Goal: Task Accomplishment & Management: Complete application form

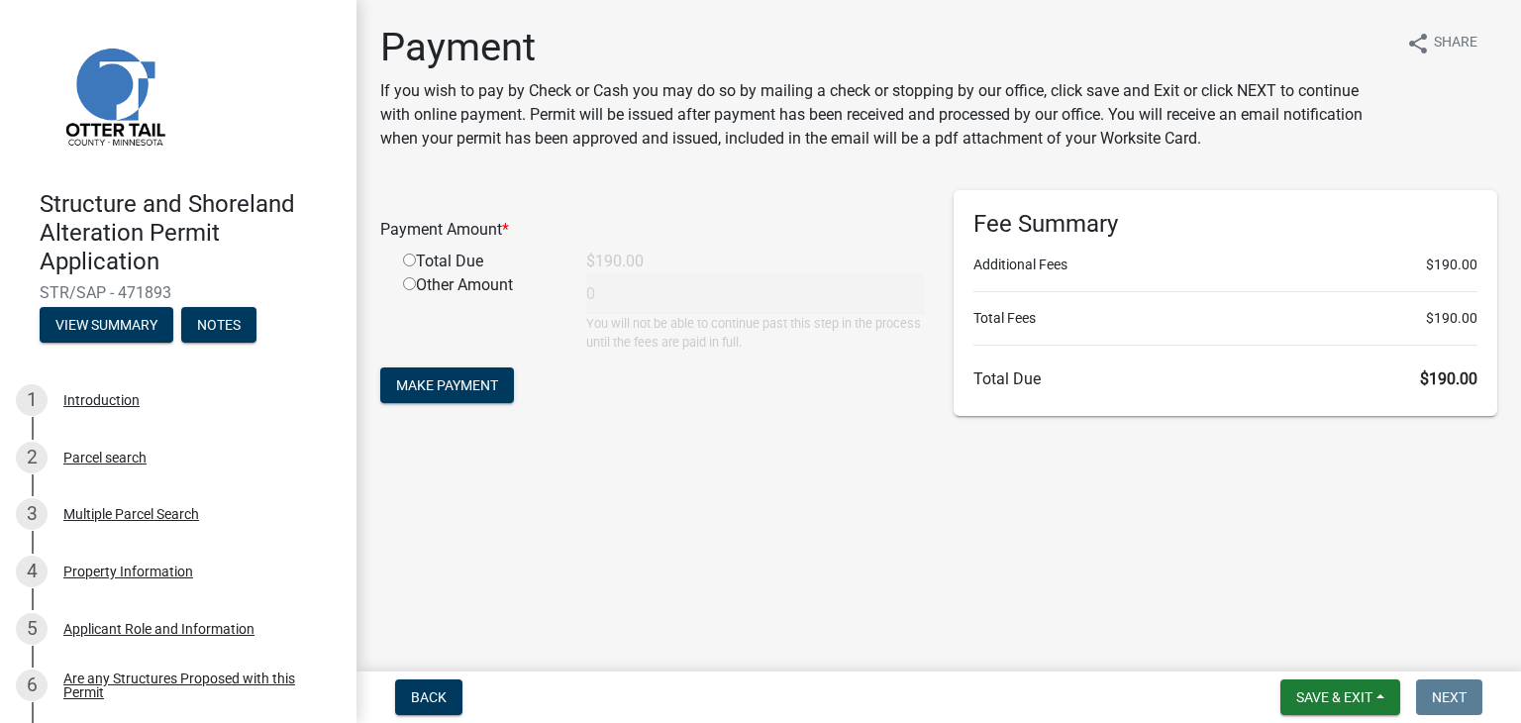
click at [407, 266] on input "radio" at bounding box center [409, 260] width 13 height 13
radio input "true"
type input "190"
click at [463, 393] on span "Make Payment" at bounding box center [447, 385] width 102 height 16
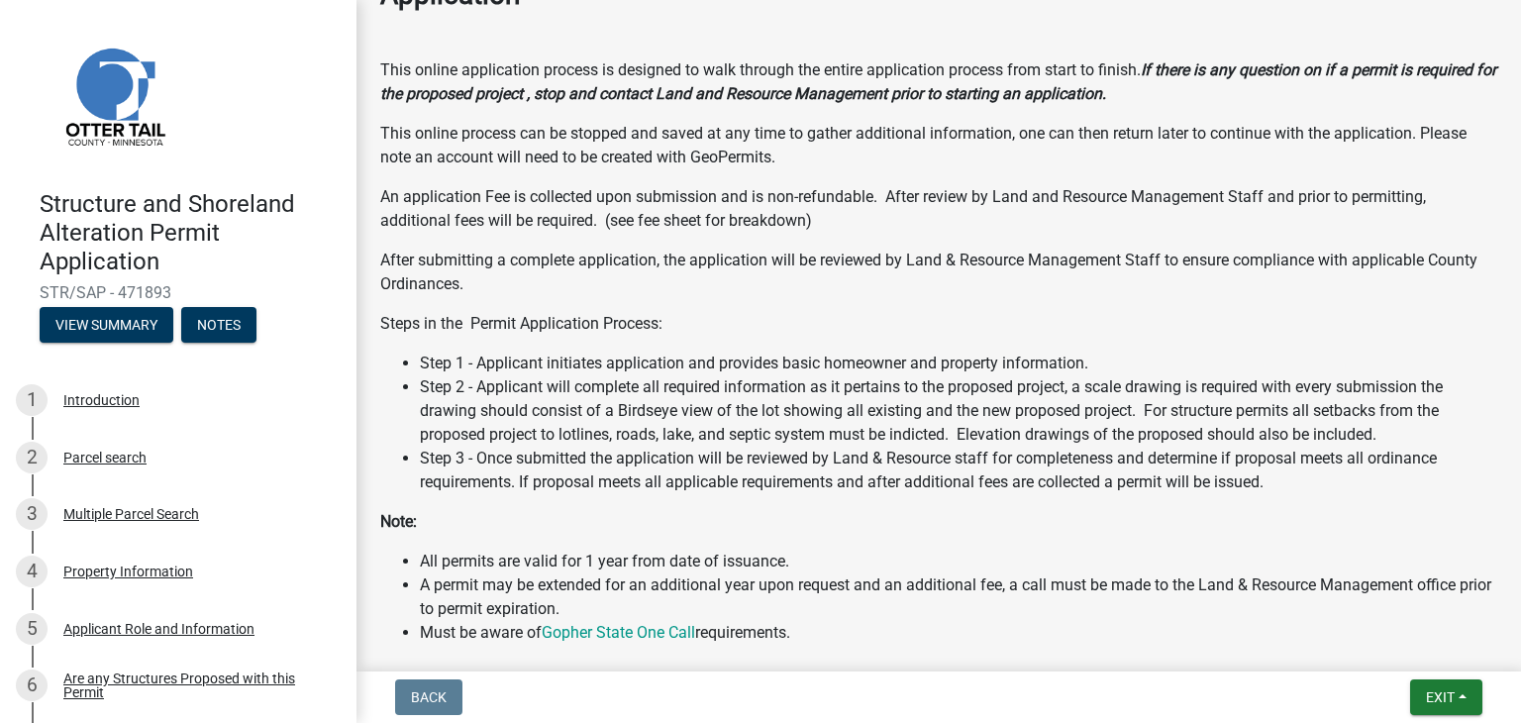
scroll to position [792, 0]
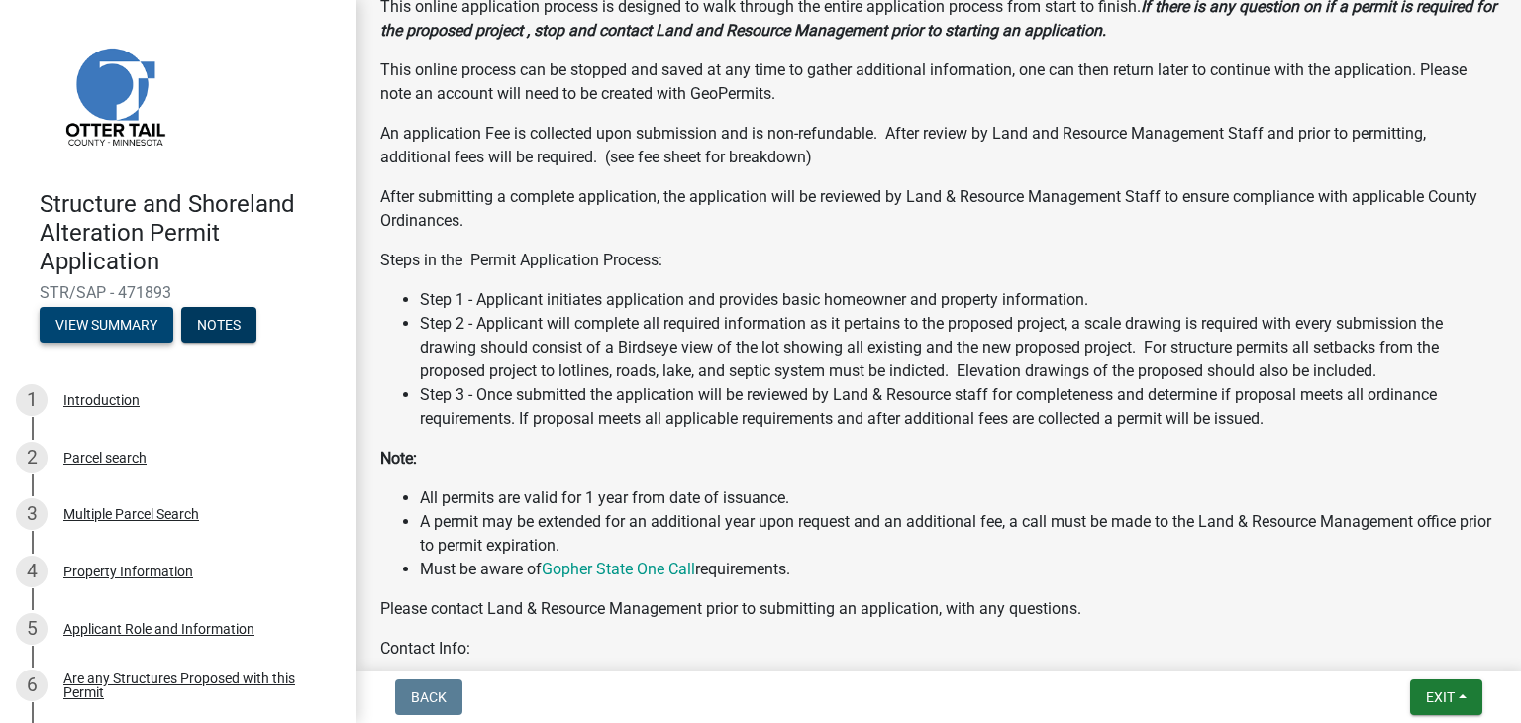
click at [83, 330] on button "View Summary" at bounding box center [107, 325] width 134 height 36
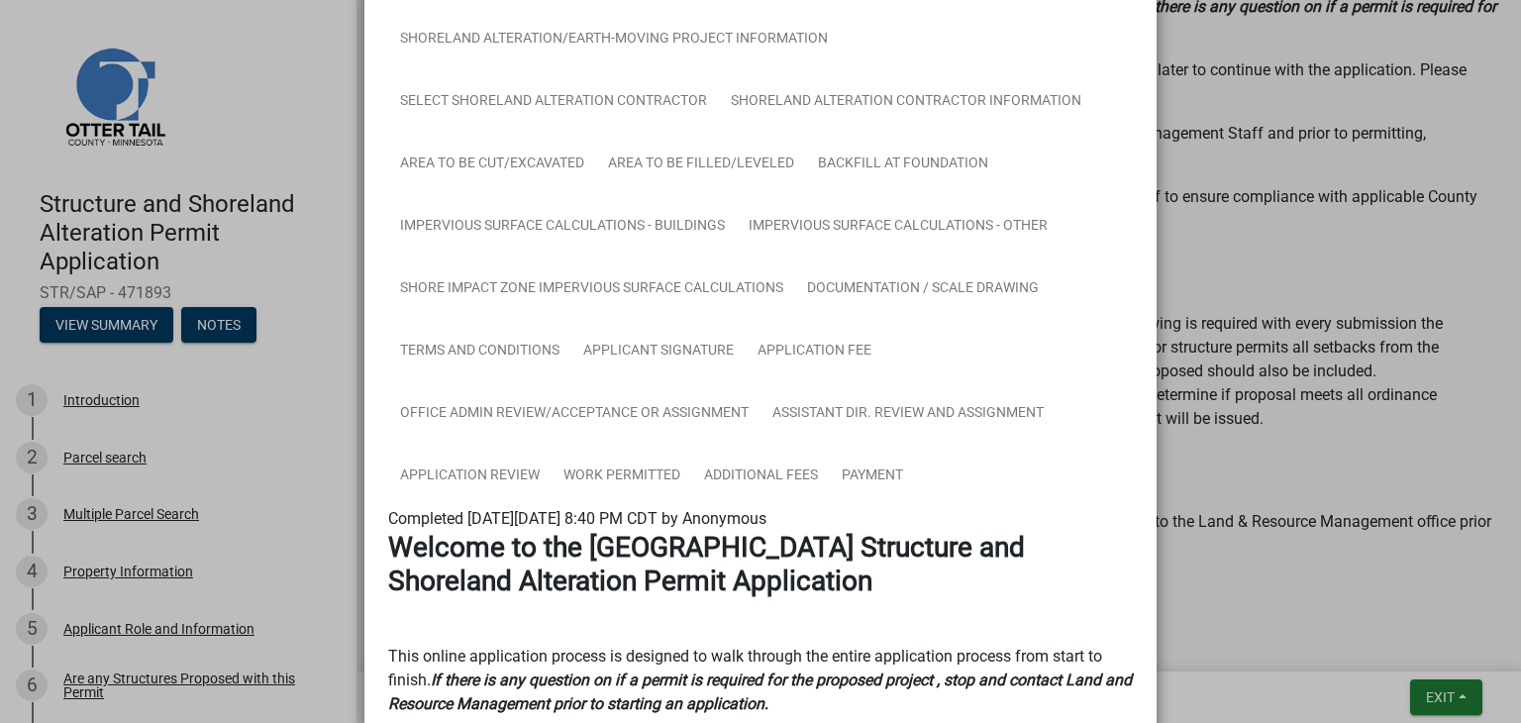
scroll to position [495, 0]
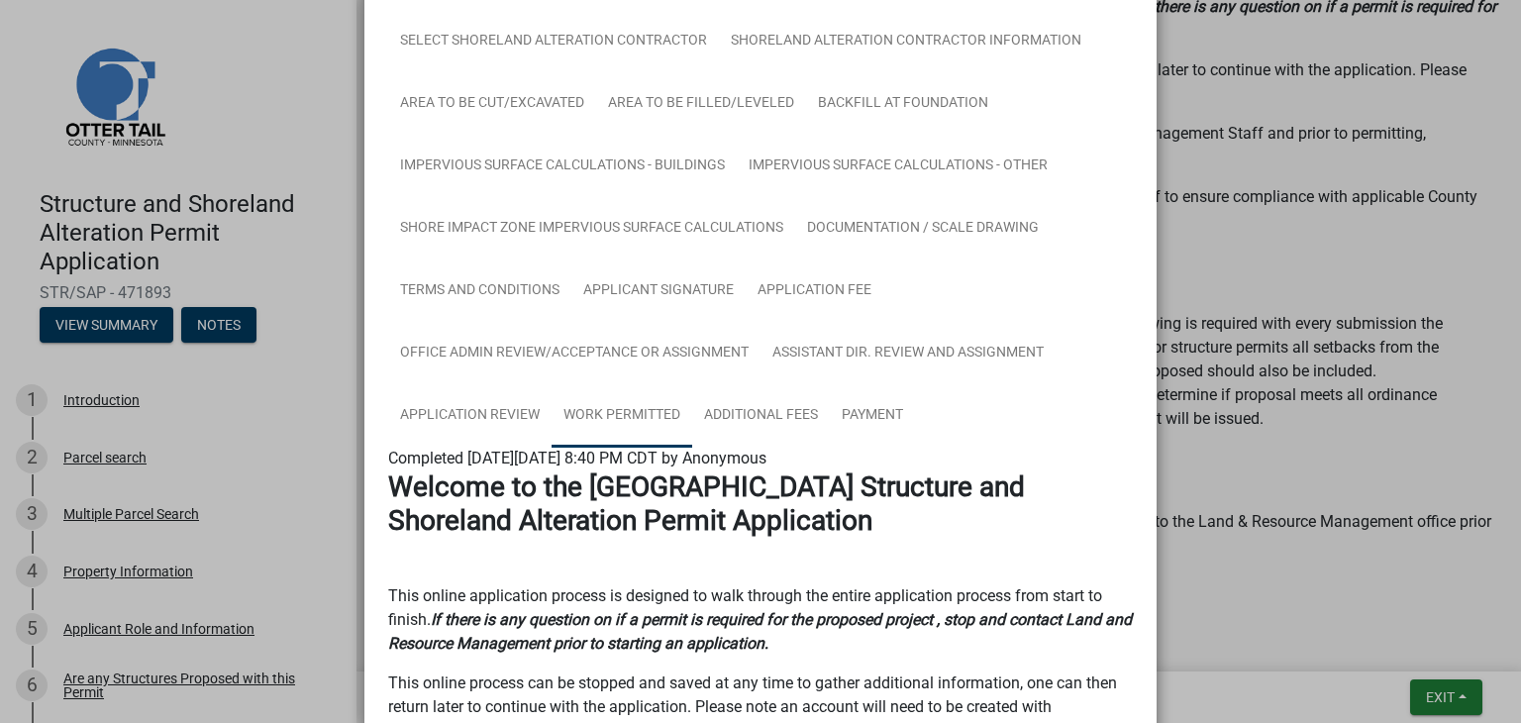
click at [626, 415] on link "Work Permitted" at bounding box center [622, 415] width 141 height 63
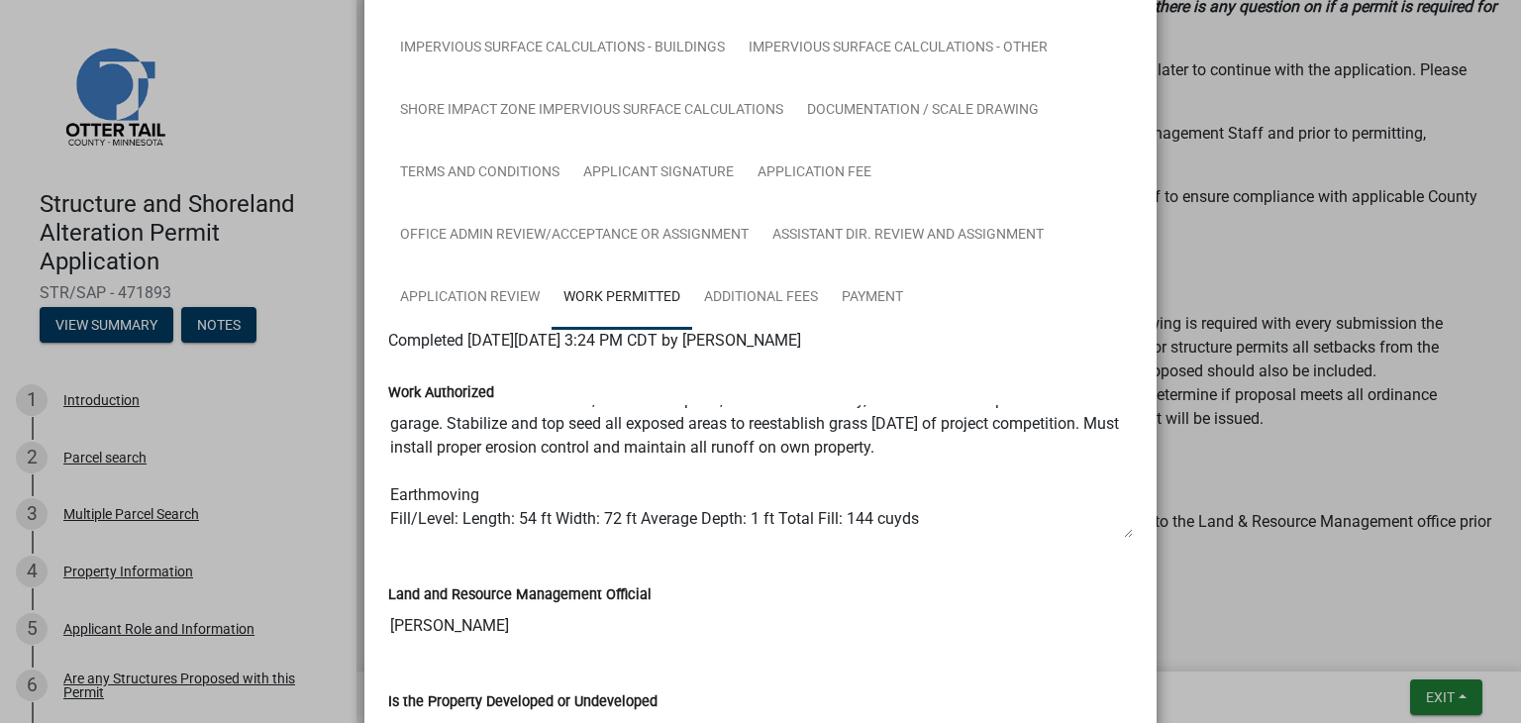
scroll to position [554, 0]
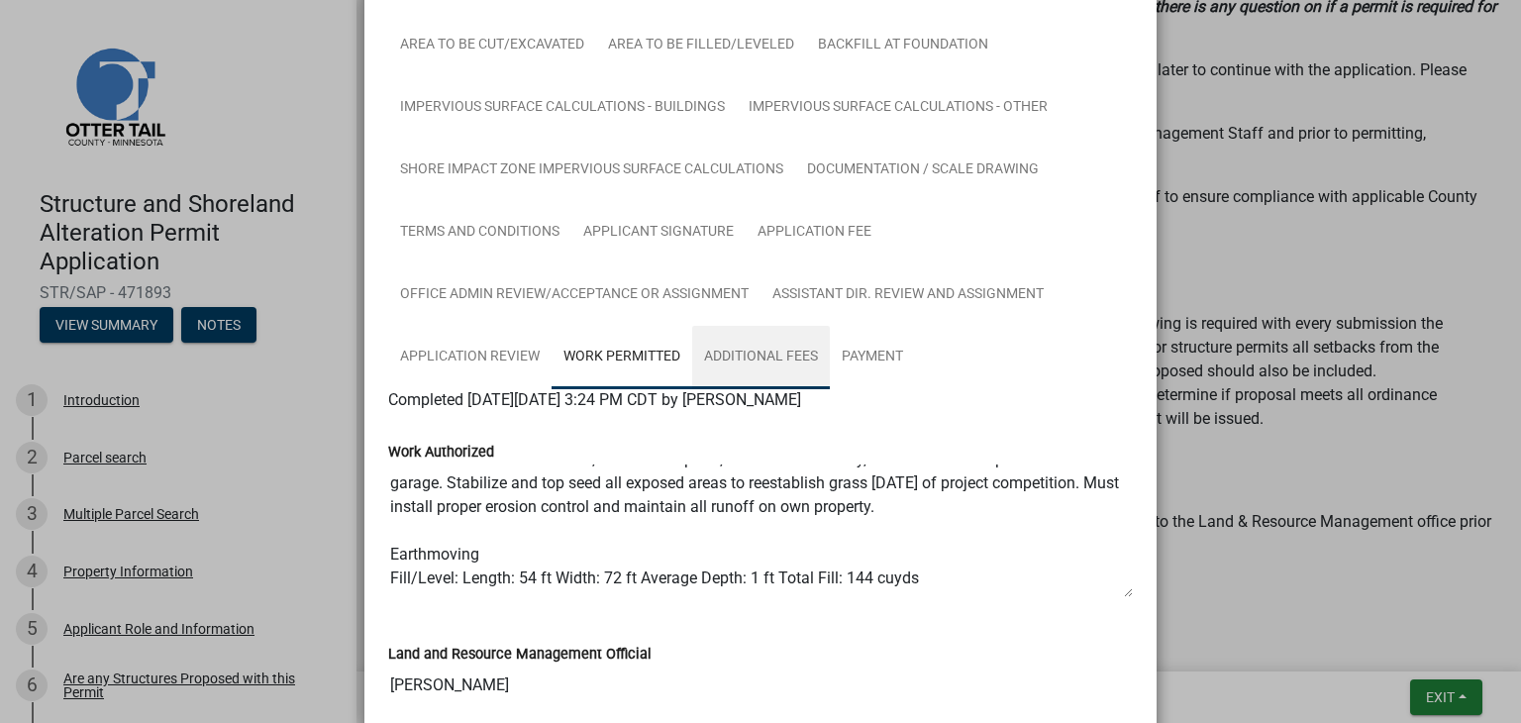
click at [788, 359] on link "Additional Fees" at bounding box center [761, 357] width 138 height 63
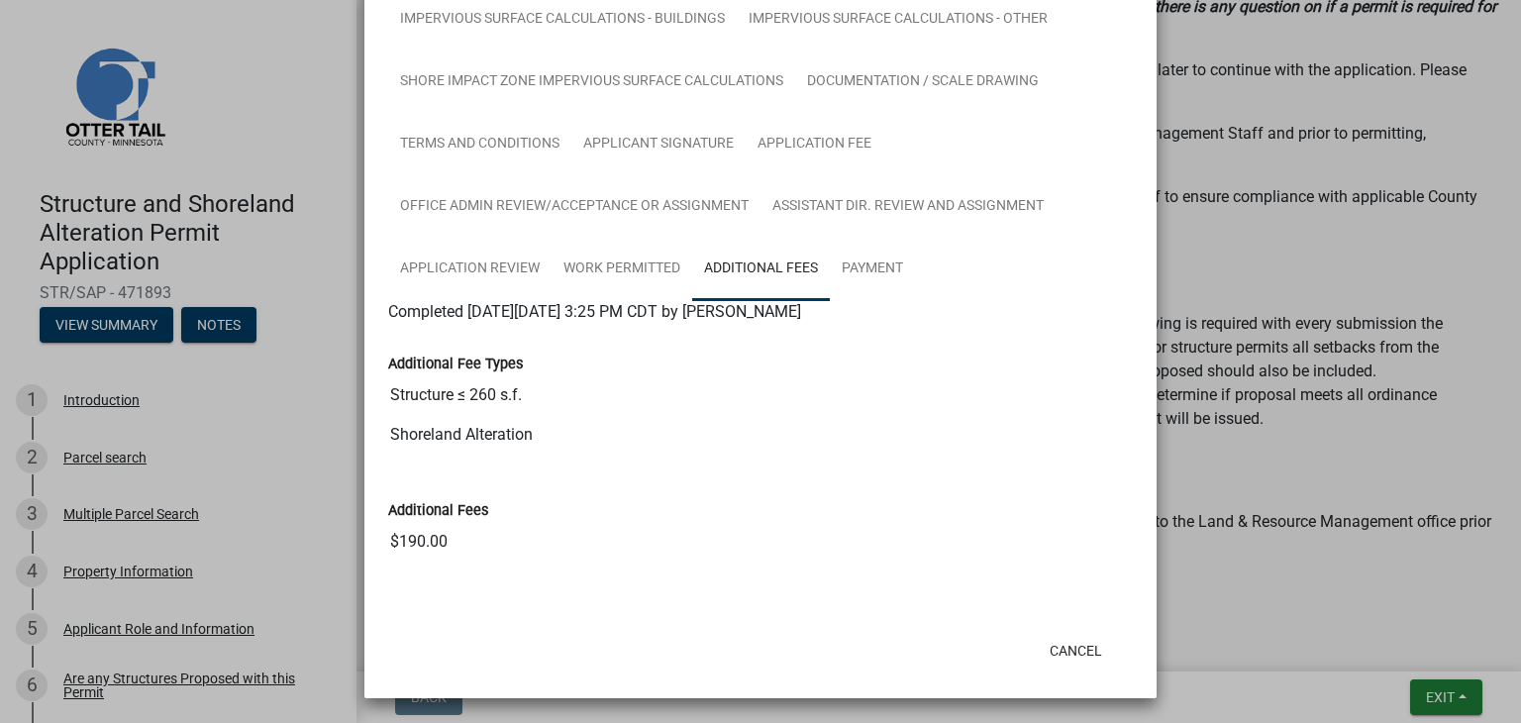
scroll to position [646, 0]
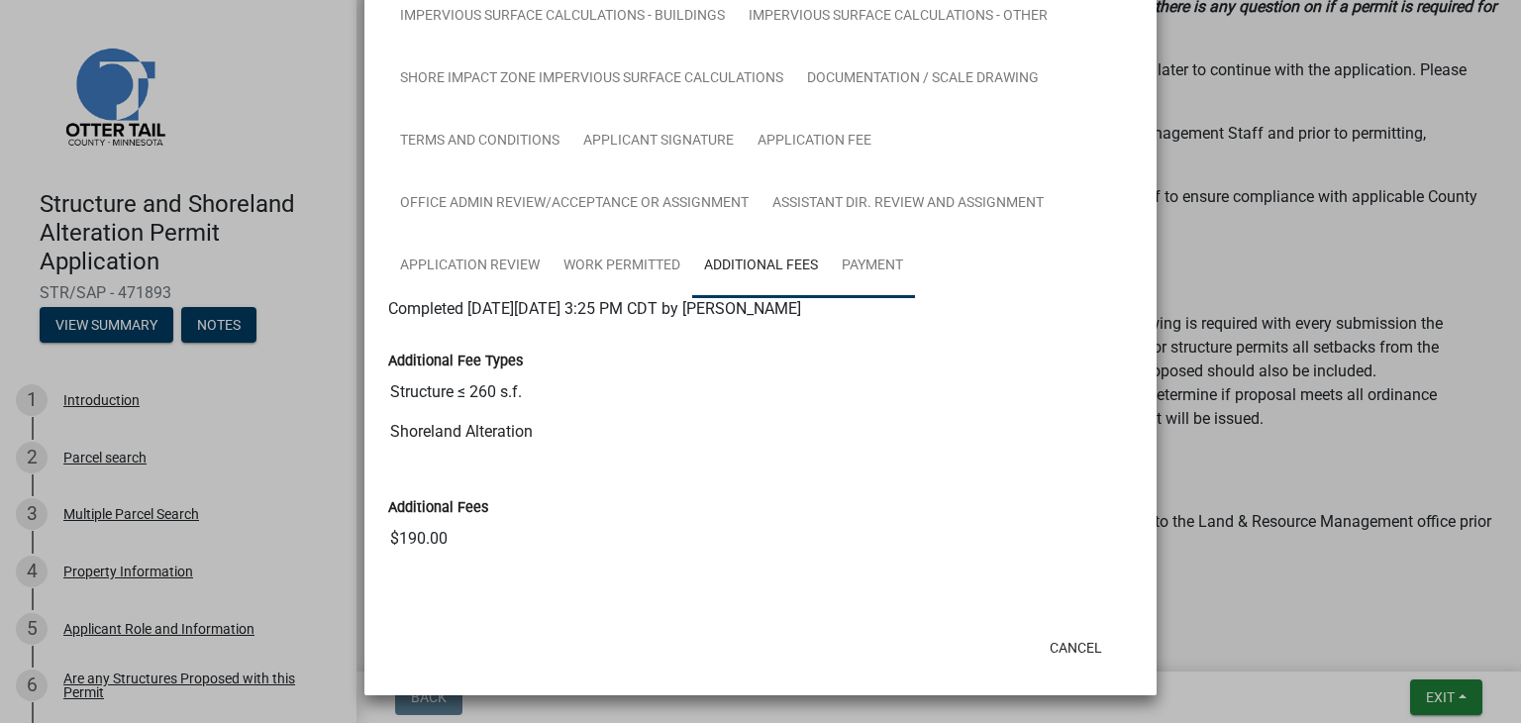
click at [830, 259] on link "Payment" at bounding box center [872, 266] width 85 height 63
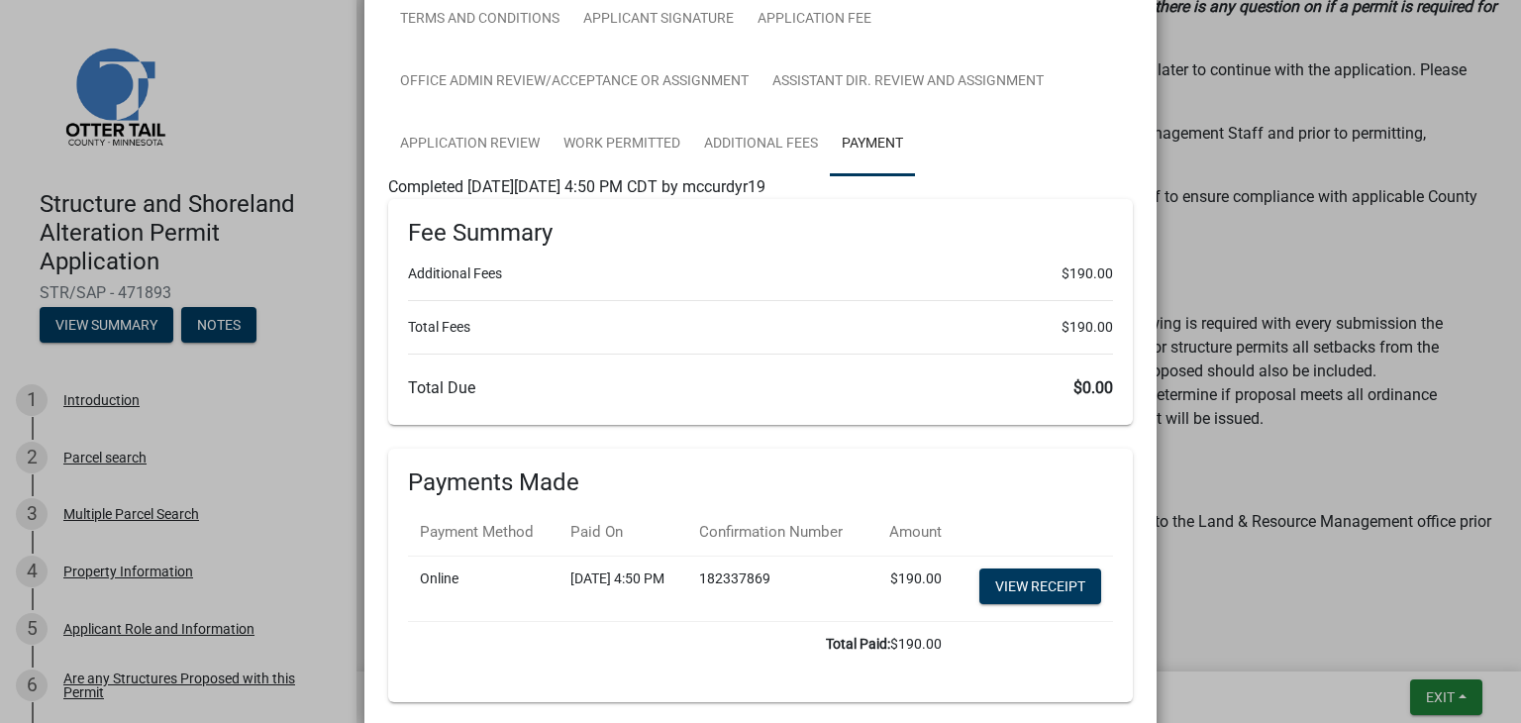
scroll to position [642, 0]
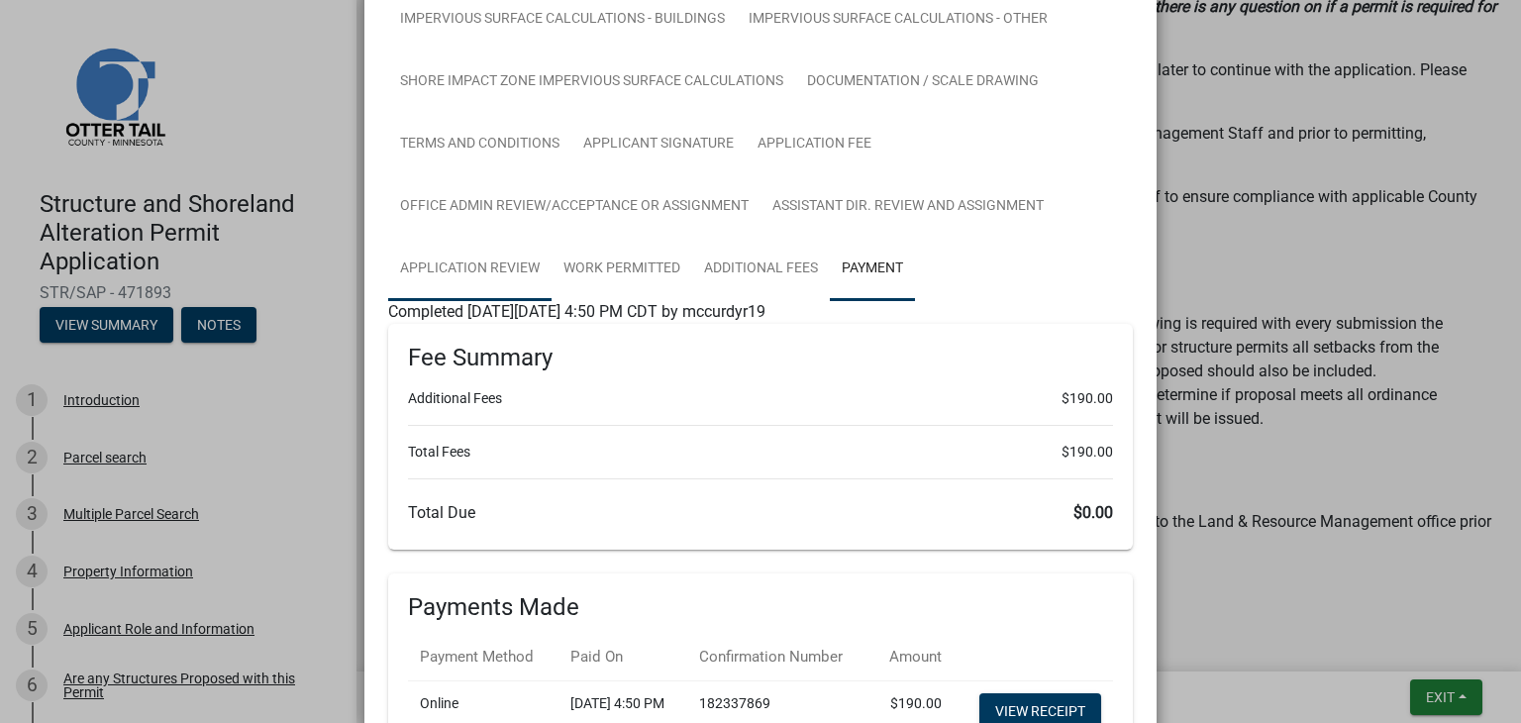
click at [498, 274] on link "Application Review" at bounding box center [469, 269] width 163 height 63
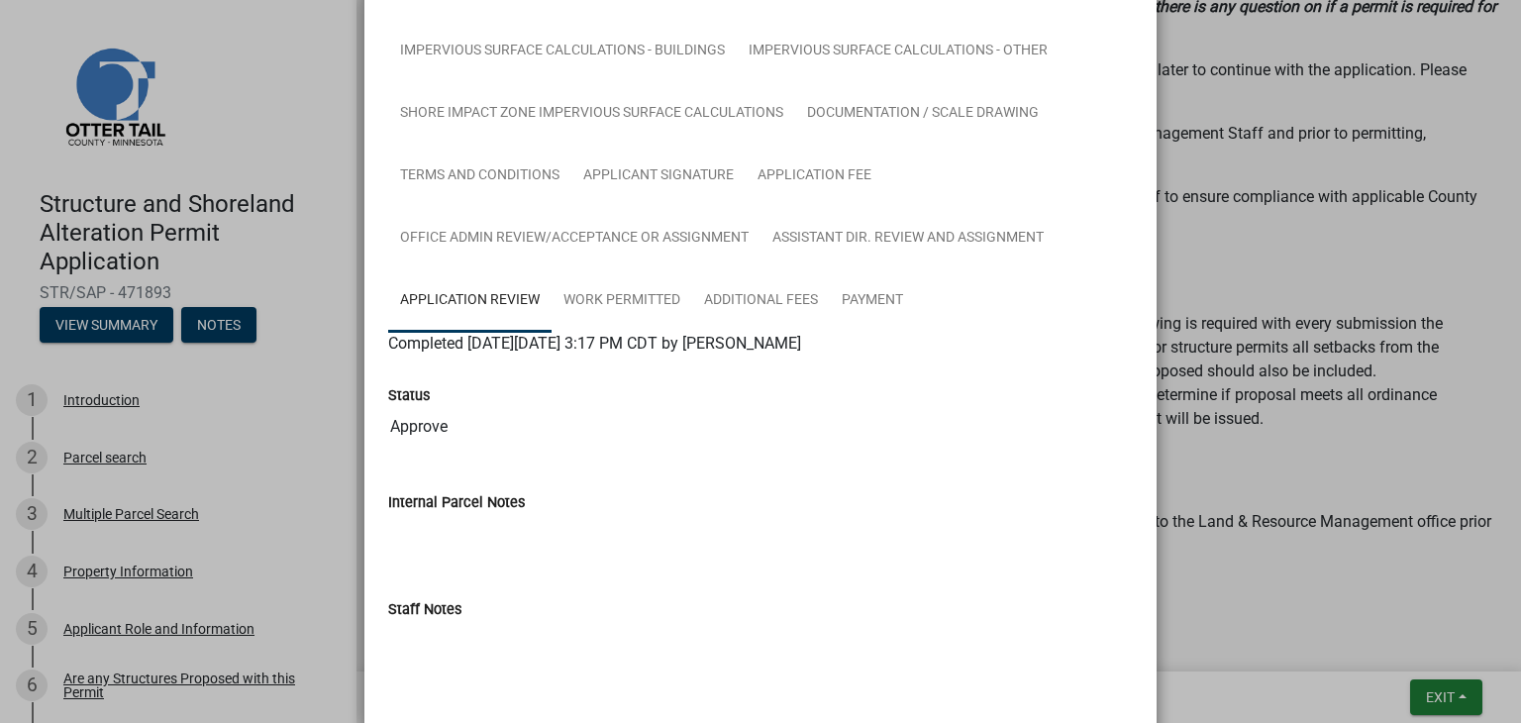
scroll to position [511, 0]
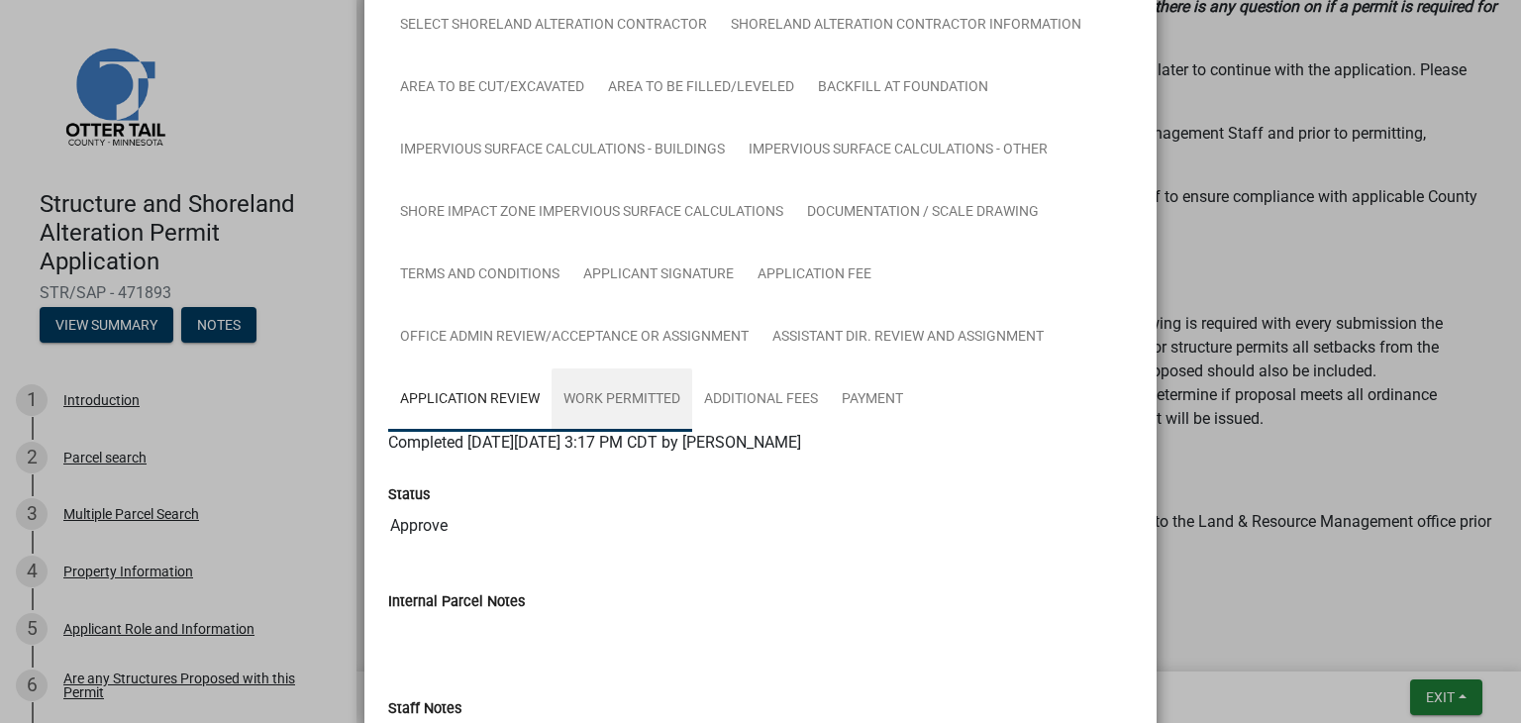
click at [658, 402] on link "Work Permitted" at bounding box center [622, 399] width 141 height 63
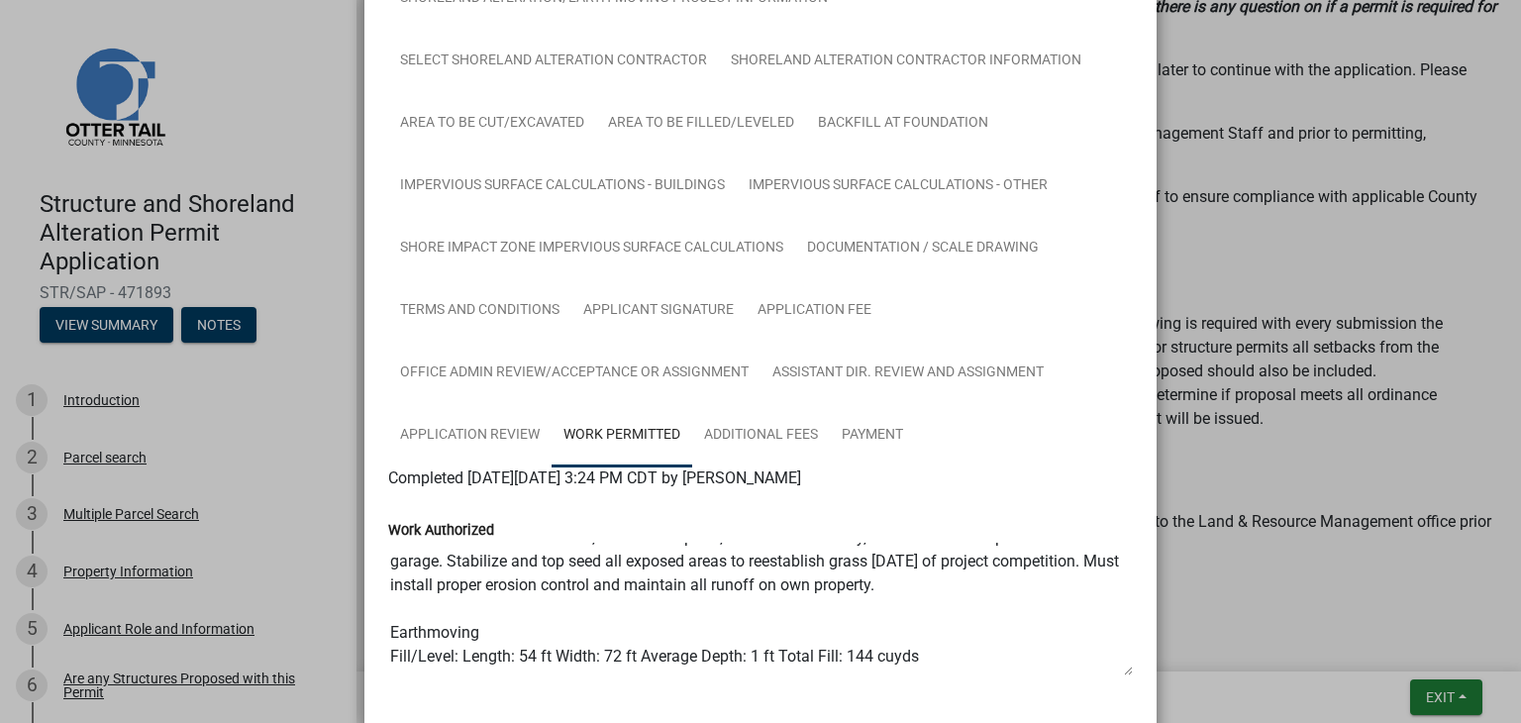
scroll to position [455, 0]
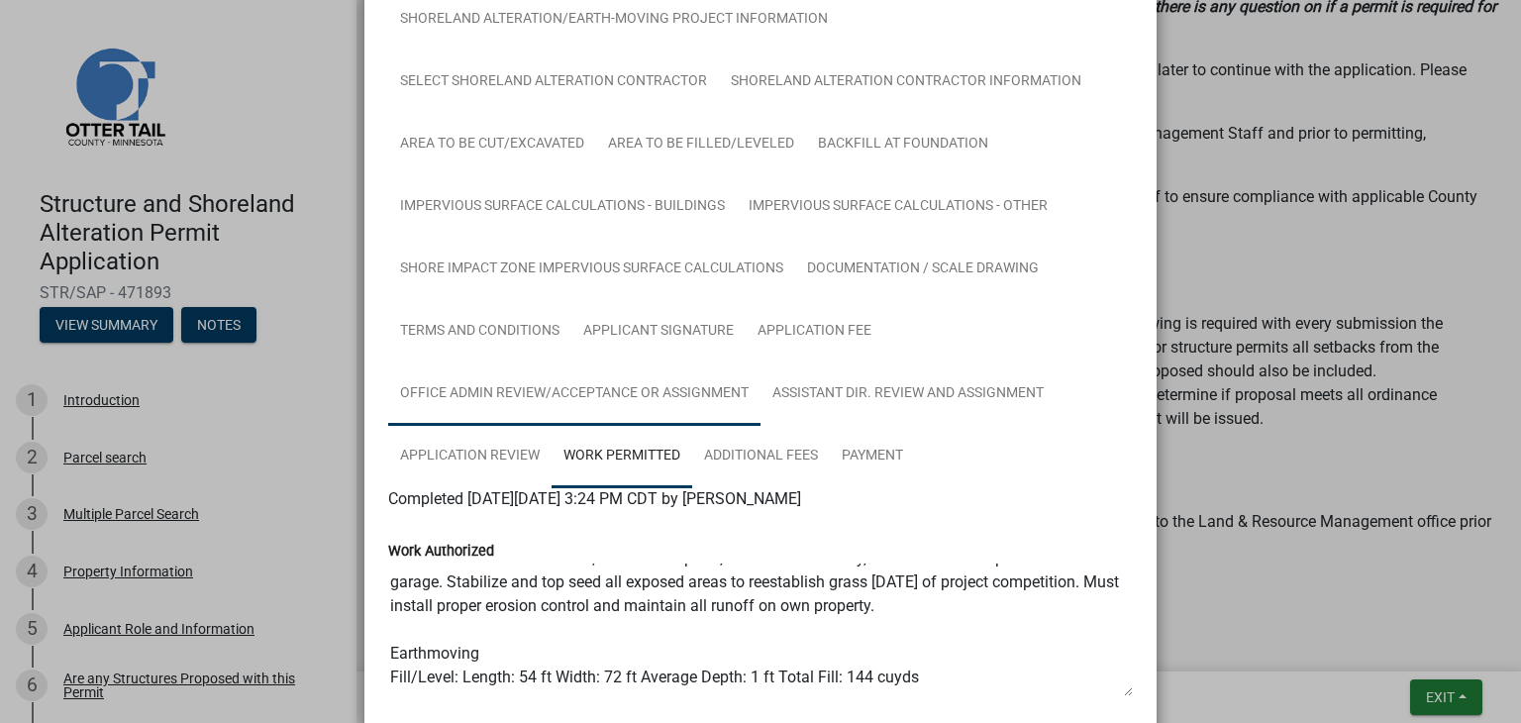
click at [745, 380] on link "Office Admin Review/Acceptance or Assignment" at bounding box center [574, 394] width 372 height 63
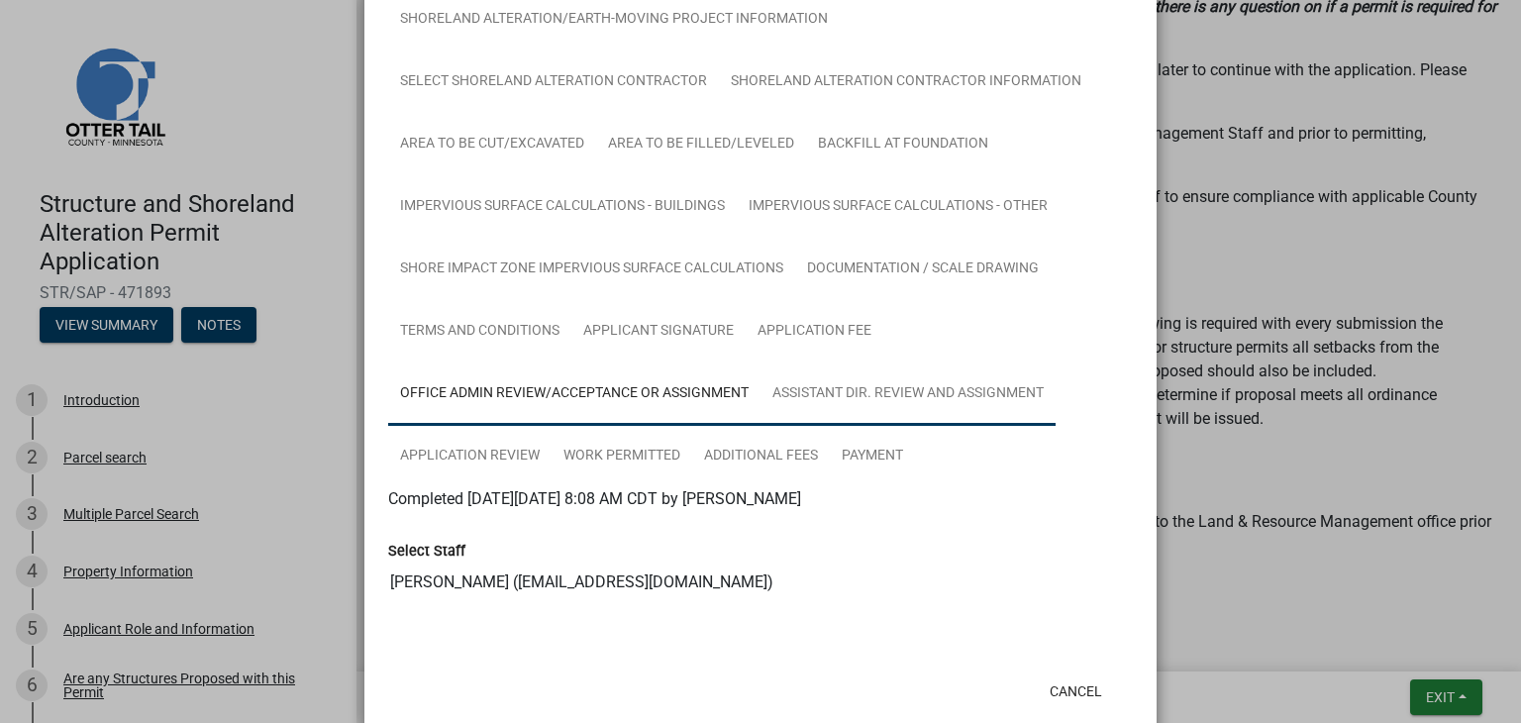
click at [831, 398] on link "Assistant Dir. Review and Assignment" at bounding box center [908, 394] width 295 height 63
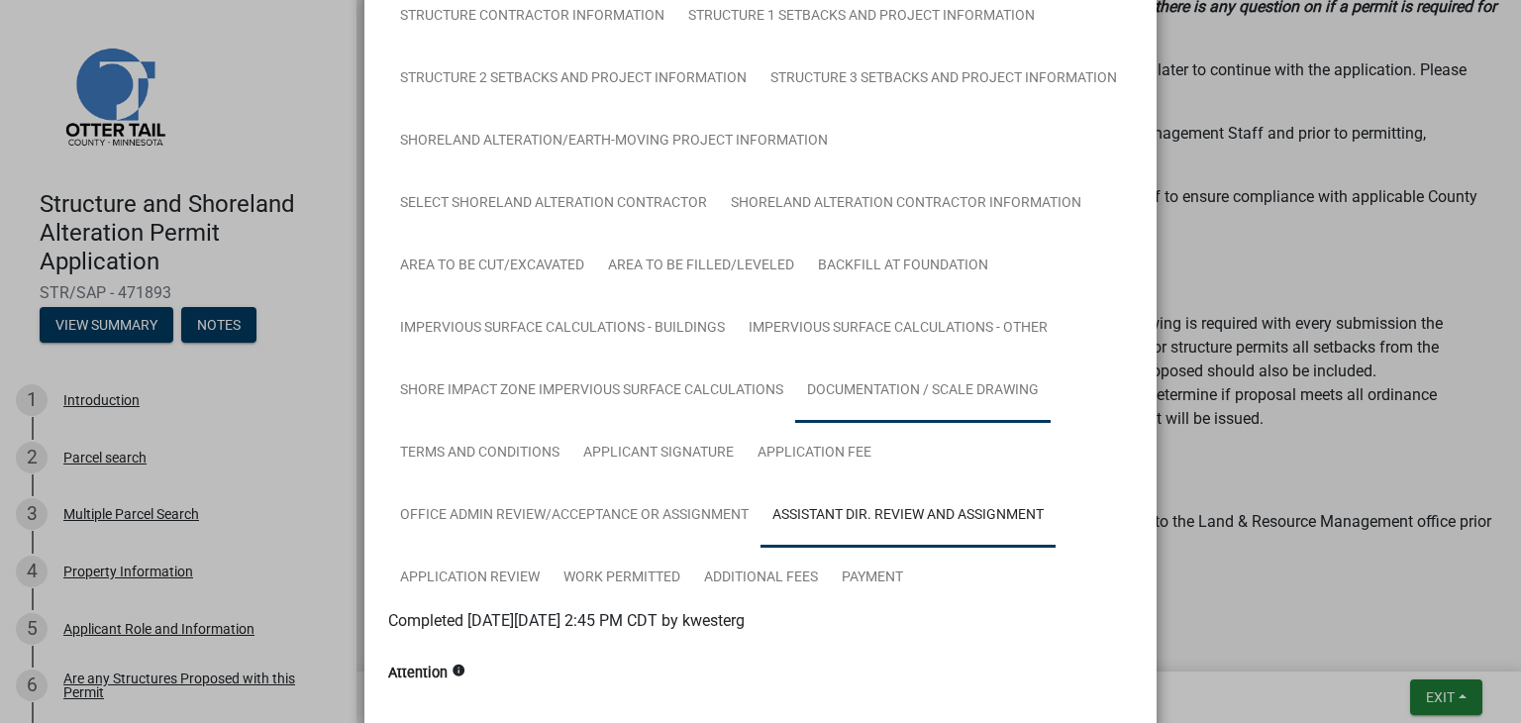
scroll to position [0, 0]
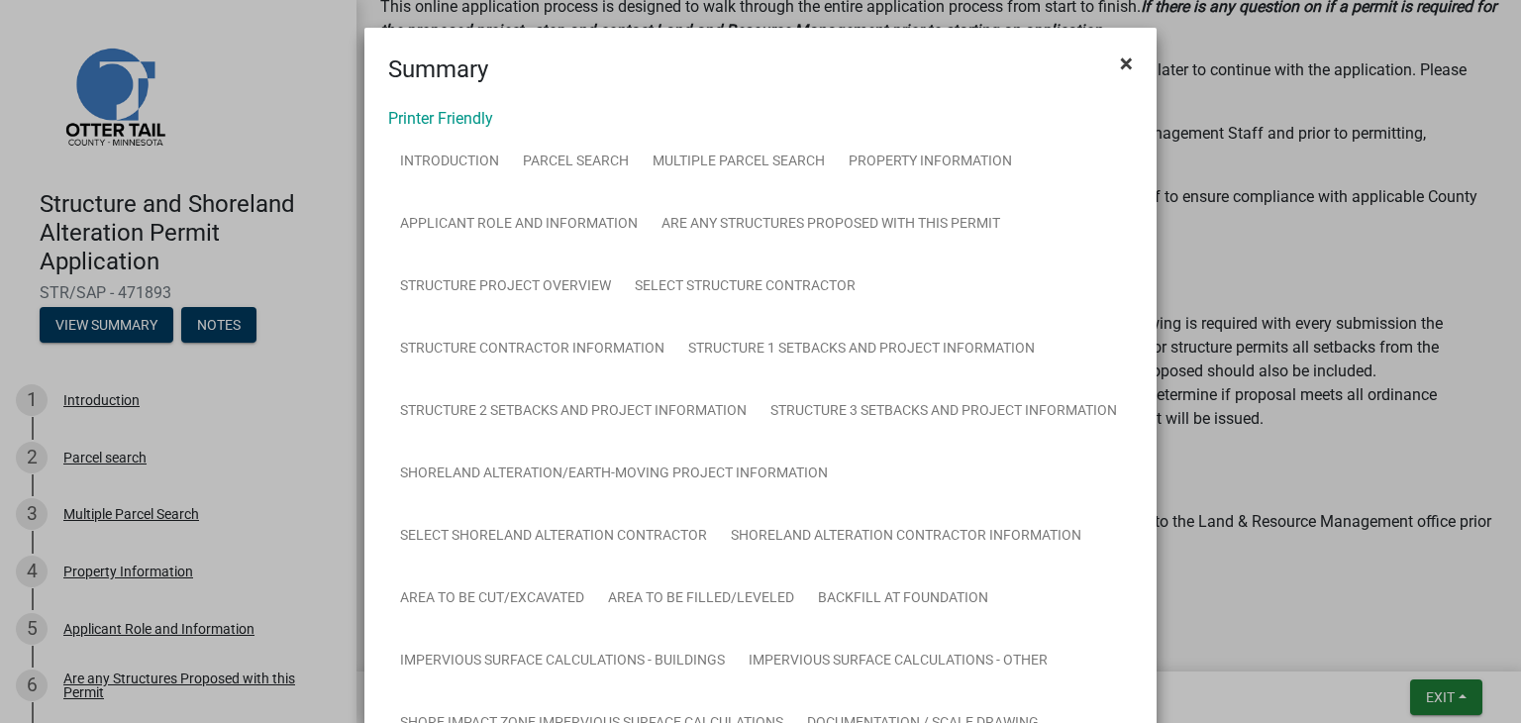
click at [1129, 59] on button "×" at bounding box center [1126, 63] width 45 height 55
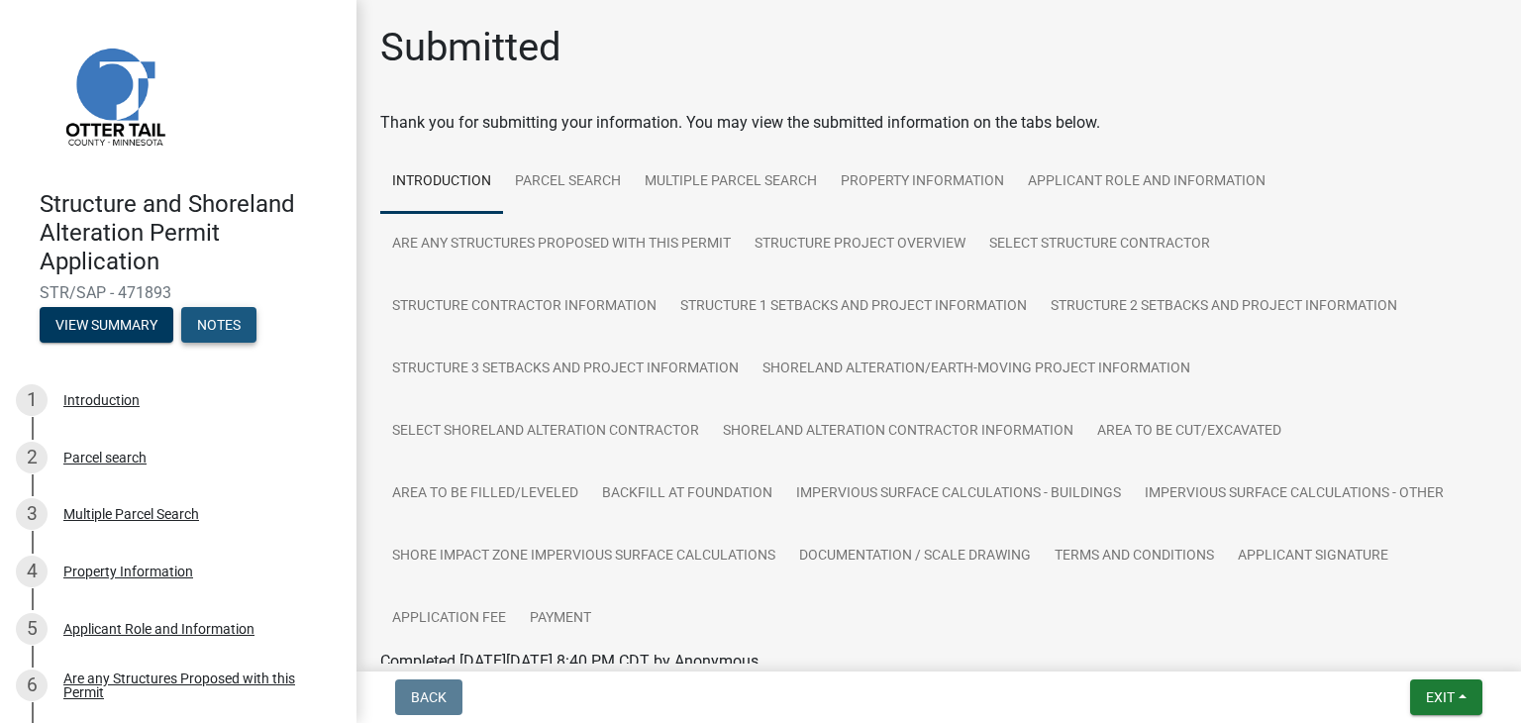
click at [246, 331] on button "Notes" at bounding box center [218, 325] width 75 height 36
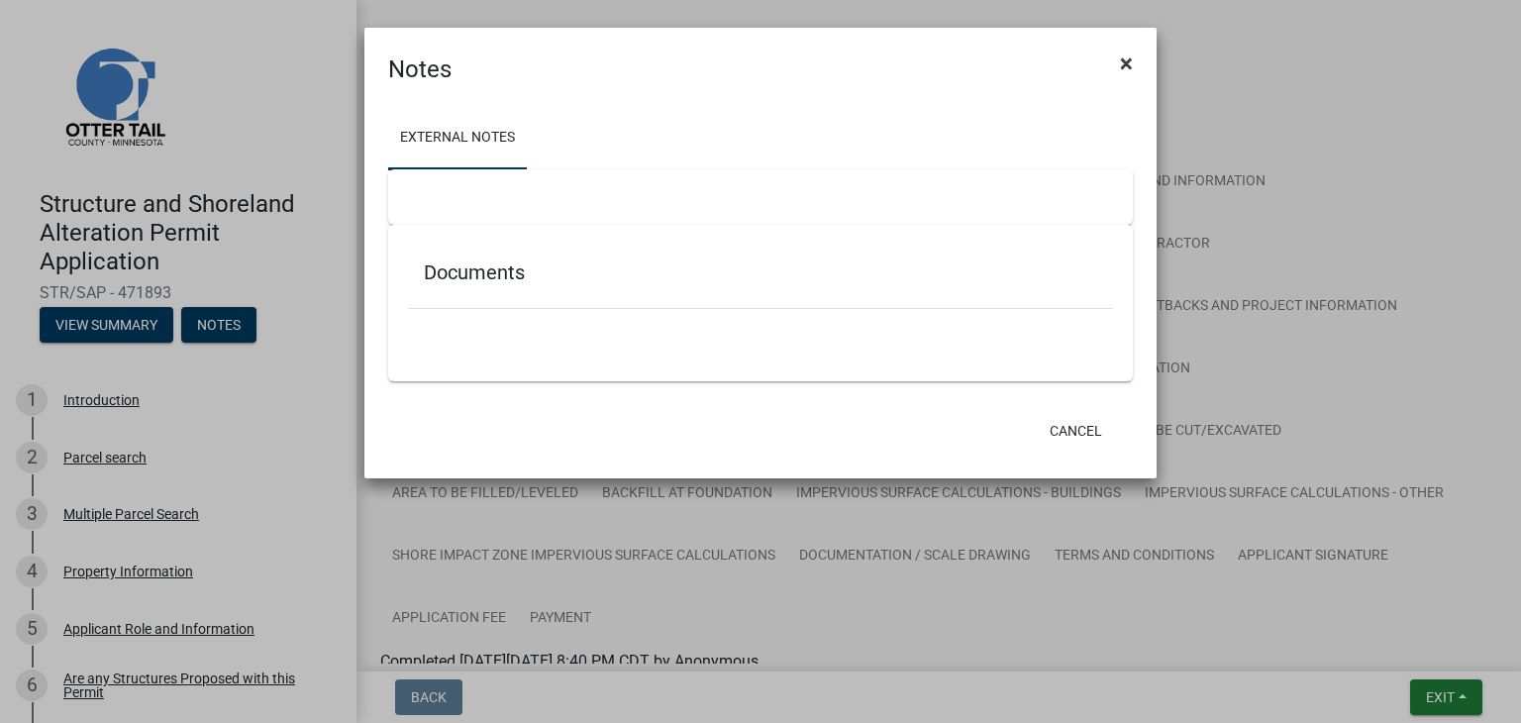
click at [1129, 68] on span "×" at bounding box center [1126, 64] width 13 height 28
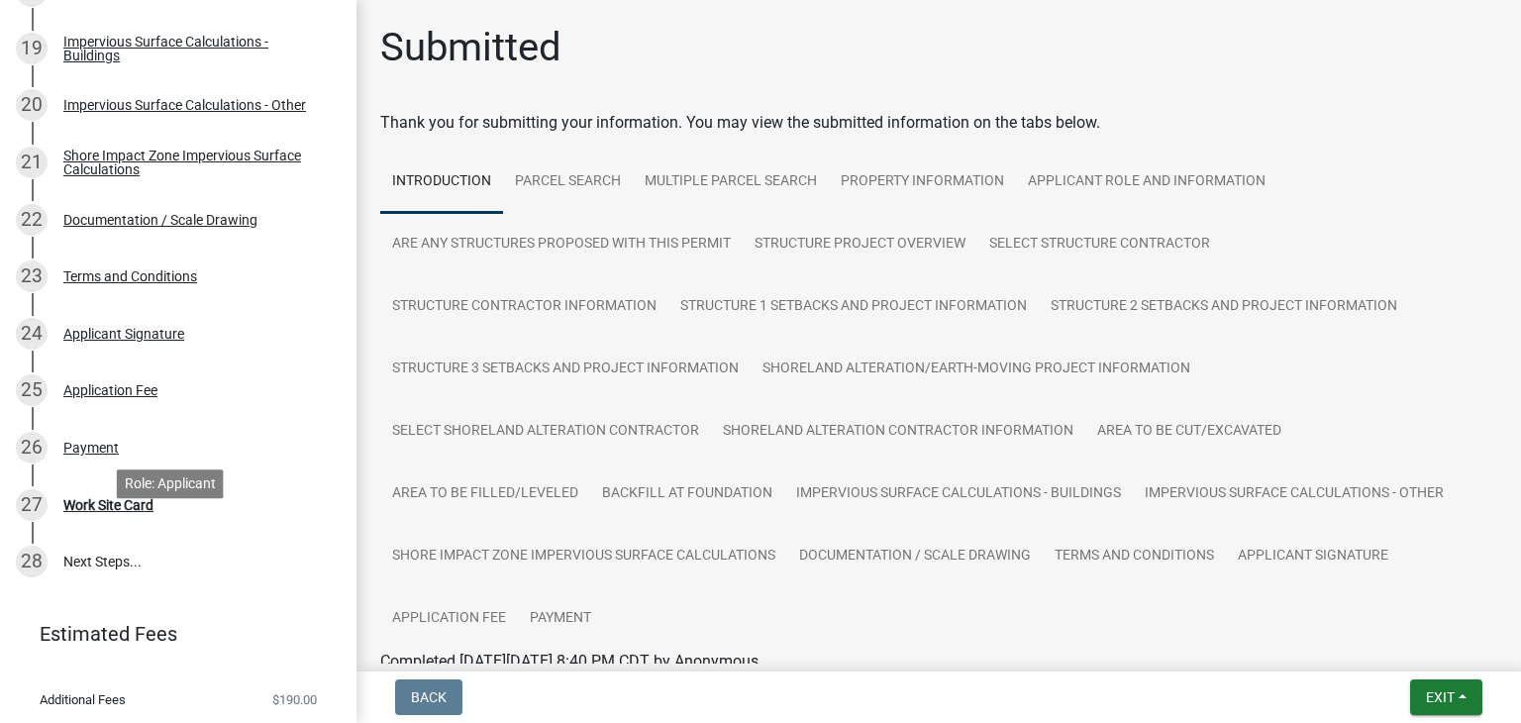
scroll to position [1387, 0]
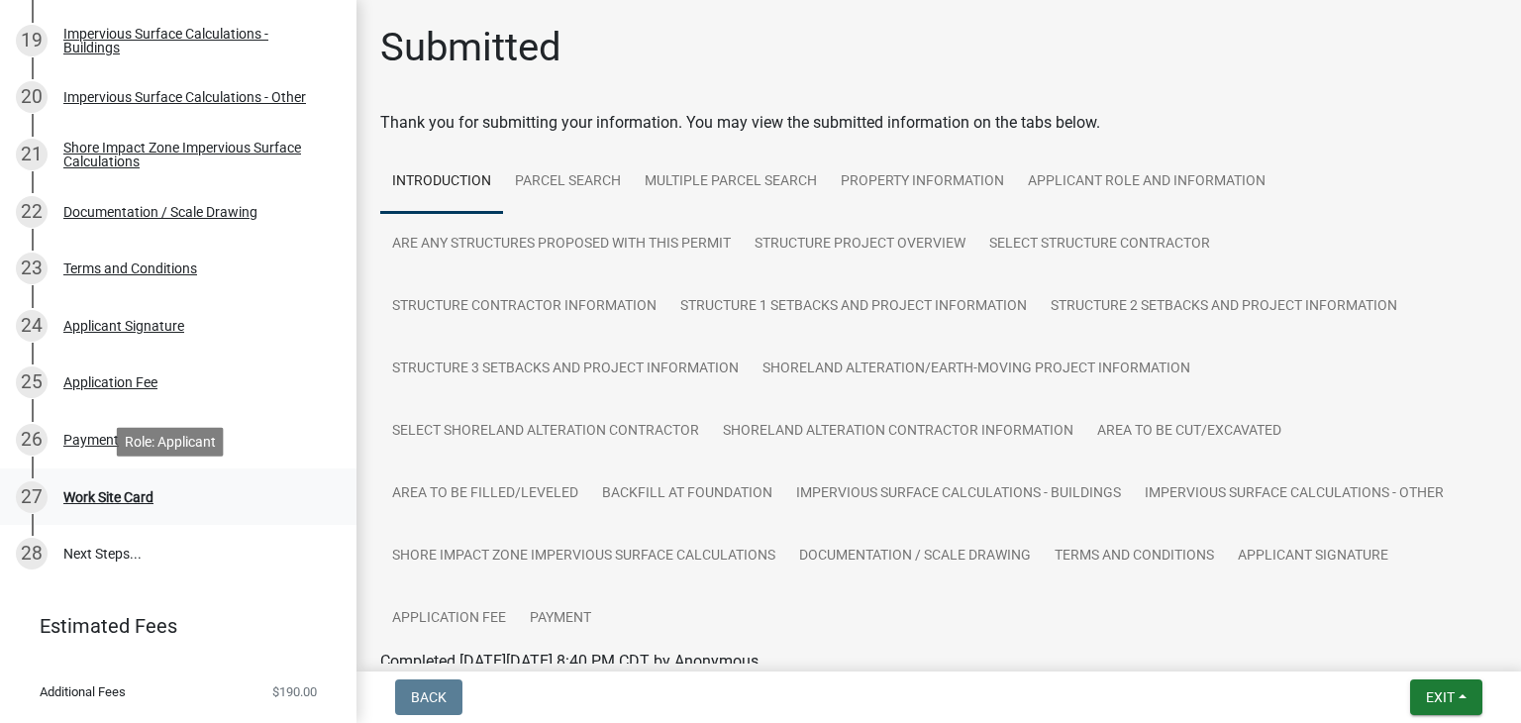
click at [141, 500] on div "Work Site Card" at bounding box center [108, 497] width 90 height 14
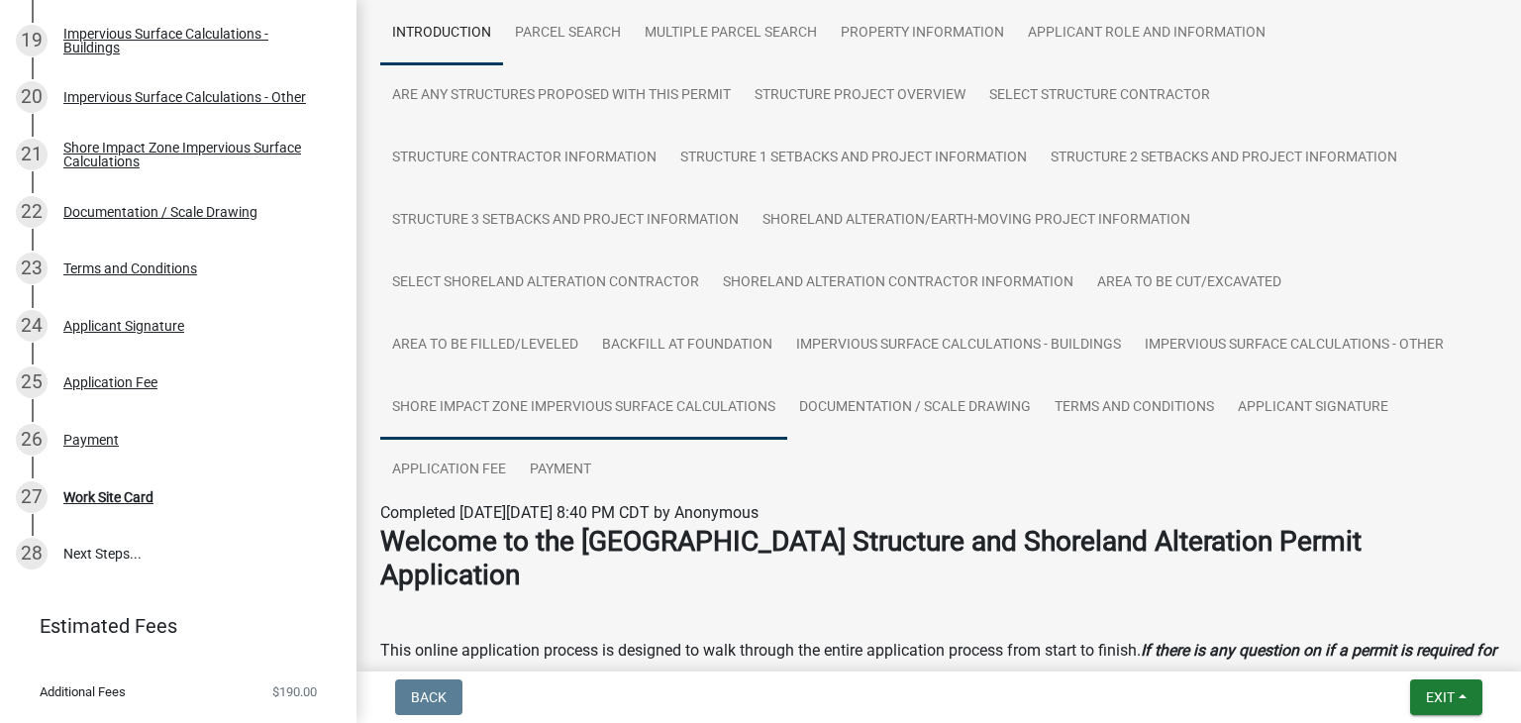
scroll to position [198, 0]
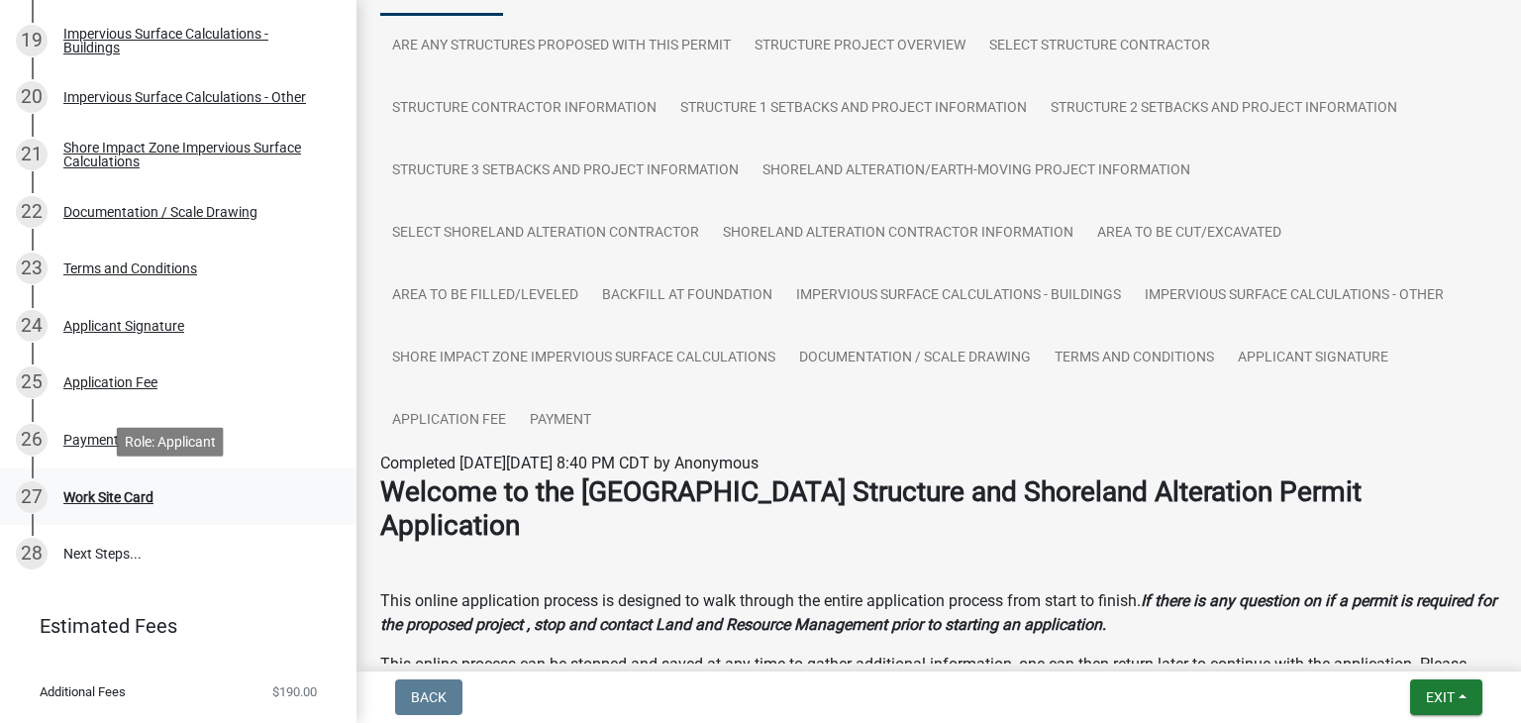
click at [79, 492] on div "Work Site Card" at bounding box center [108, 497] width 90 height 14
click at [95, 560] on link "28 Next Steps..." at bounding box center [178, 553] width 357 height 57
click at [112, 499] on div "Work Site Card" at bounding box center [108, 497] width 90 height 14
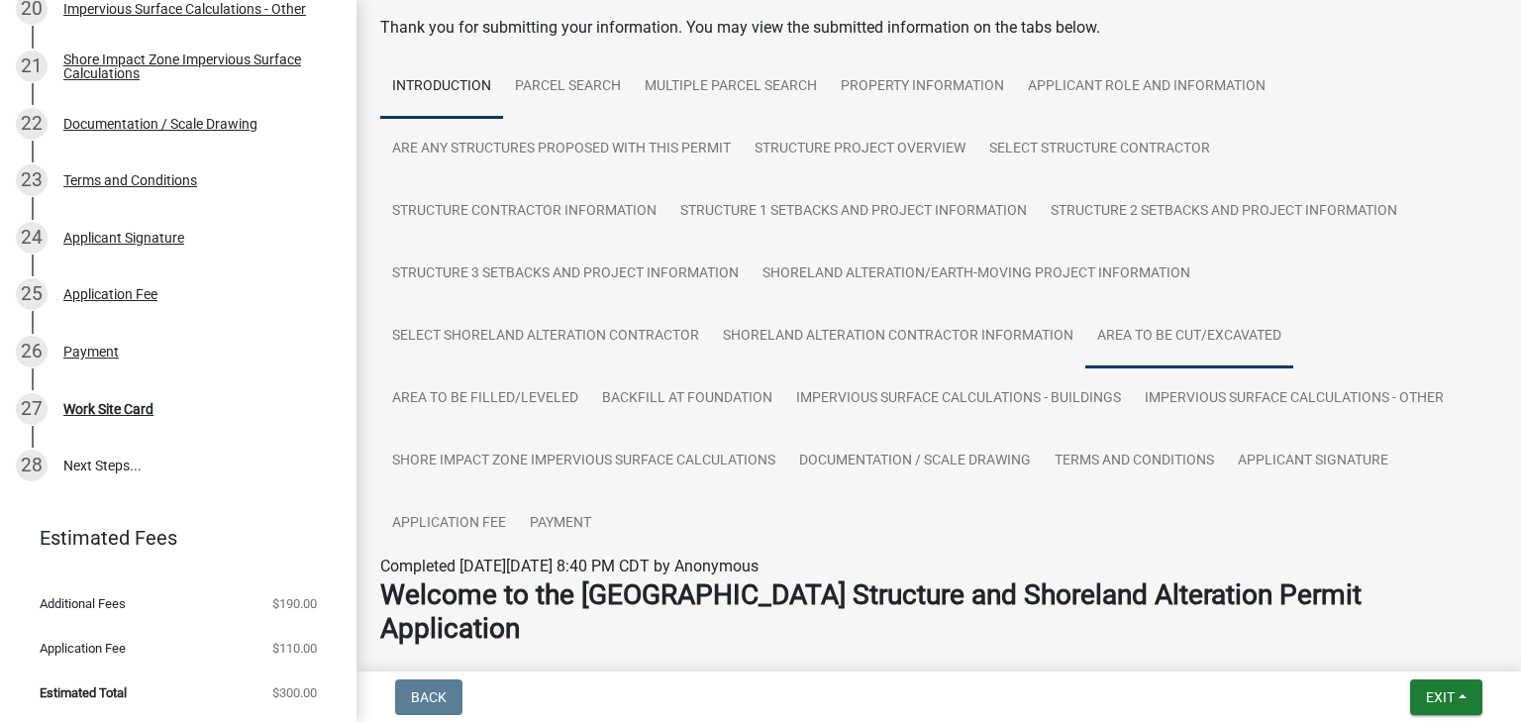
scroll to position [99, 0]
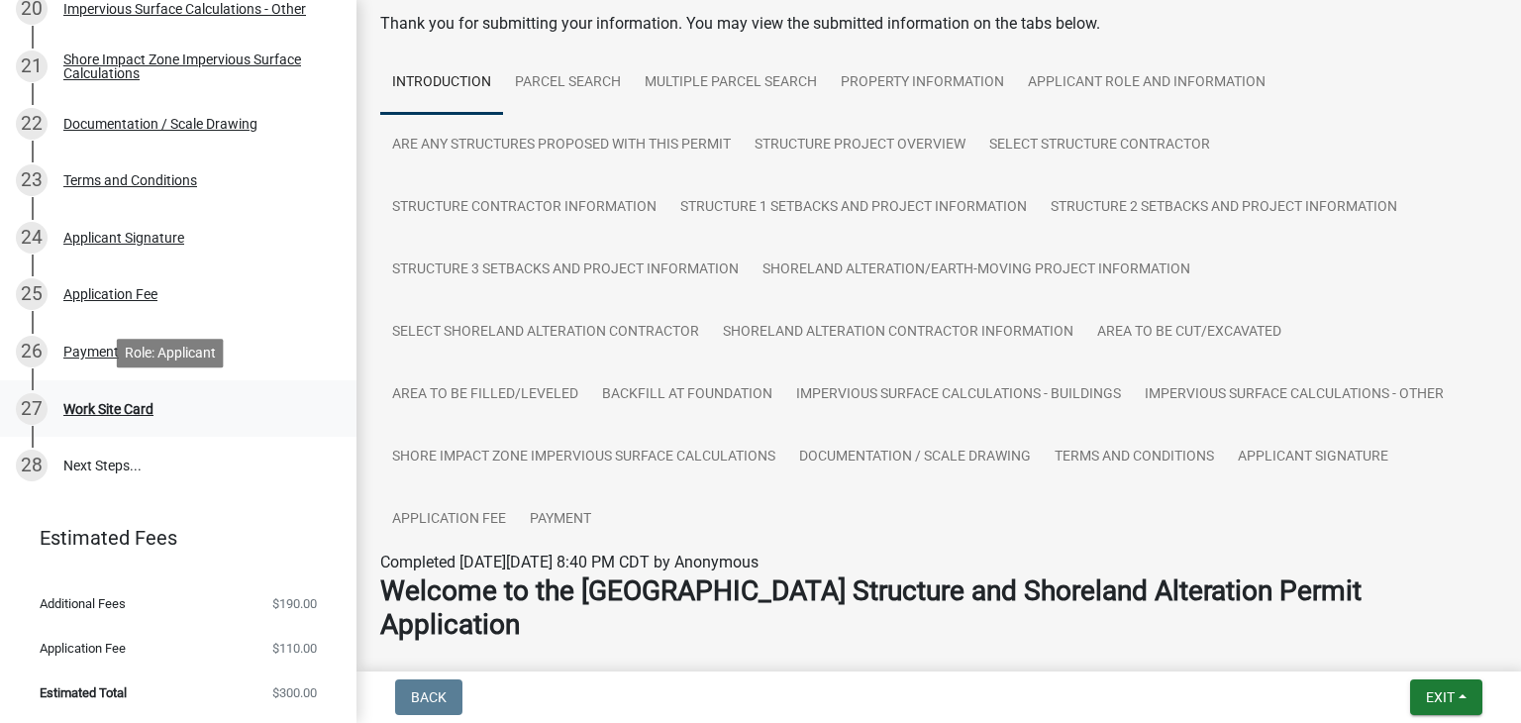
click at [137, 416] on div "Work Site Card" at bounding box center [108, 409] width 90 height 14
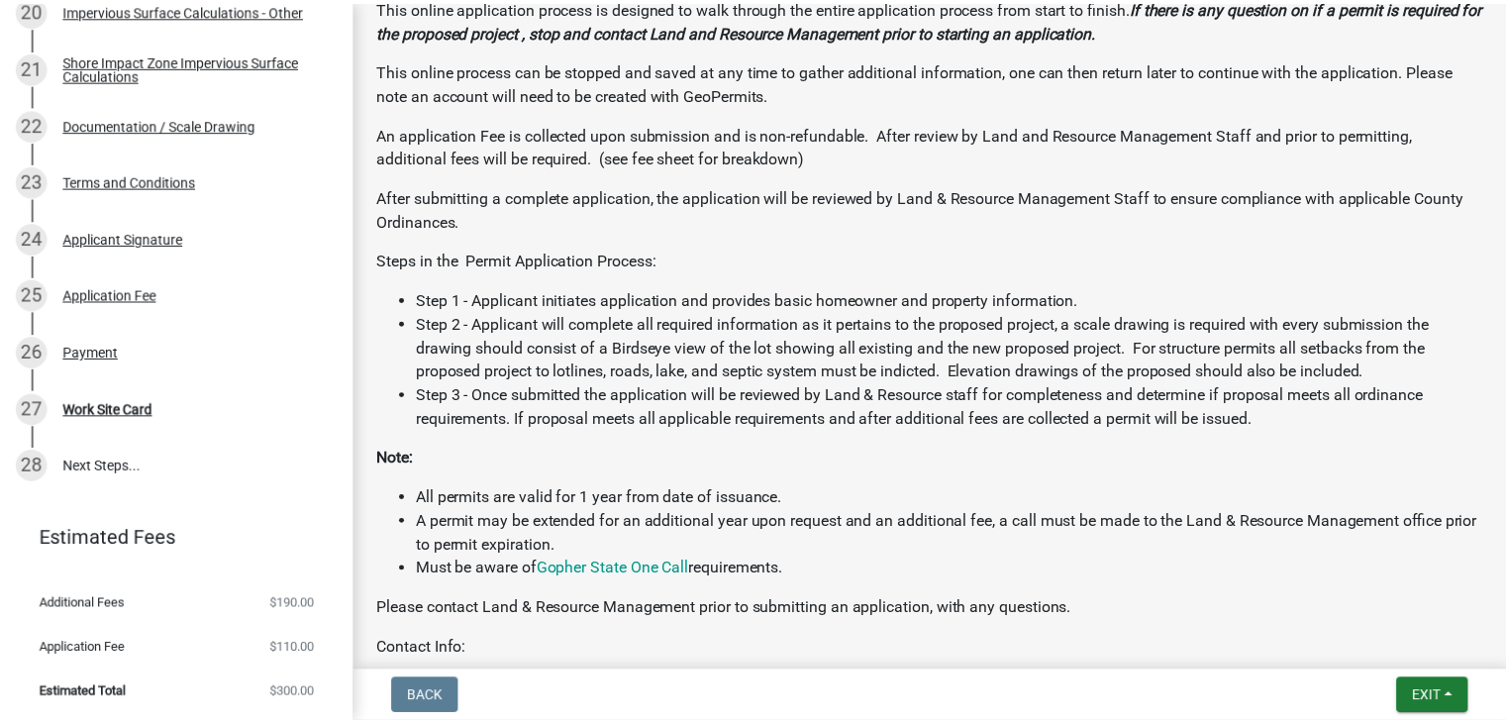
scroll to position [1124, 0]
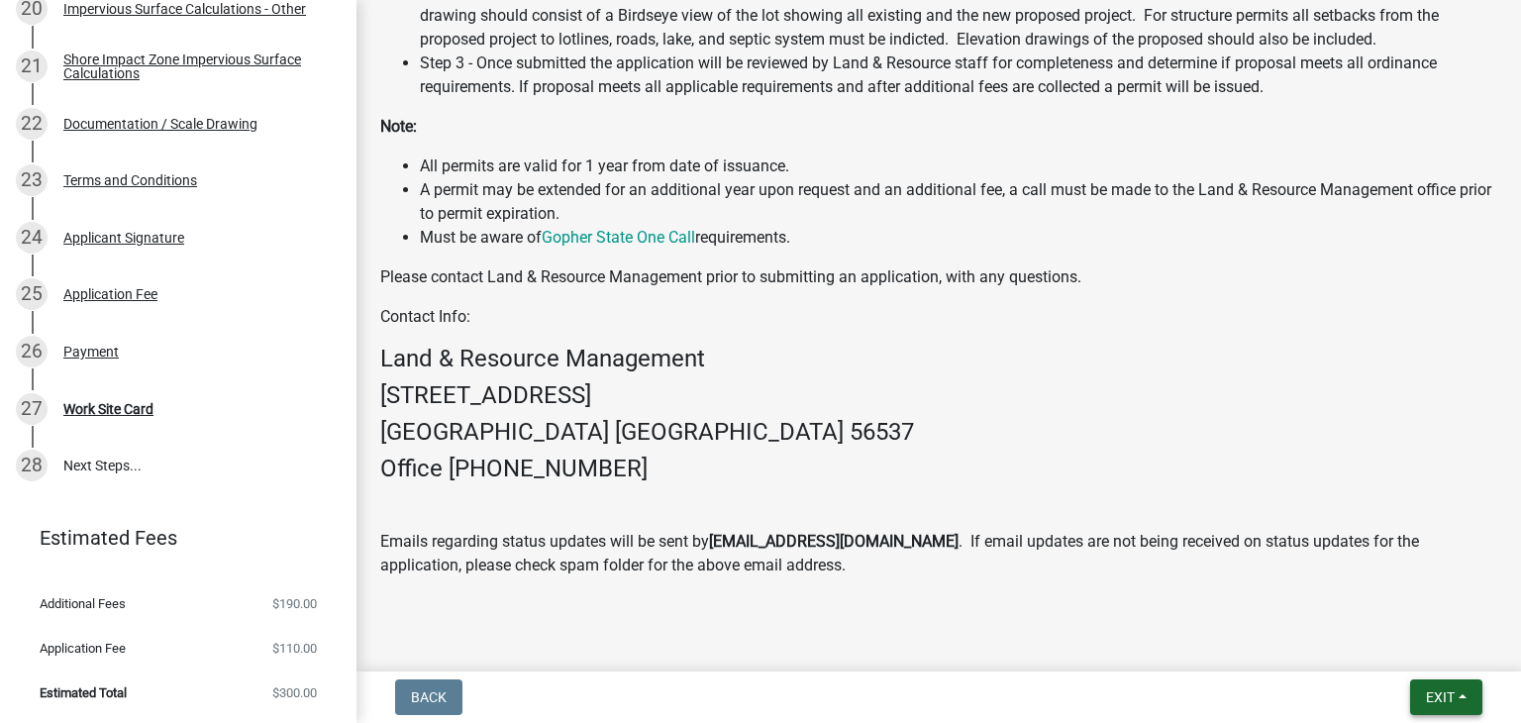
click at [1427, 689] on span "Exit" at bounding box center [1440, 697] width 29 height 16
click at [1410, 647] on button "Save & Exit" at bounding box center [1404, 646] width 158 height 48
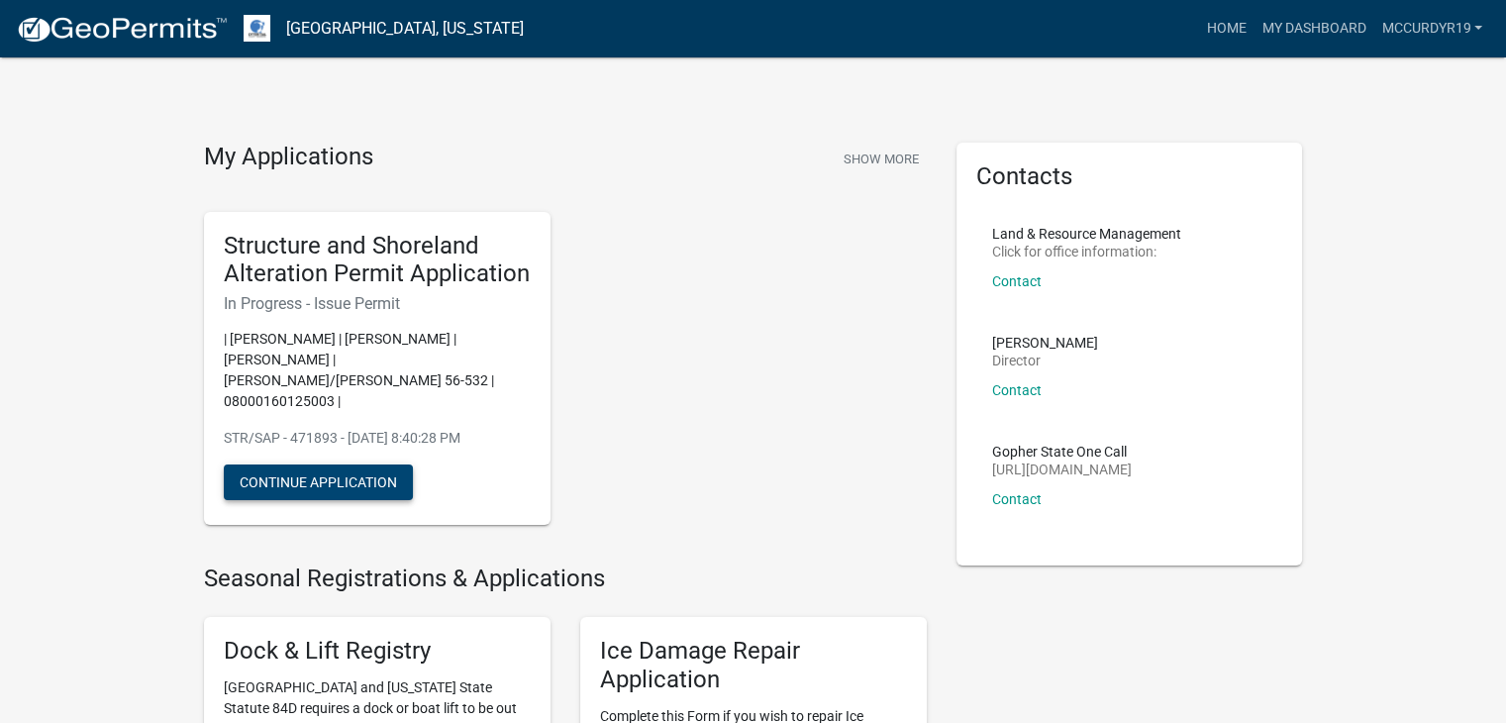
click at [305, 465] on button "Continue Application" at bounding box center [318, 483] width 189 height 36
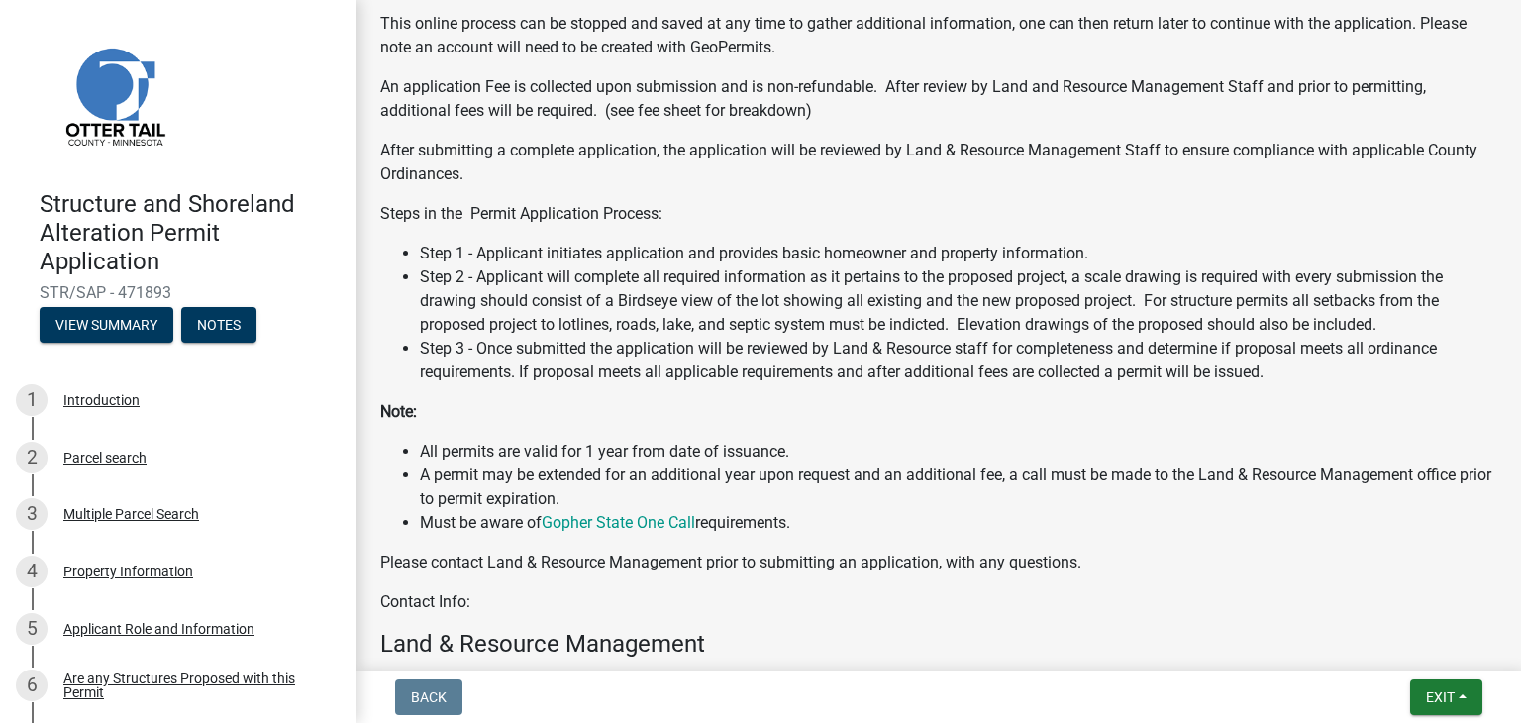
scroll to position [1124, 0]
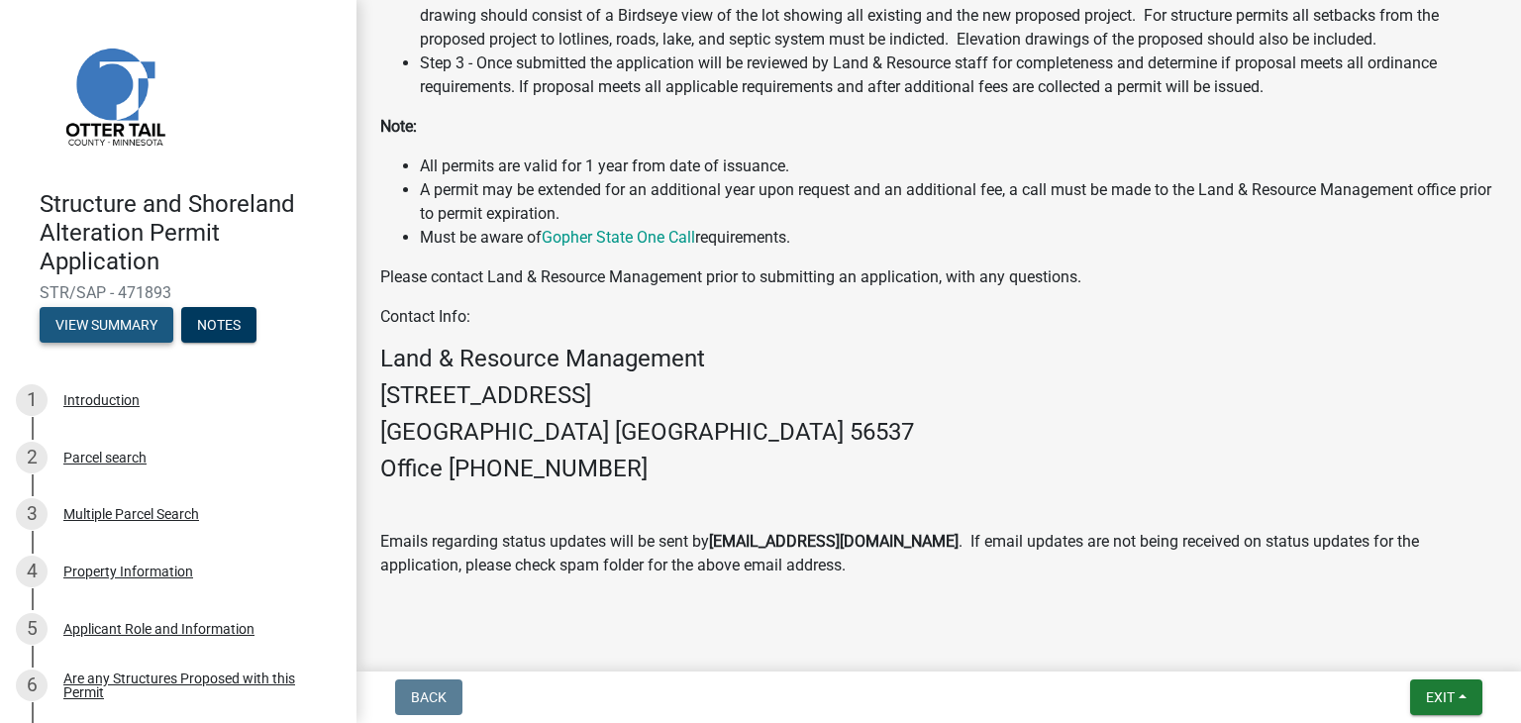
click at [111, 322] on button "View Summary" at bounding box center [107, 325] width 134 height 36
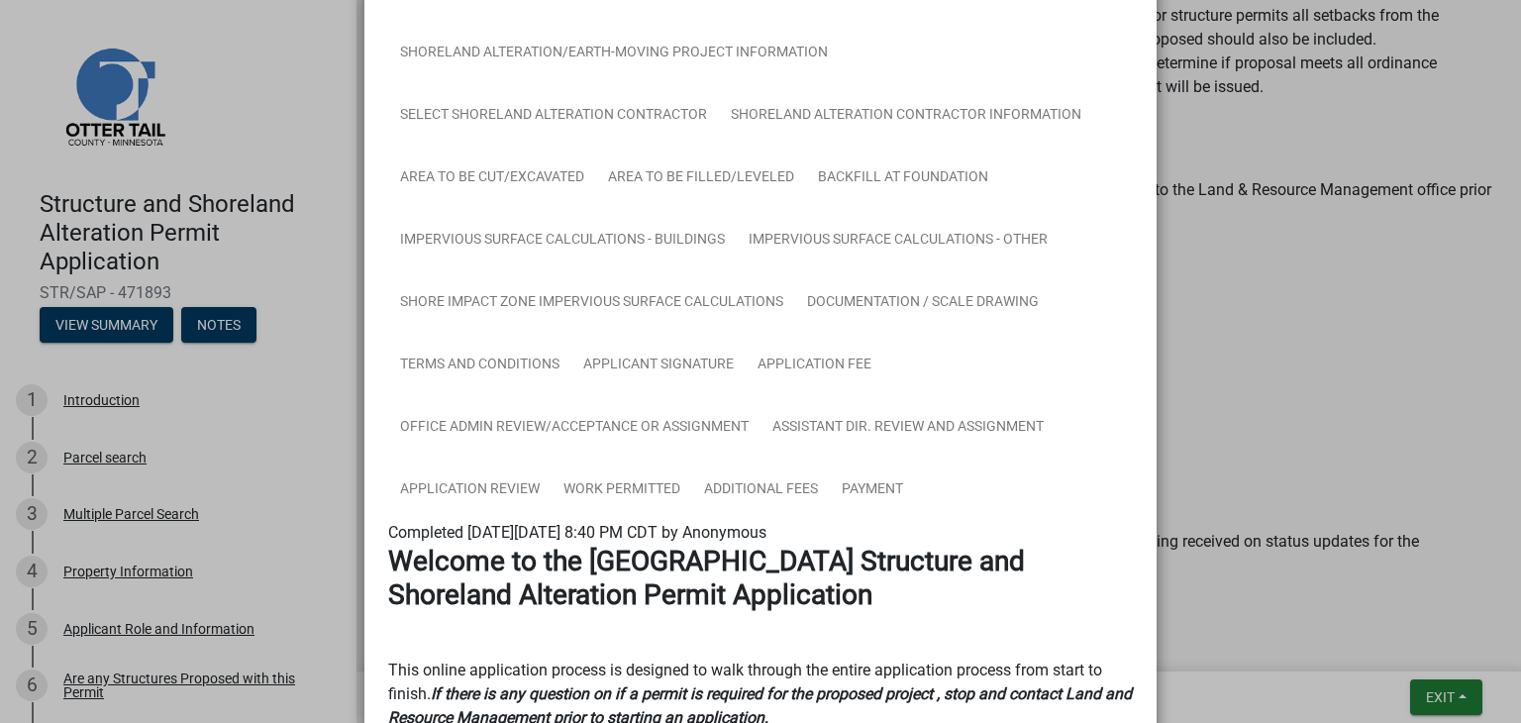
scroll to position [416, 0]
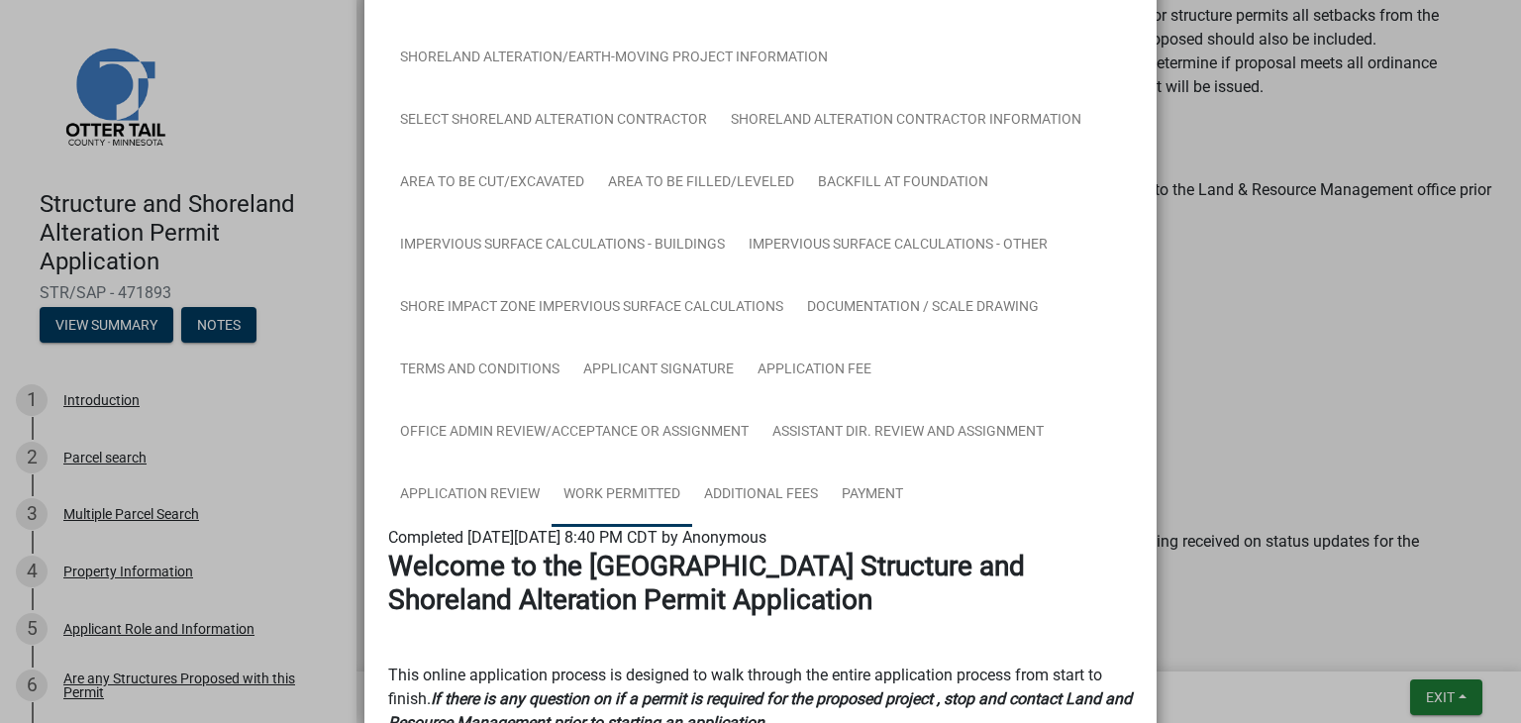
click at [658, 502] on link "Work Permitted" at bounding box center [622, 495] width 141 height 63
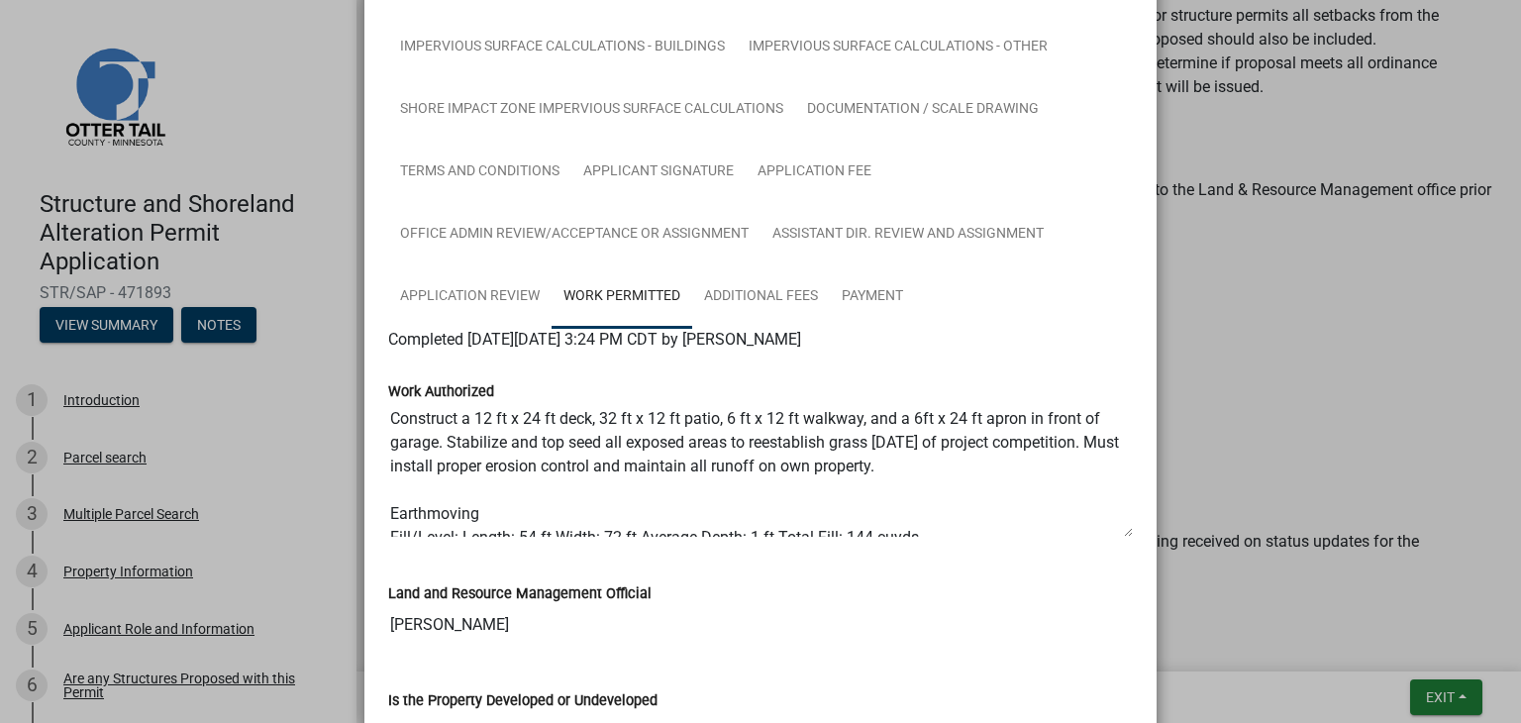
scroll to position [0, 0]
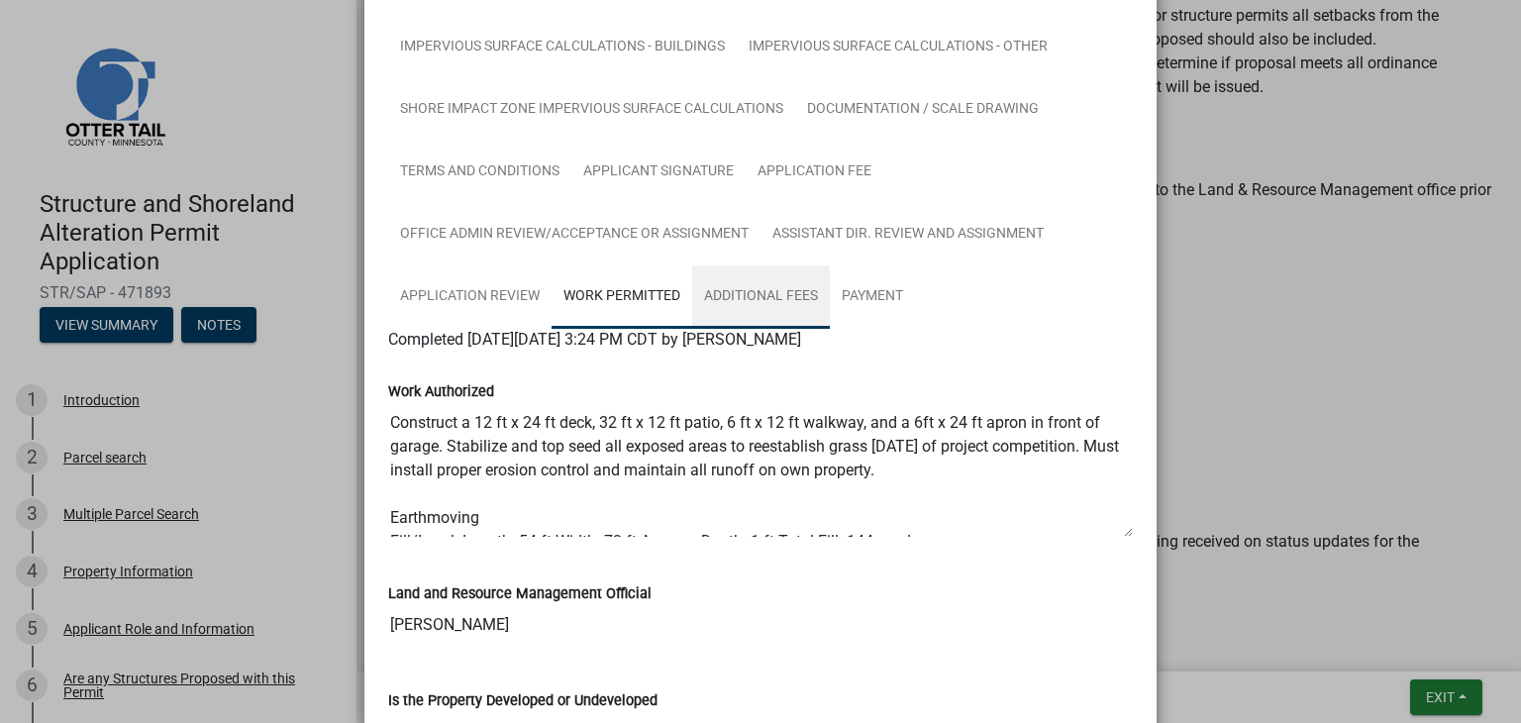
click at [788, 283] on link "Additional Fees" at bounding box center [761, 296] width 138 height 63
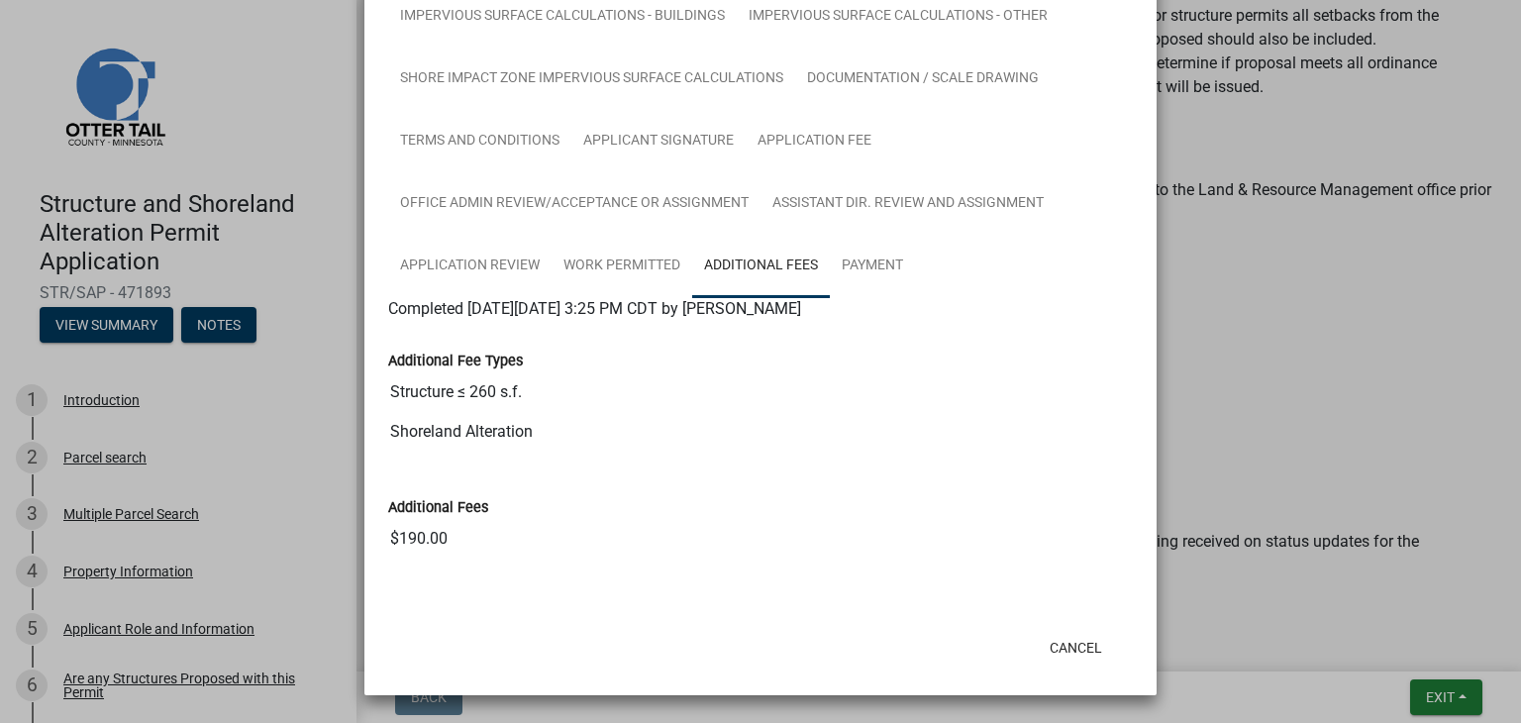
scroll to position [646, 0]
click at [868, 264] on link "Payment" at bounding box center [872, 266] width 85 height 63
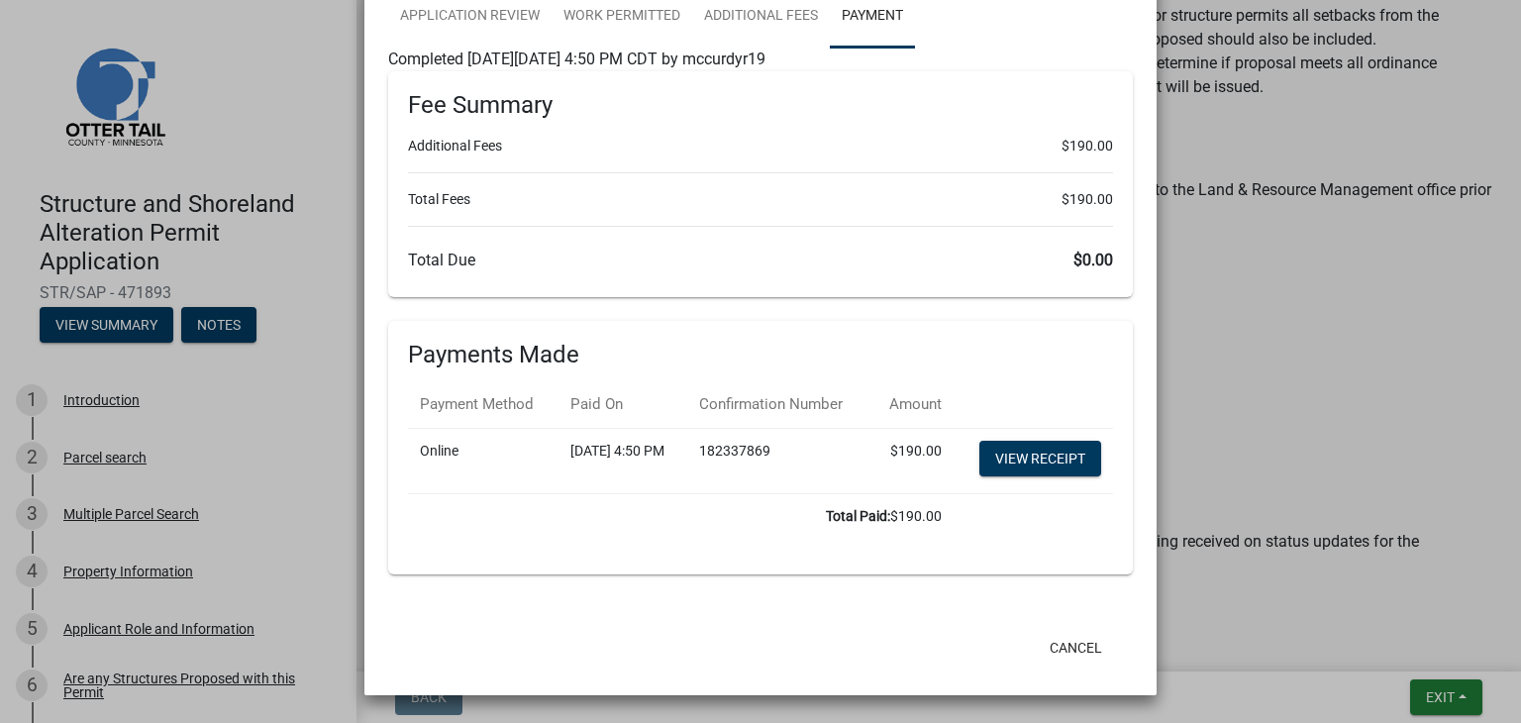
scroll to position [642, 0]
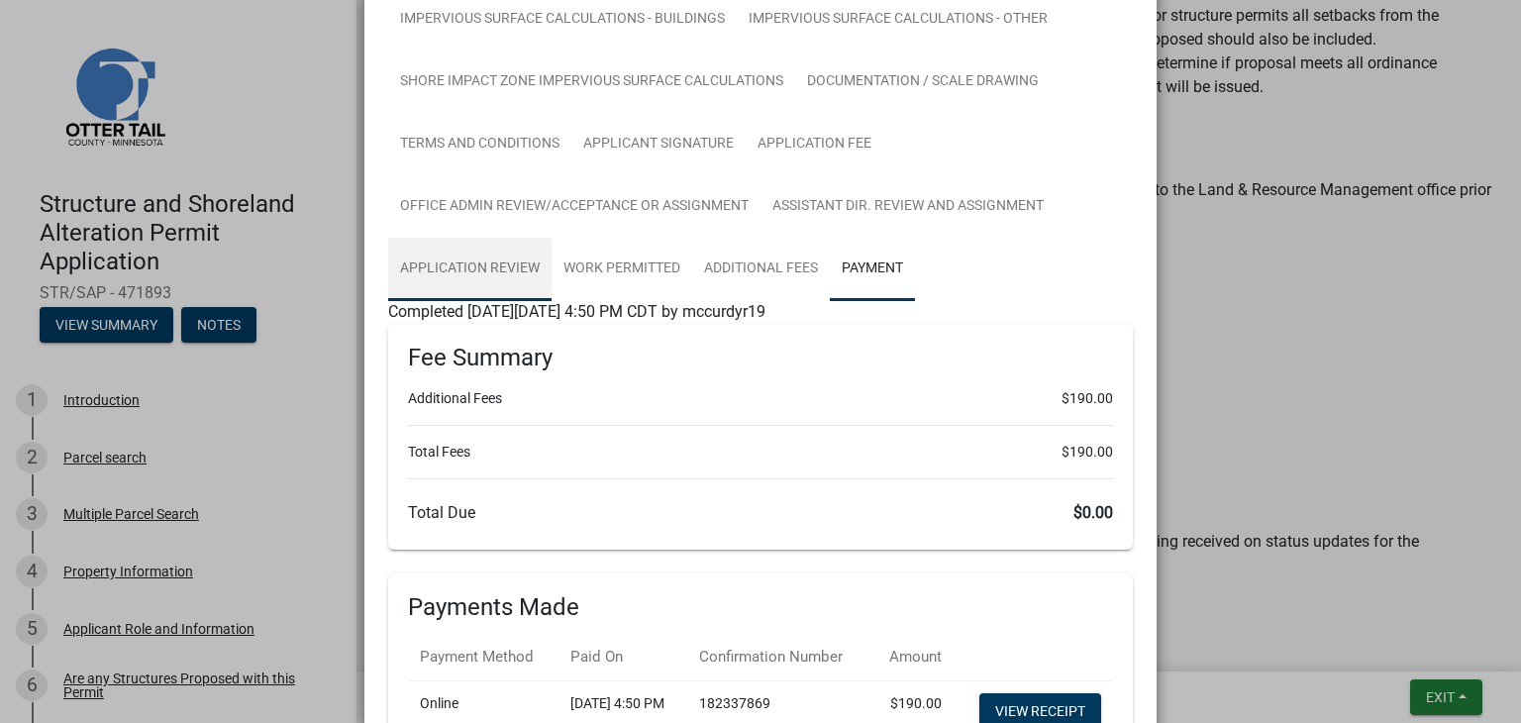
click at [523, 278] on link "Application Review" at bounding box center [469, 269] width 163 height 63
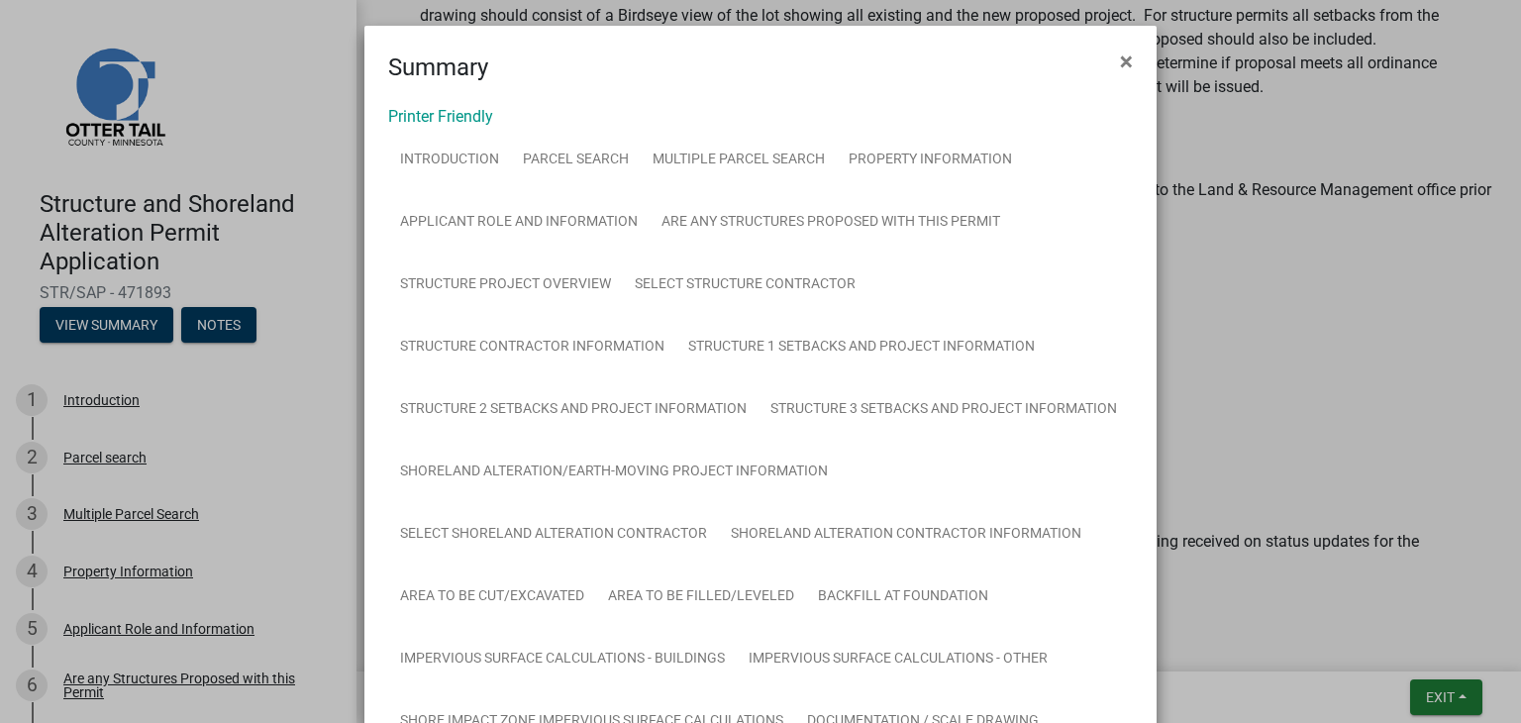
scroll to position [0, 0]
click at [1111, 72] on button "×" at bounding box center [1126, 63] width 45 height 55
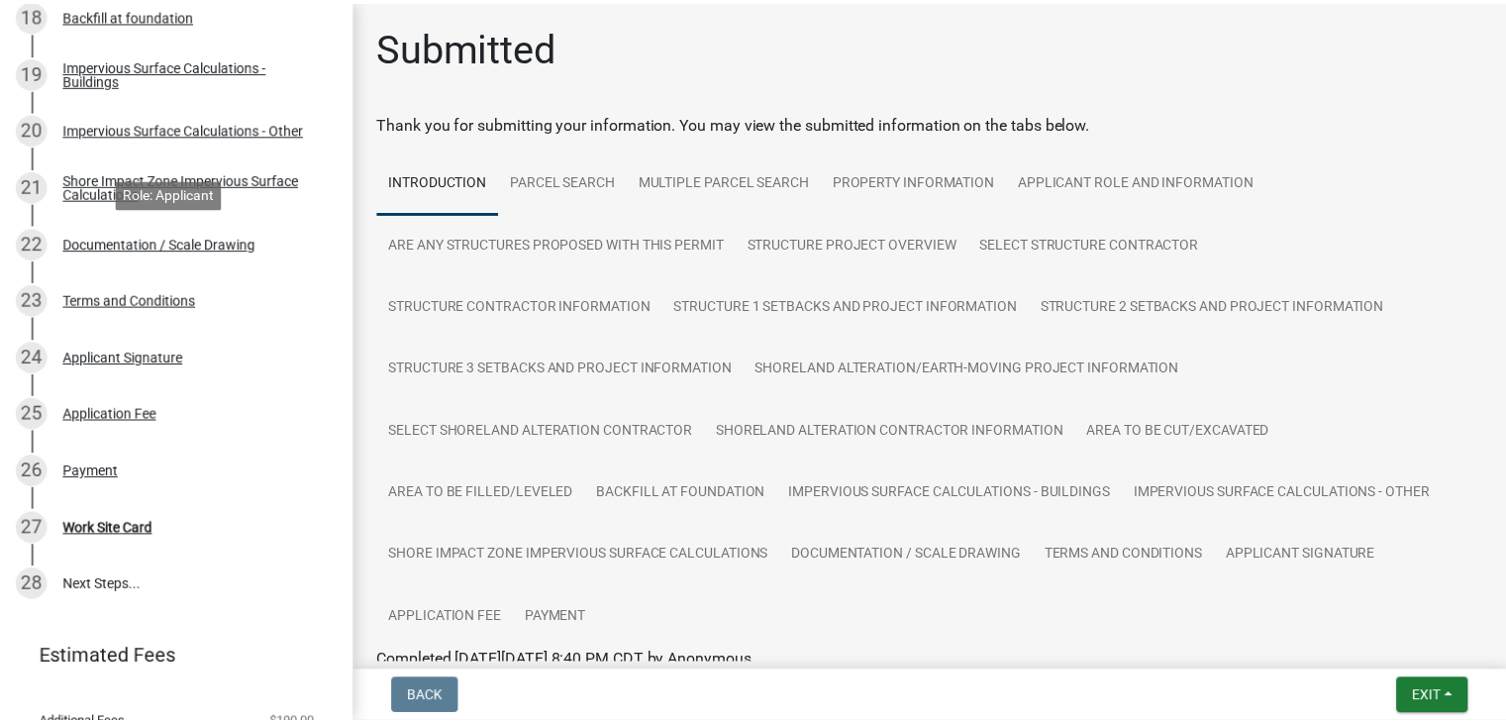
scroll to position [1475, 0]
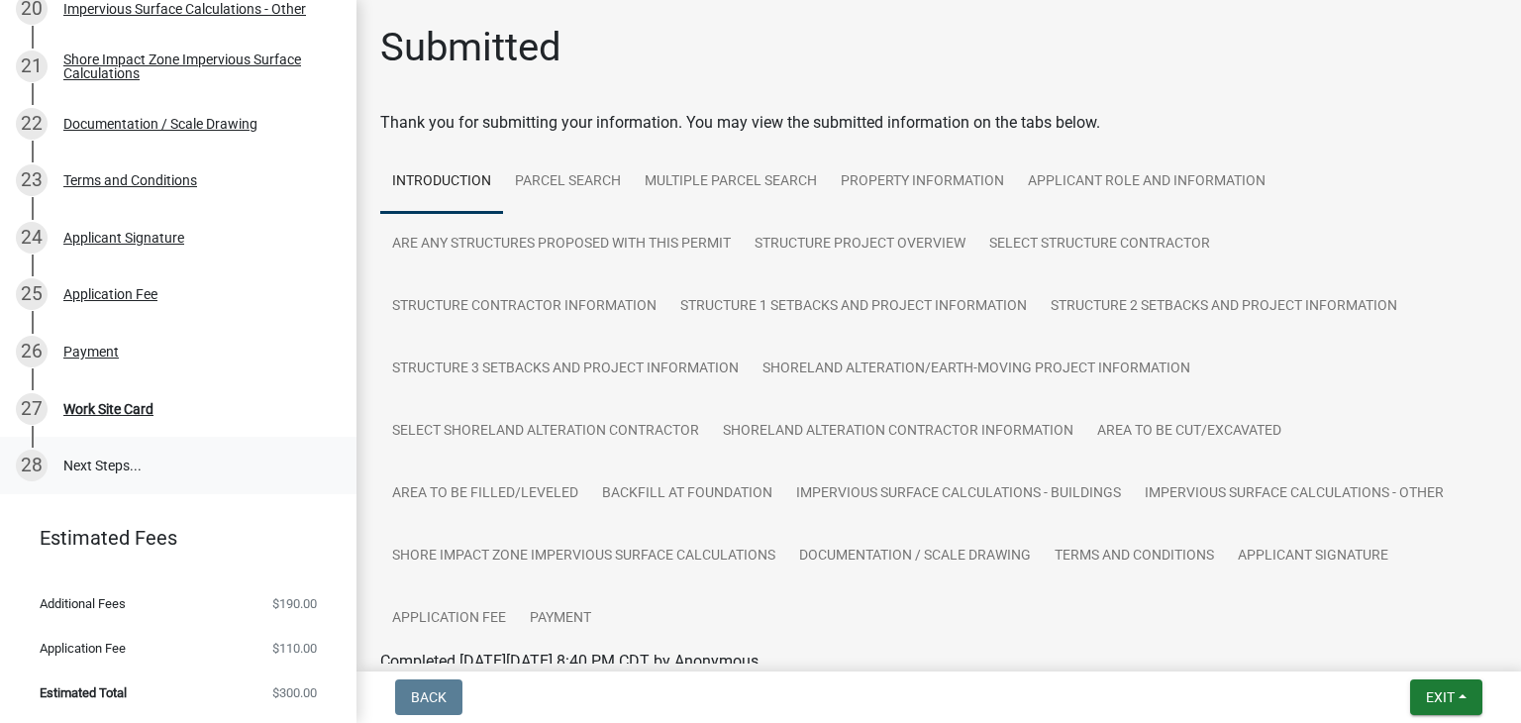
click at [121, 485] on link "28 Next Steps..." at bounding box center [178, 465] width 357 height 57
click at [33, 465] on div "28" at bounding box center [32, 466] width 32 height 32
click at [97, 407] on div "Work Site Card" at bounding box center [108, 409] width 90 height 14
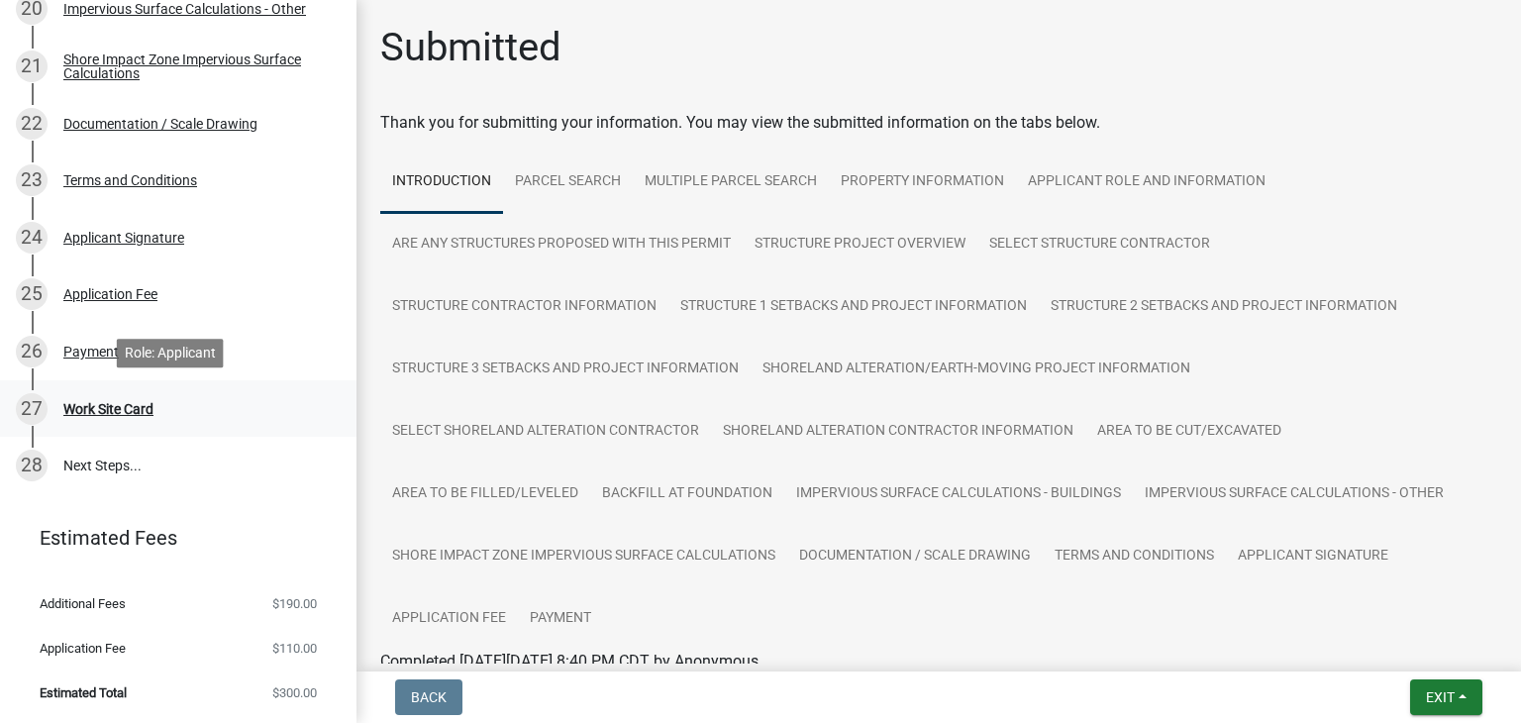
click at [135, 411] on div "Work Site Card" at bounding box center [108, 409] width 90 height 14
click at [1460, 697] on button "Exit" at bounding box center [1446, 697] width 72 height 36
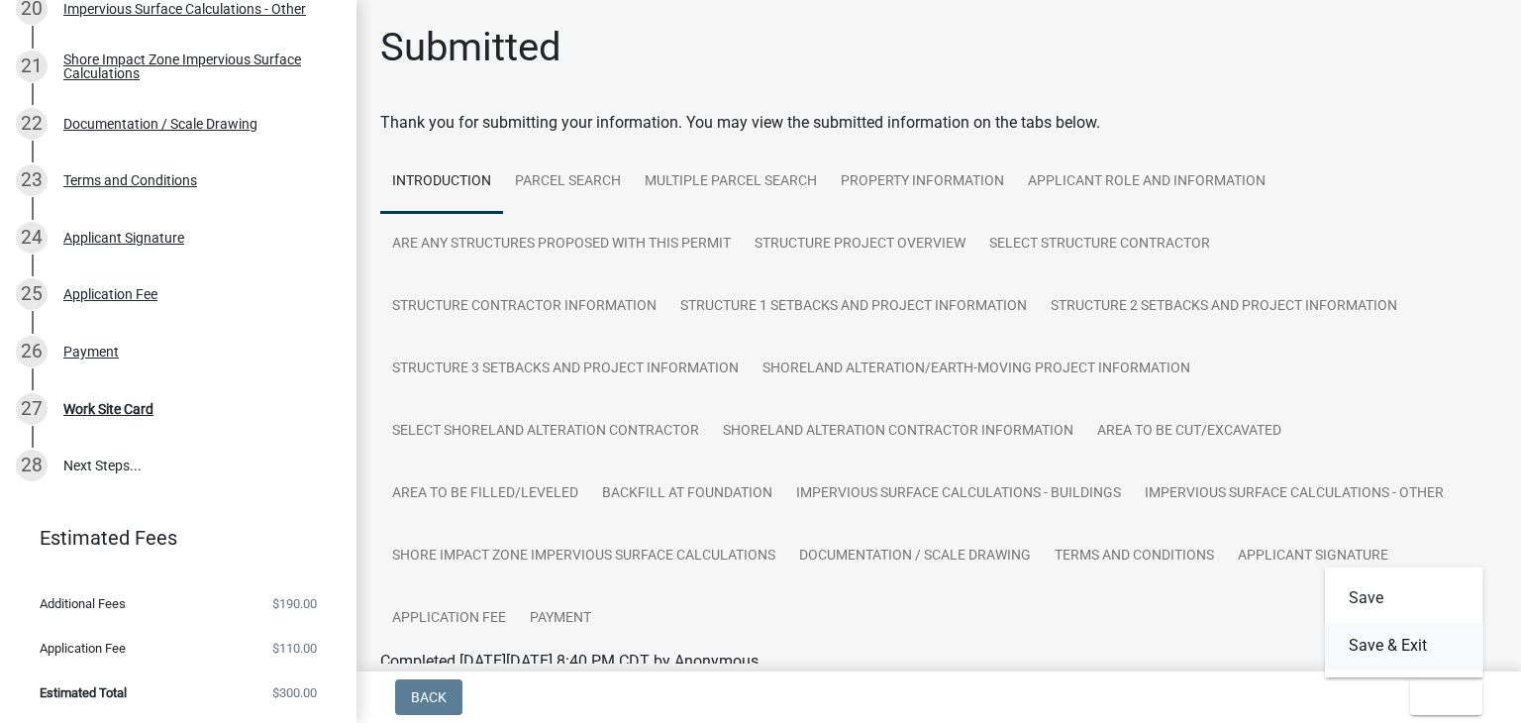
click at [1440, 651] on button "Save & Exit" at bounding box center [1404, 646] width 158 height 48
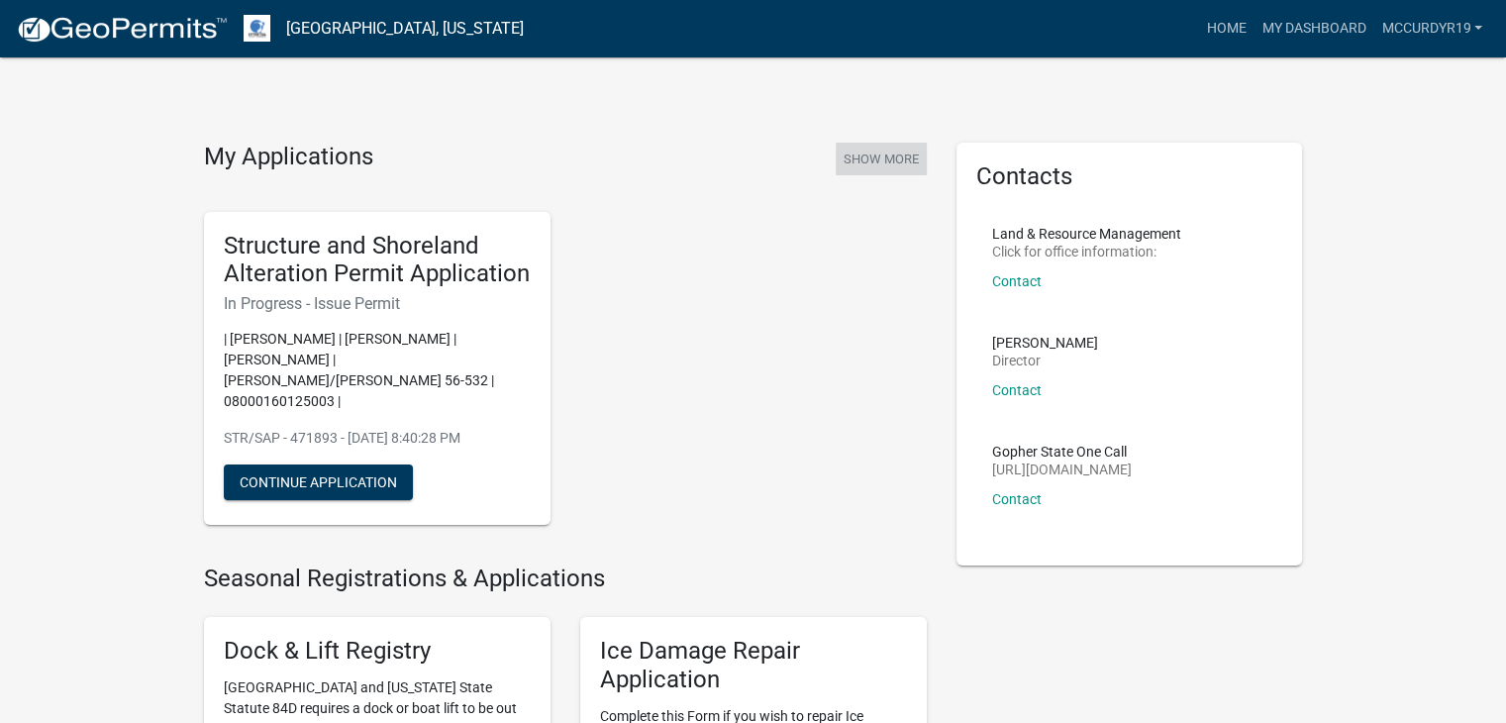
click at [898, 162] on button "Show More" at bounding box center [881, 159] width 91 height 33
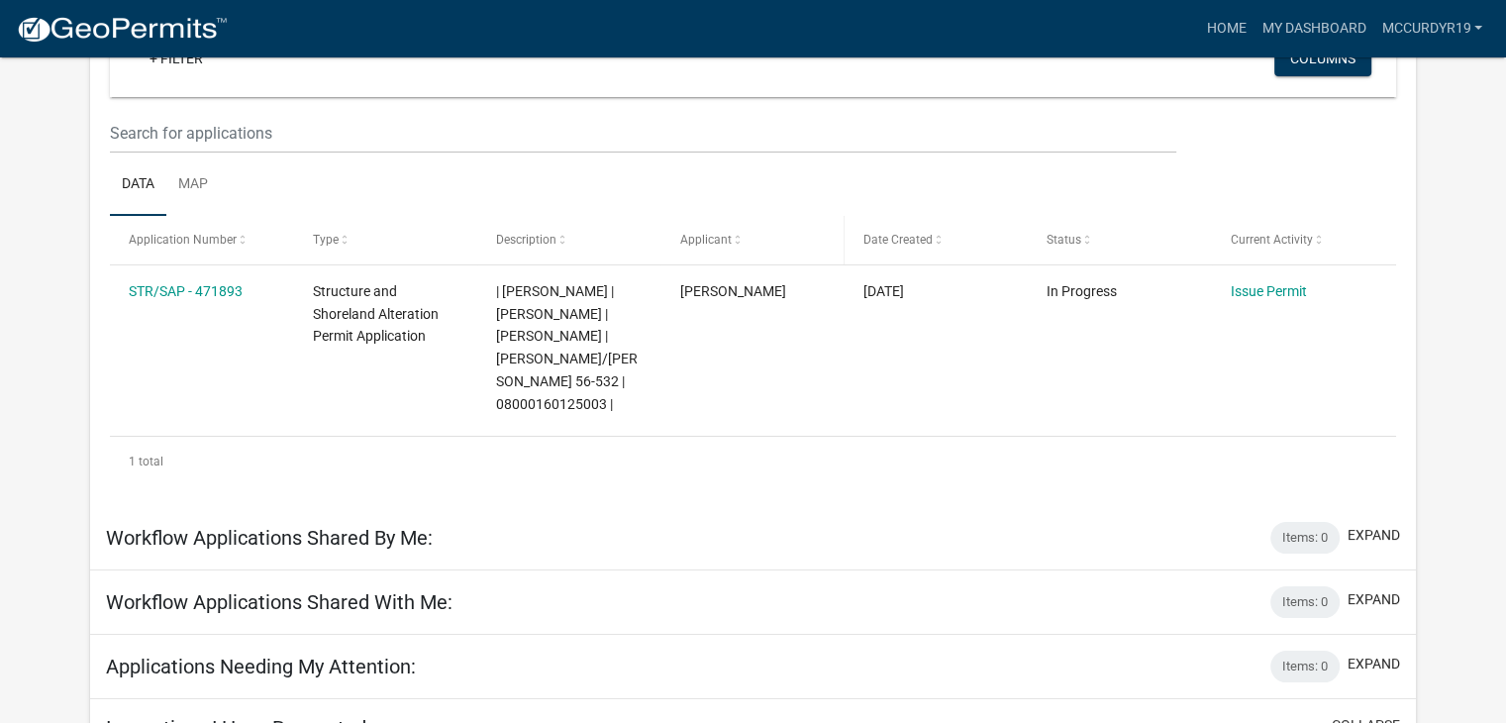
scroll to position [297, 0]
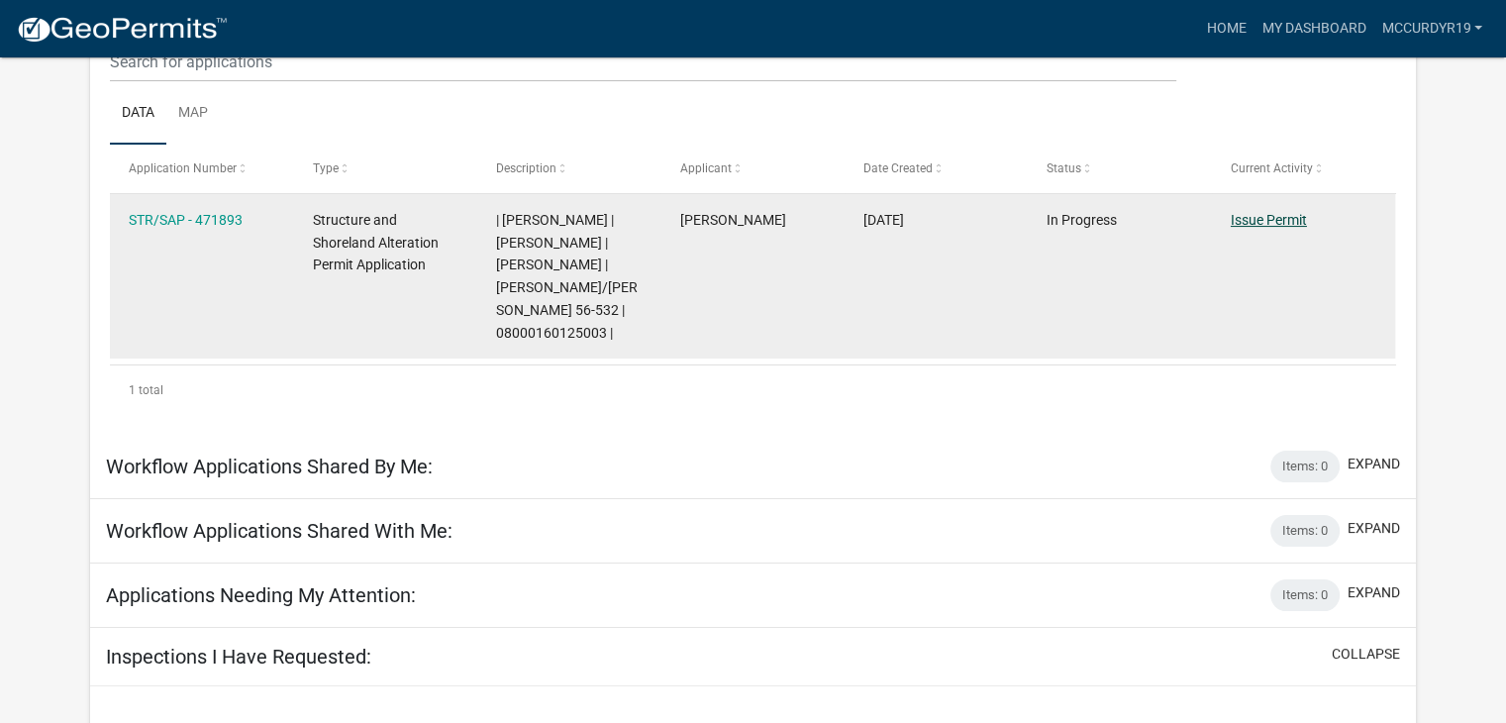
click at [1280, 218] on link "Issue Permit" at bounding box center [1269, 220] width 76 height 16
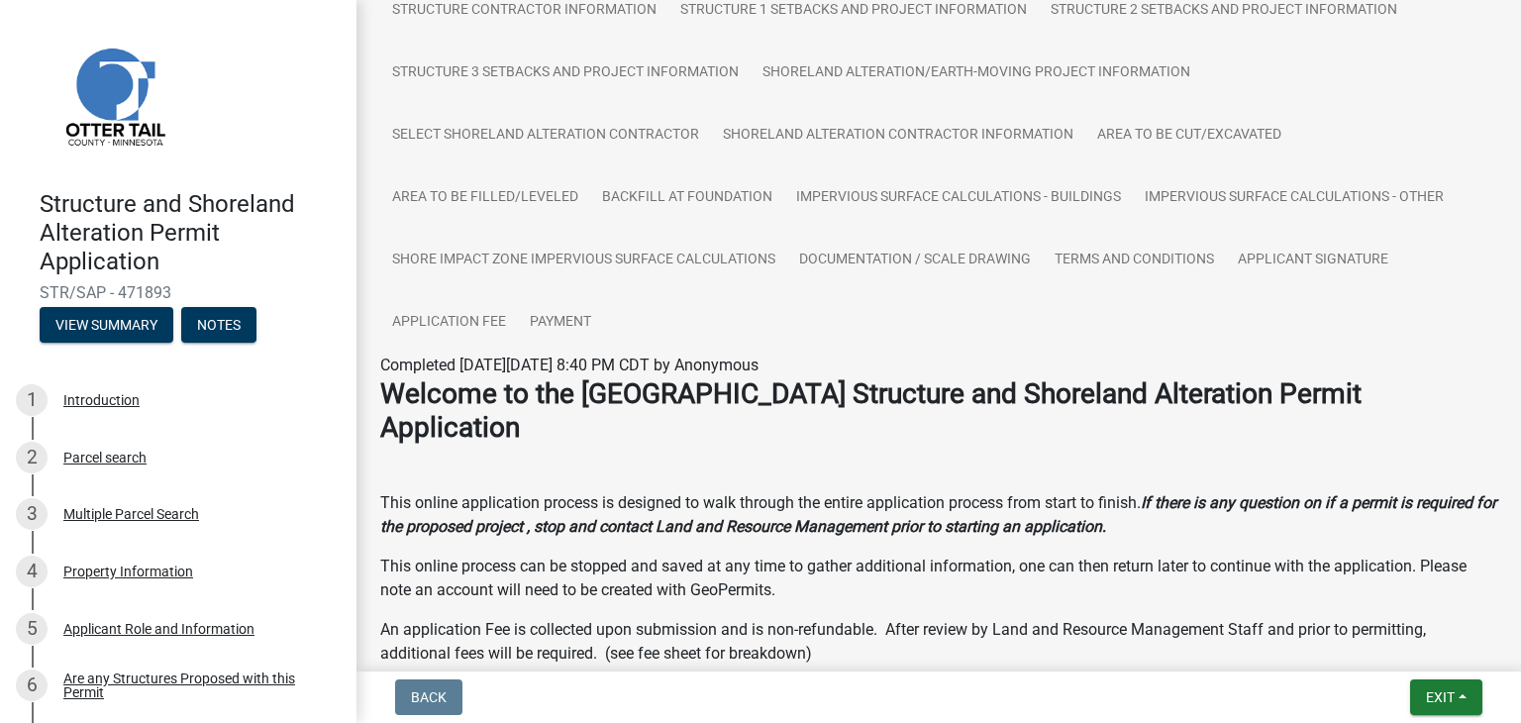
scroll to position [297, 0]
click at [578, 322] on link "Payment" at bounding box center [560, 321] width 85 height 63
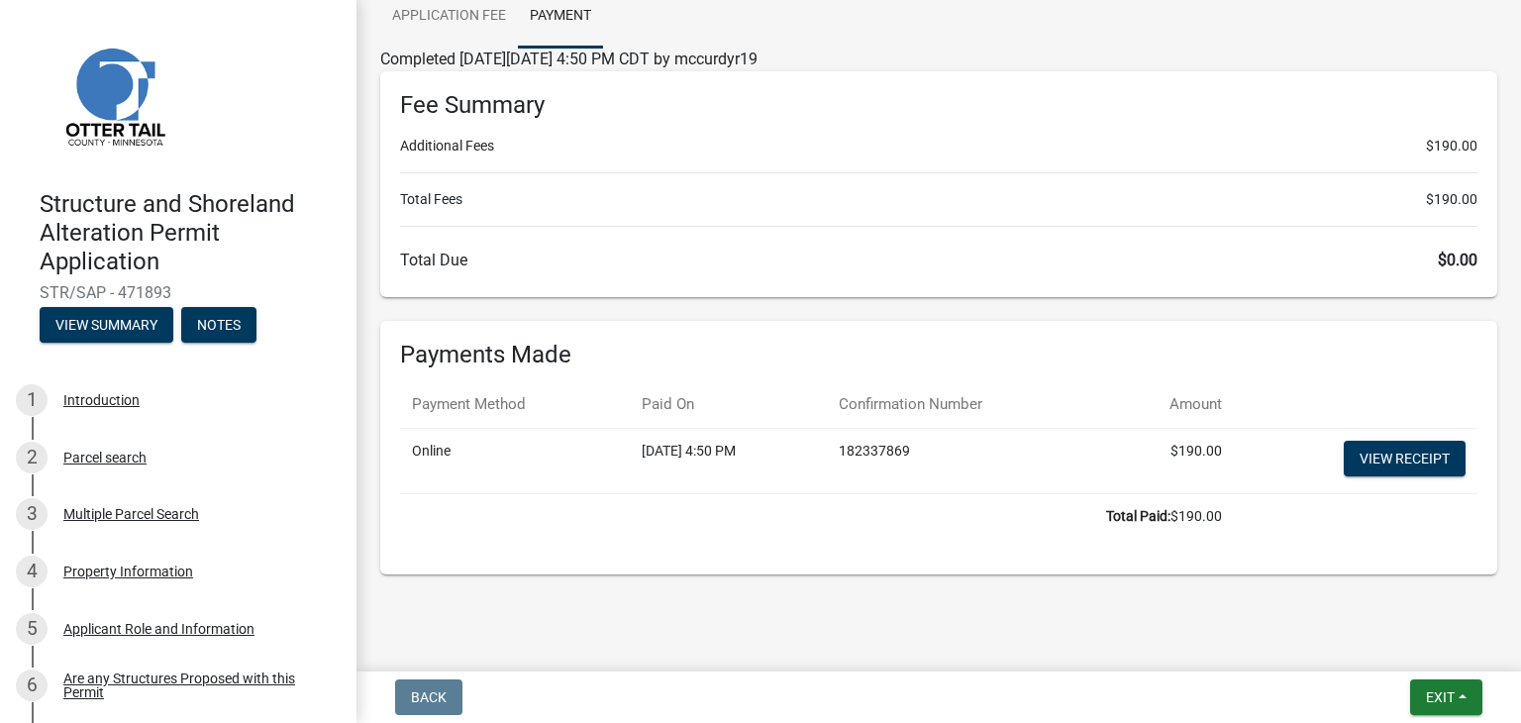
scroll to position [614, 0]
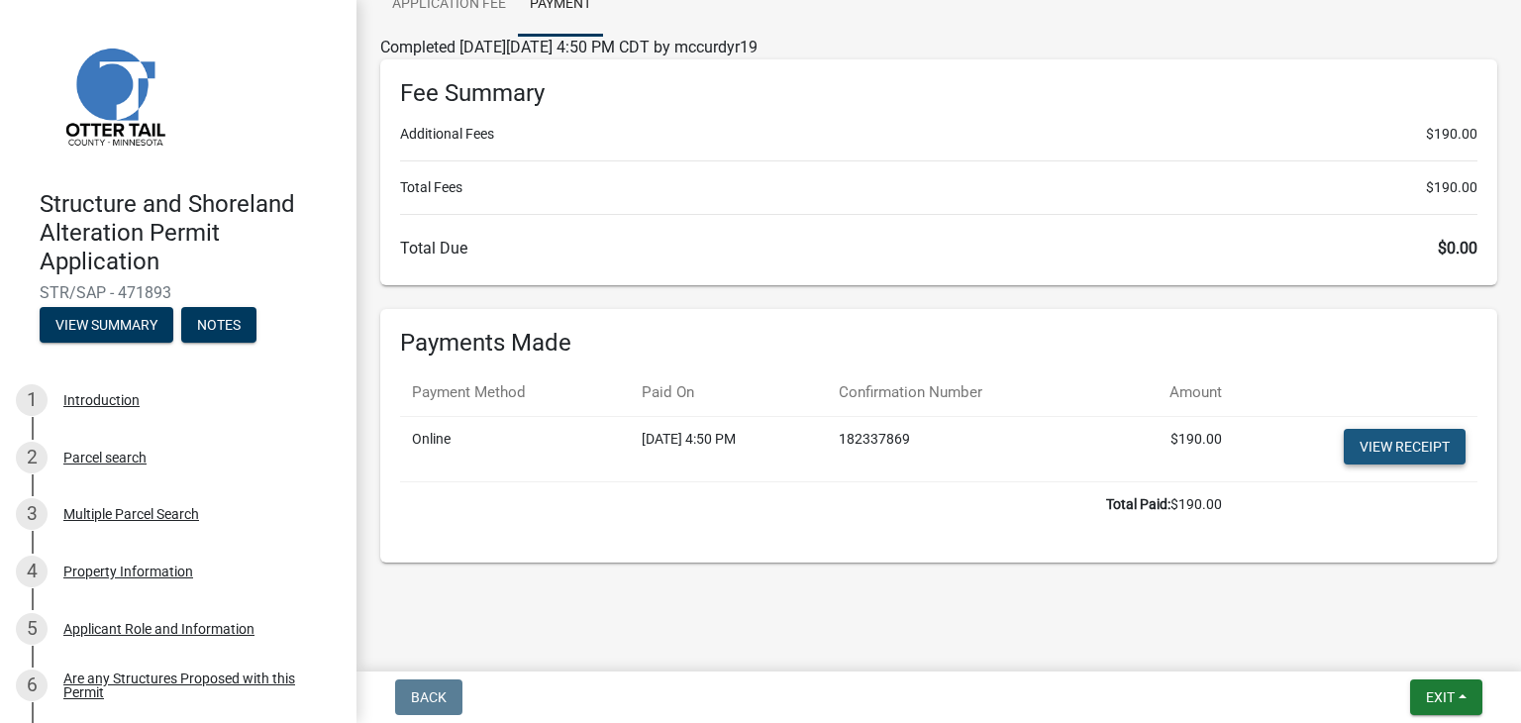
click at [1398, 436] on link "View receipt" at bounding box center [1405, 447] width 122 height 36
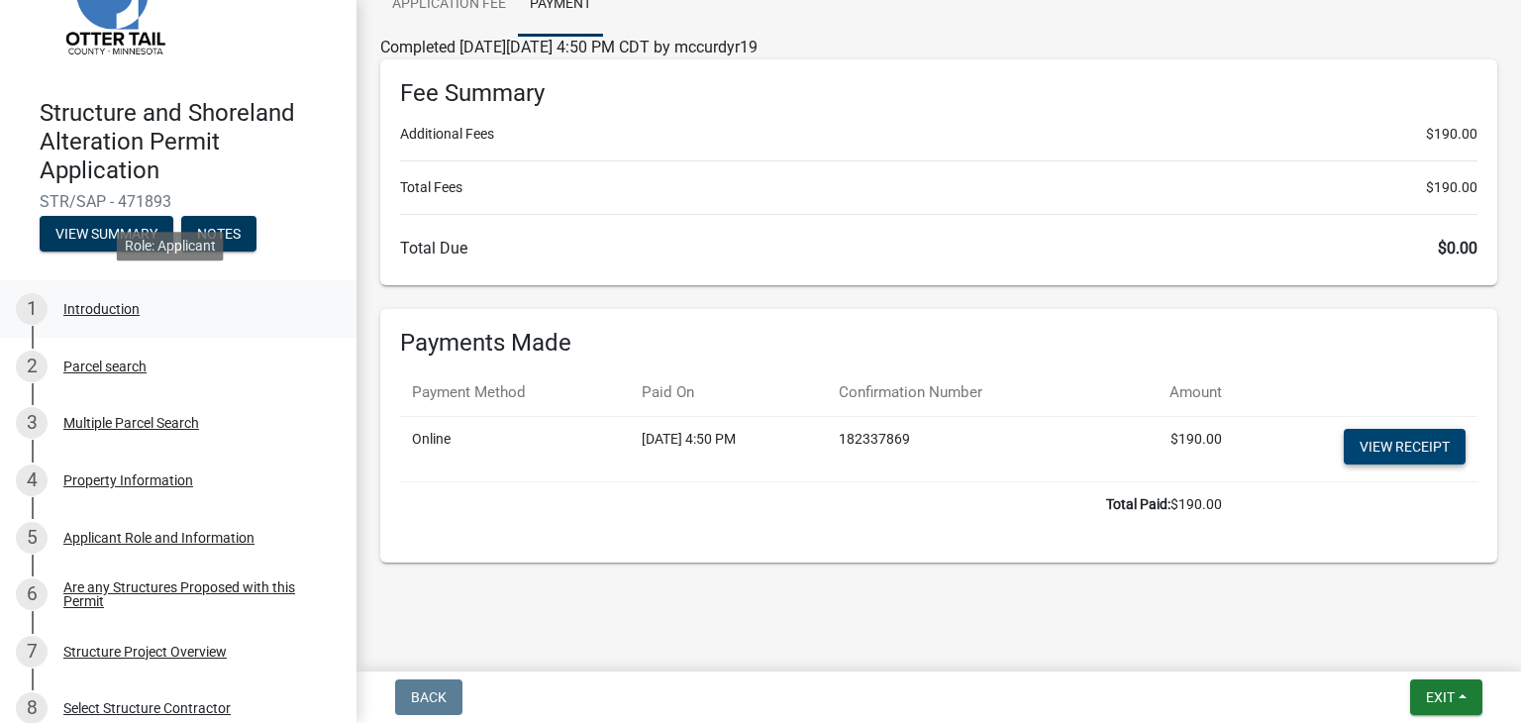
scroll to position [99, 0]
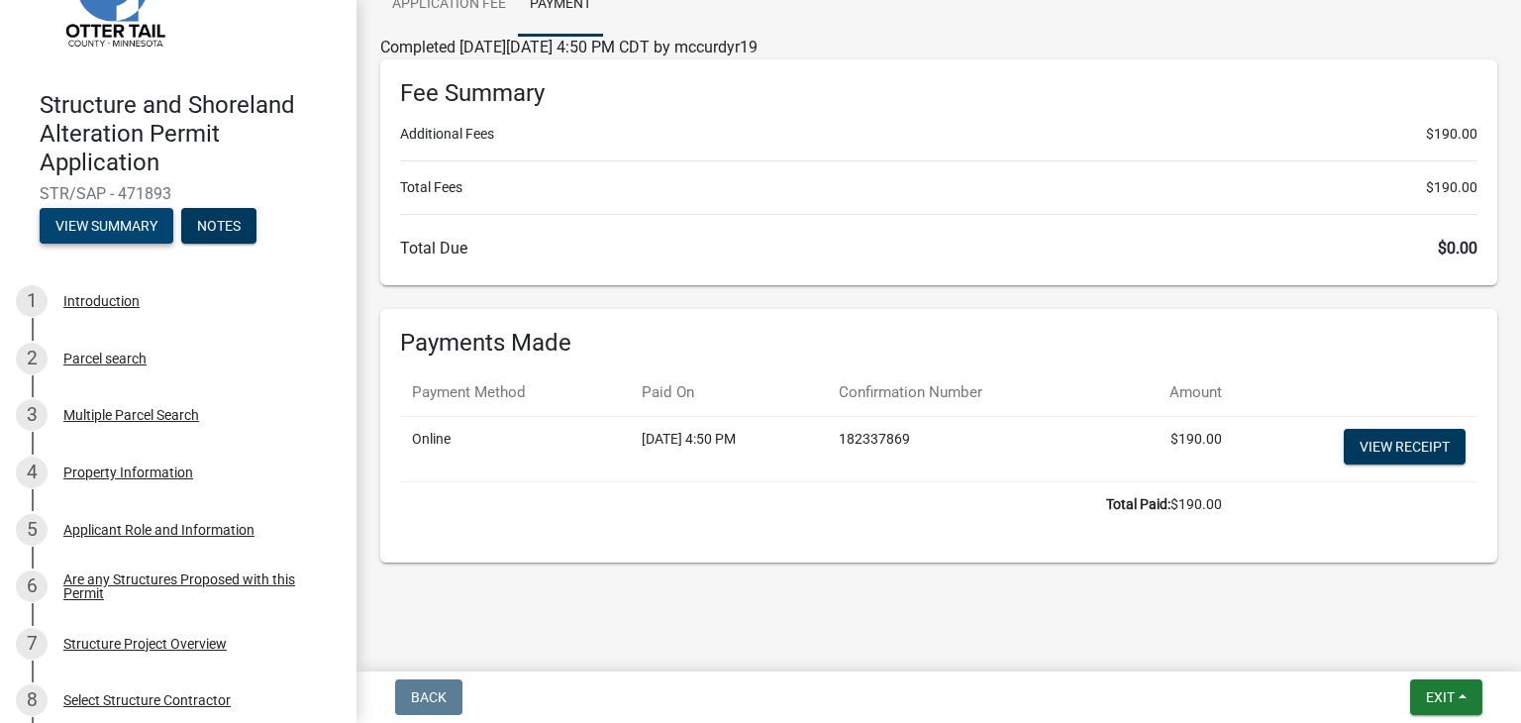
click at [151, 224] on button "View Summary" at bounding box center [107, 226] width 134 height 36
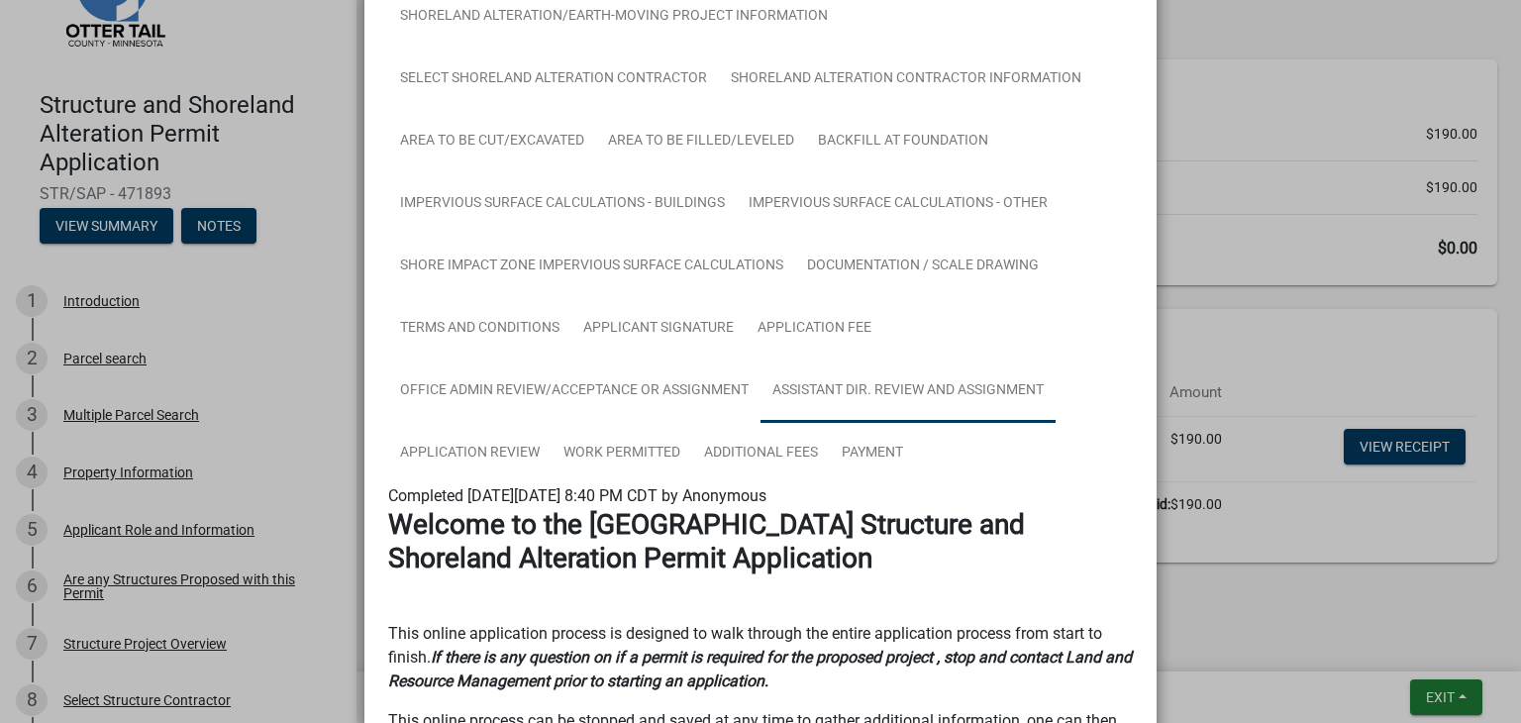
scroll to position [515, 0]
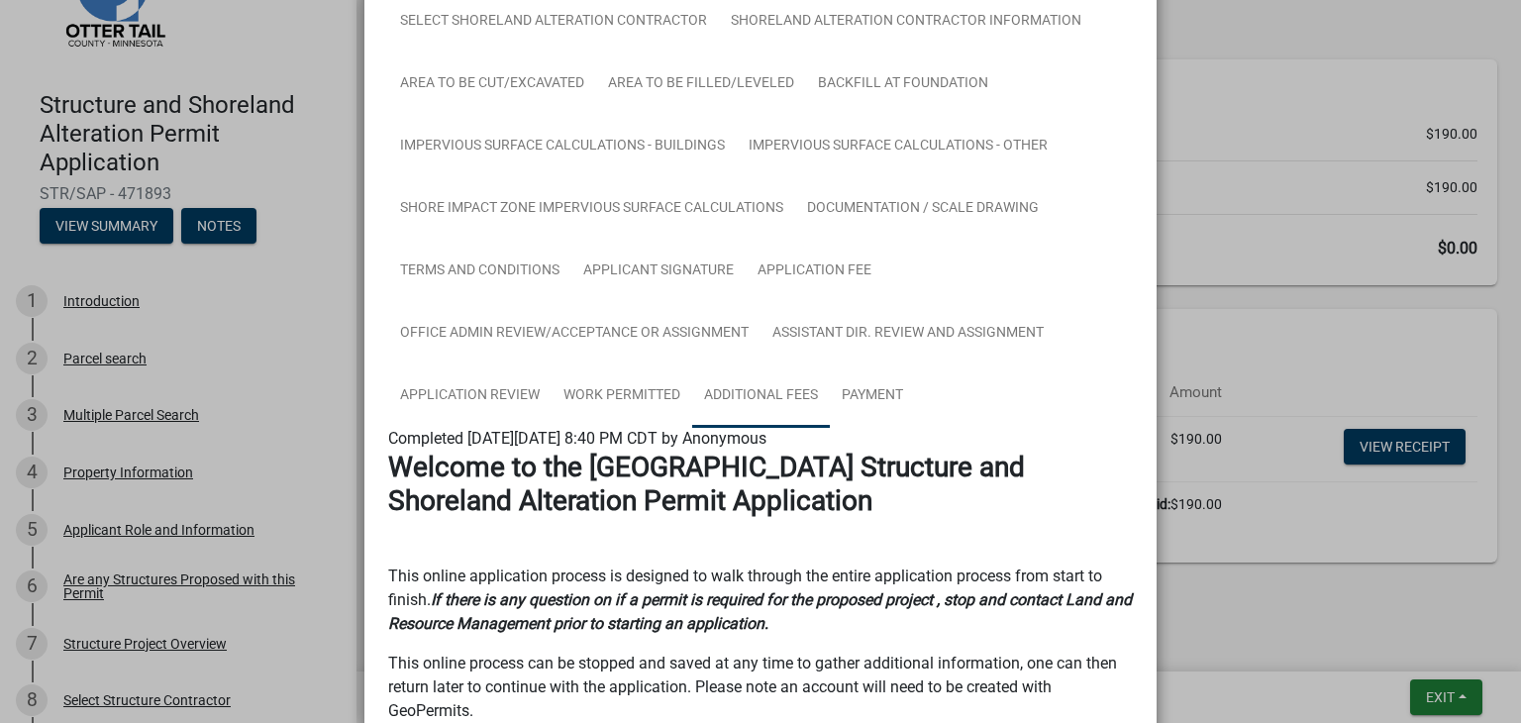
click at [775, 393] on link "Additional Fees" at bounding box center [761, 395] width 138 height 63
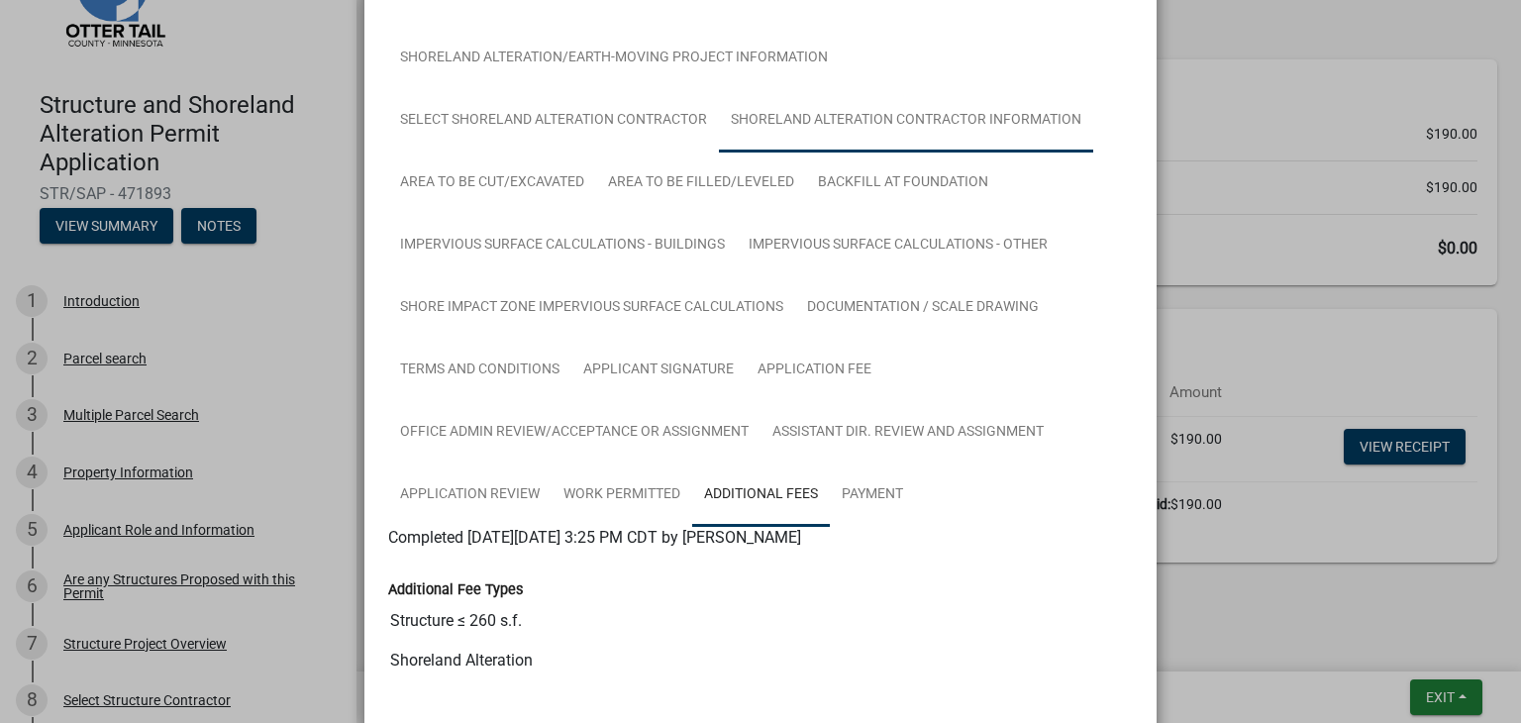
scroll to position [495, 0]
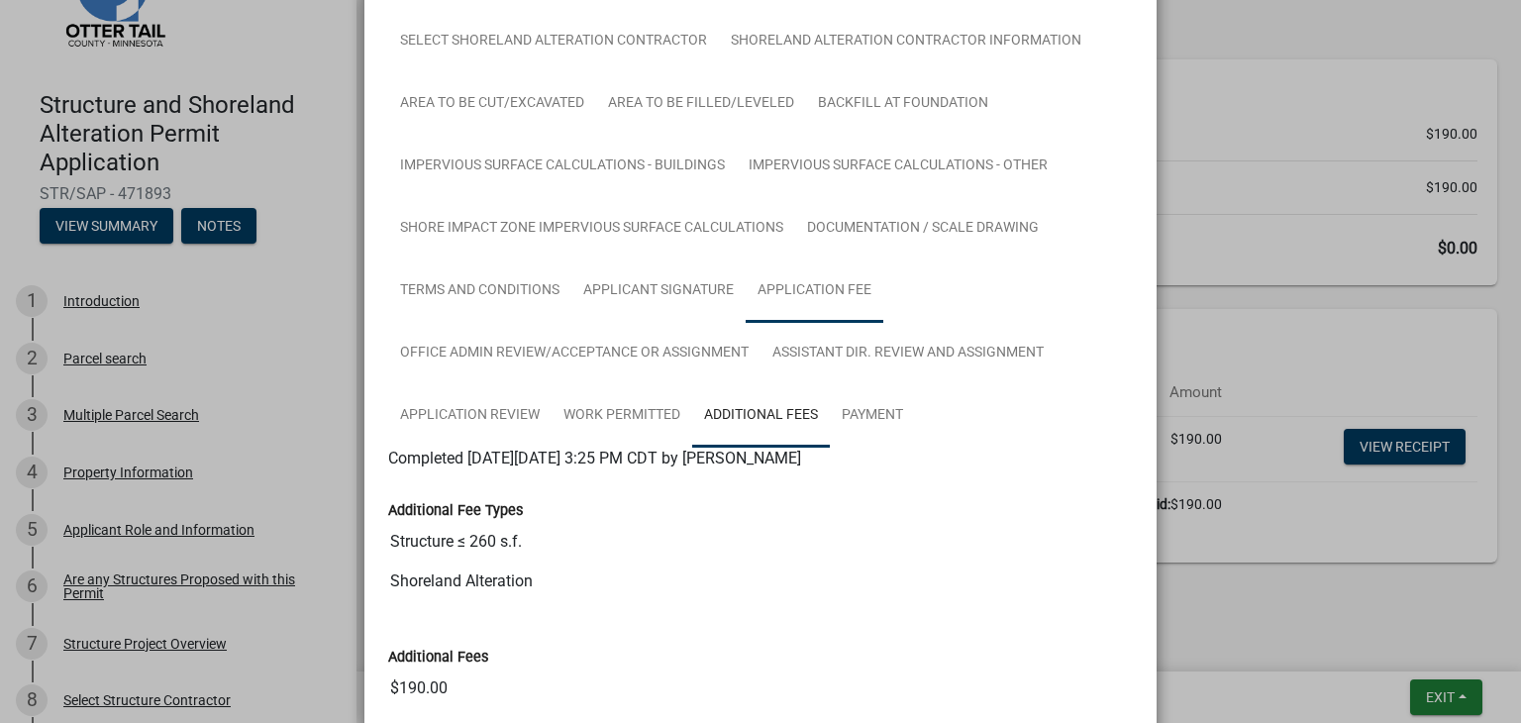
click at [827, 297] on link "Application Fee" at bounding box center [815, 290] width 138 height 63
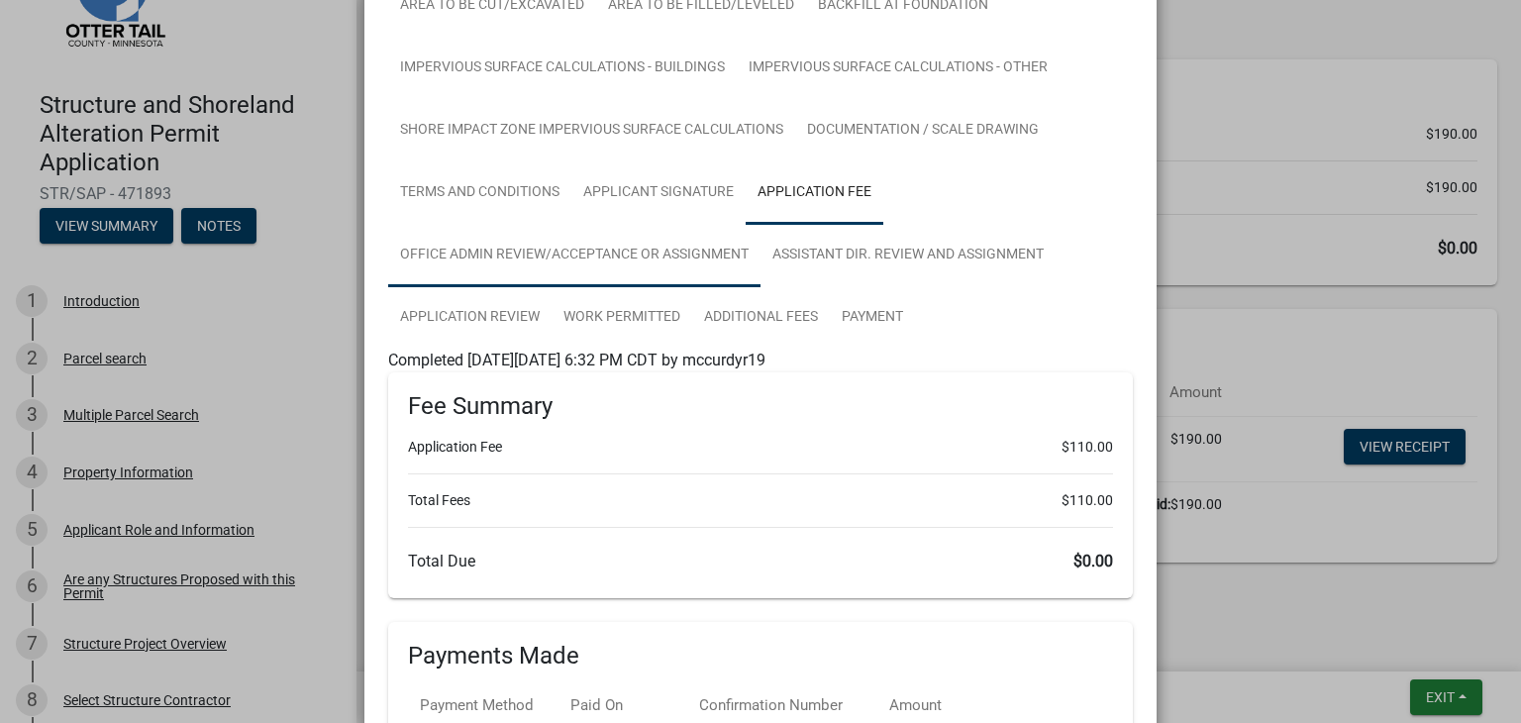
scroll to position [594, 0]
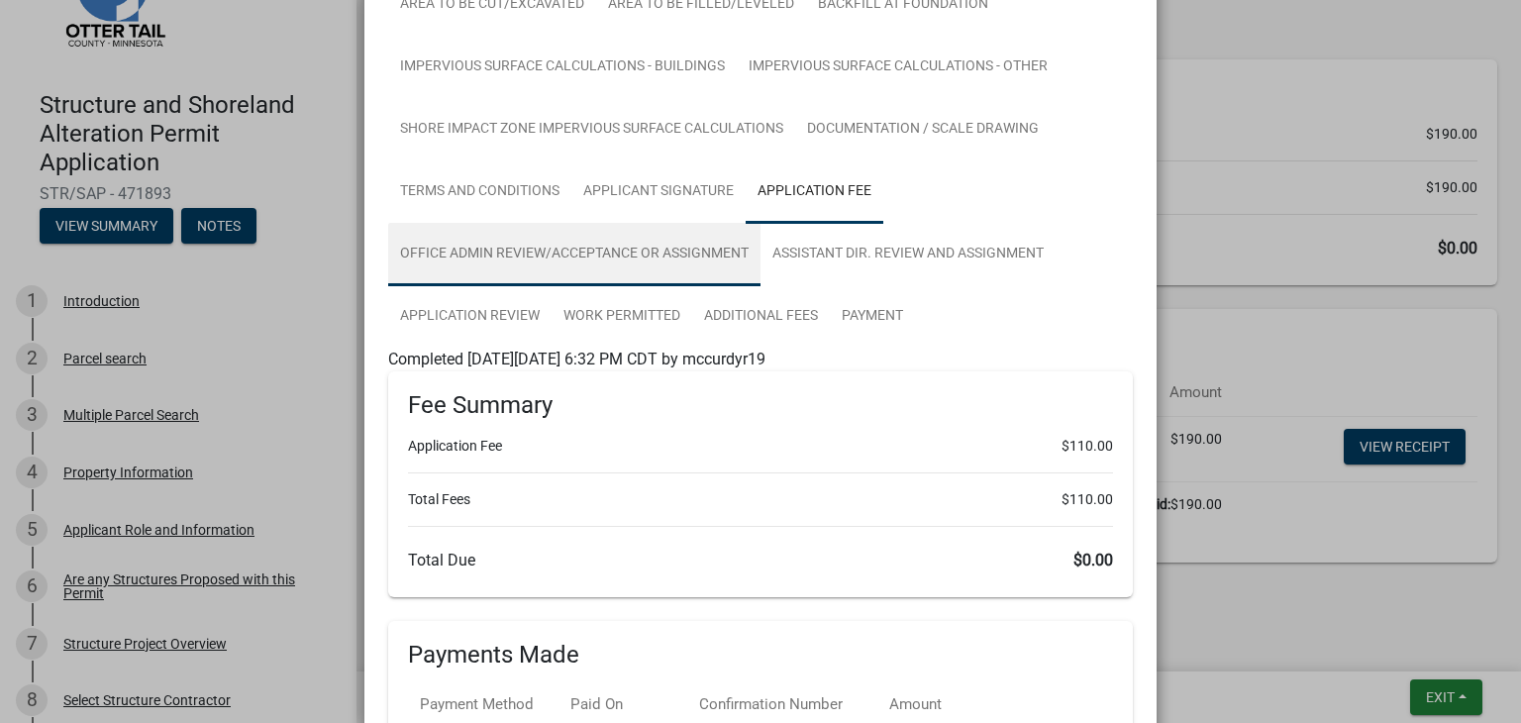
click at [687, 233] on link "Office Admin Review/Acceptance or Assignment" at bounding box center [574, 254] width 372 height 63
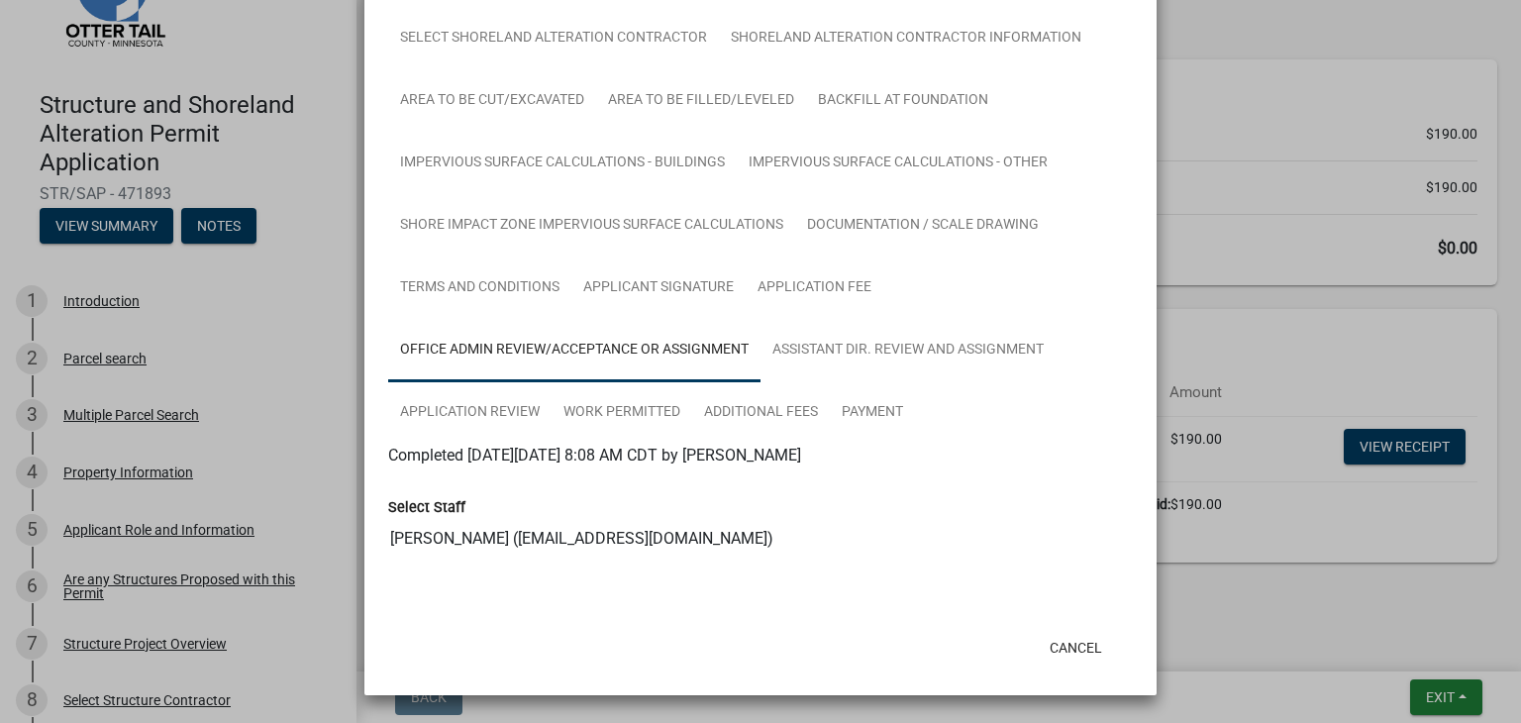
scroll to position [401, 0]
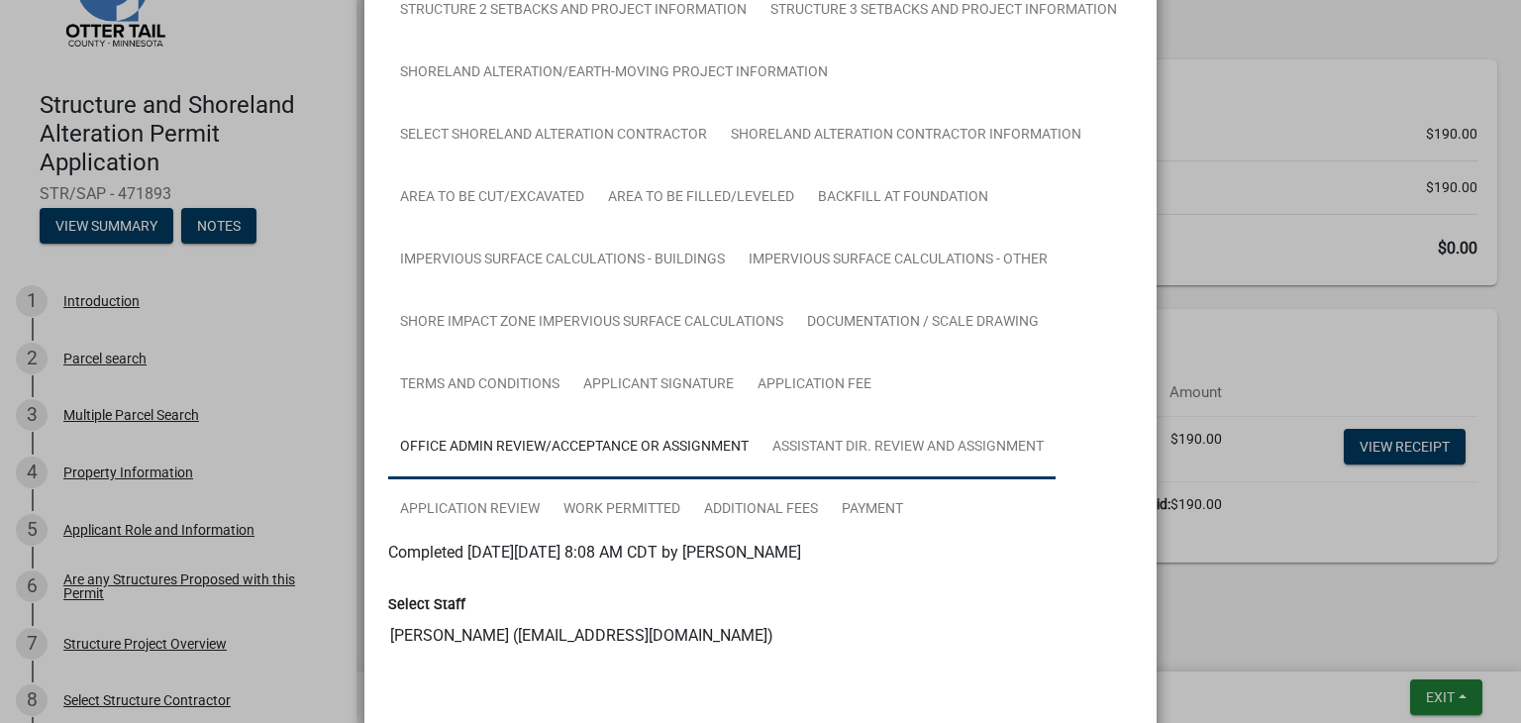
click at [928, 436] on link "Assistant Dir. Review and Assignment" at bounding box center [908, 447] width 295 height 63
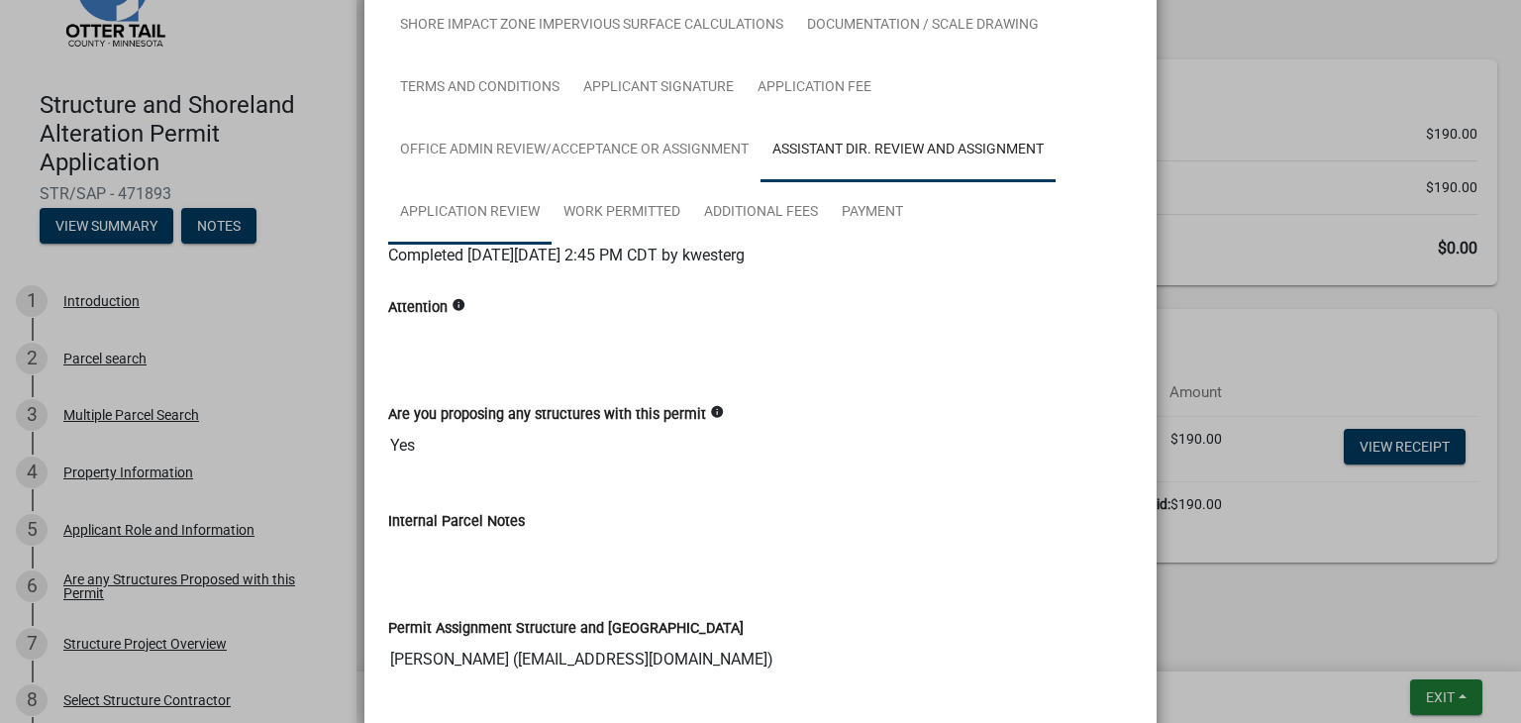
scroll to position [797, 0]
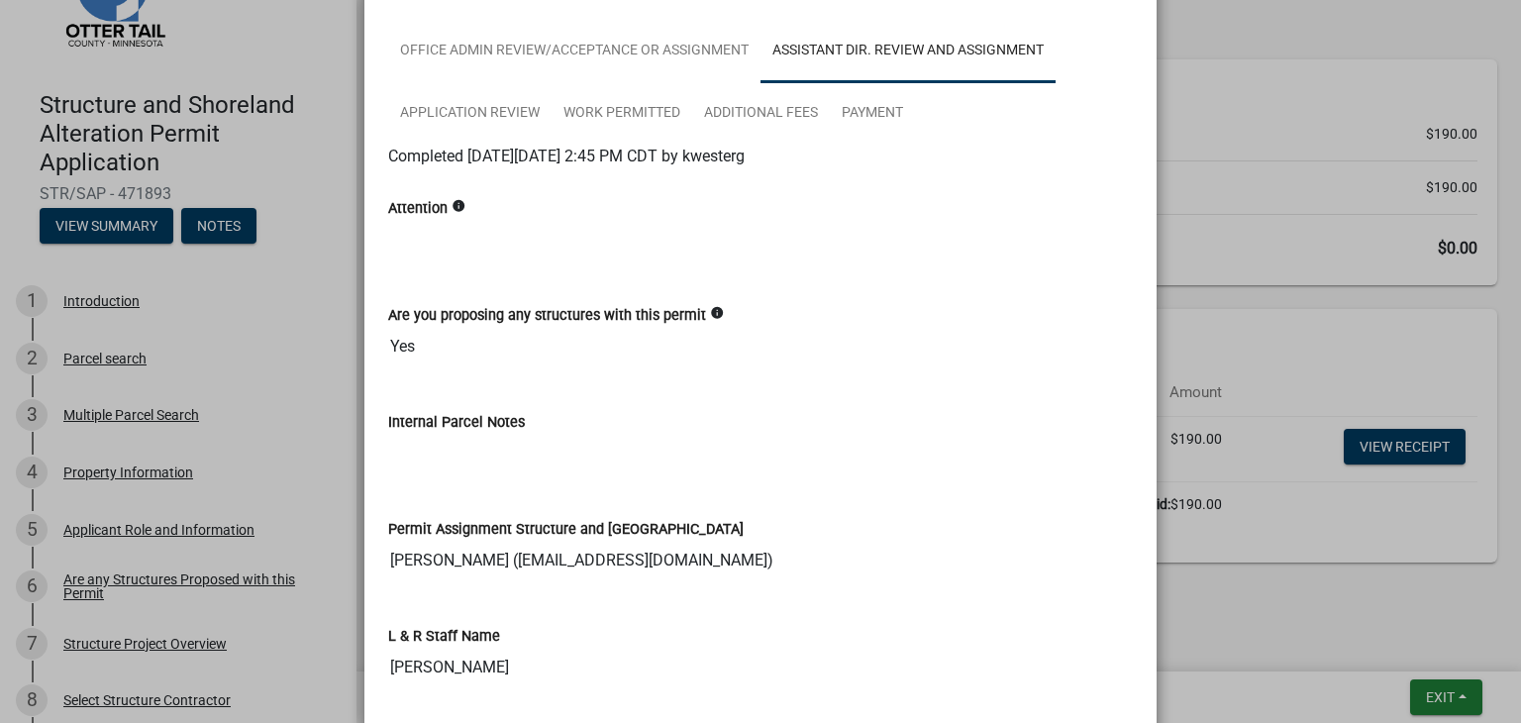
click at [452, 203] on icon "info" at bounding box center [459, 206] width 14 height 14
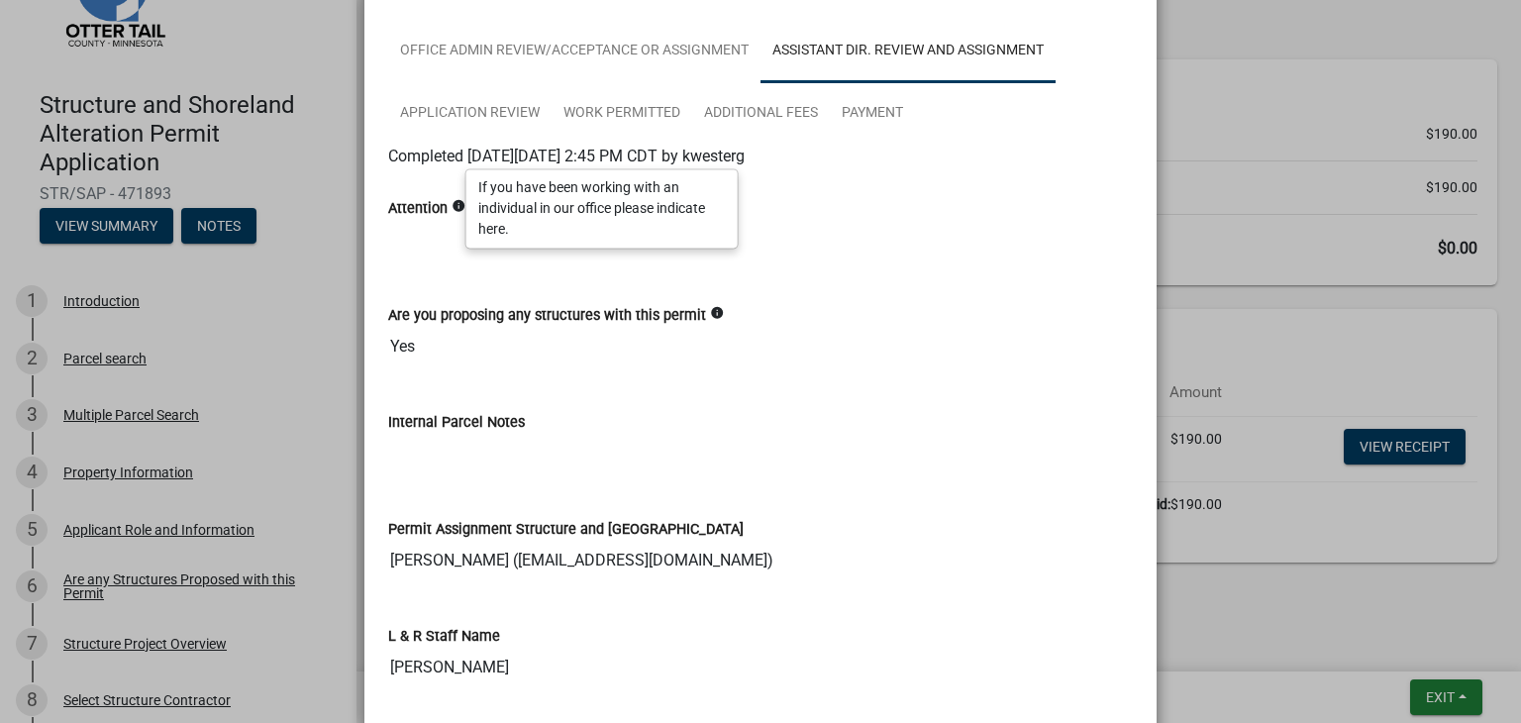
click at [574, 316] on label "Are you proposing any structures with this permit" at bounding box center [547, 316] width 318 height 14
click at [0, 0] on input "Yes" at bounding box center [0, 0] width 0 height 0
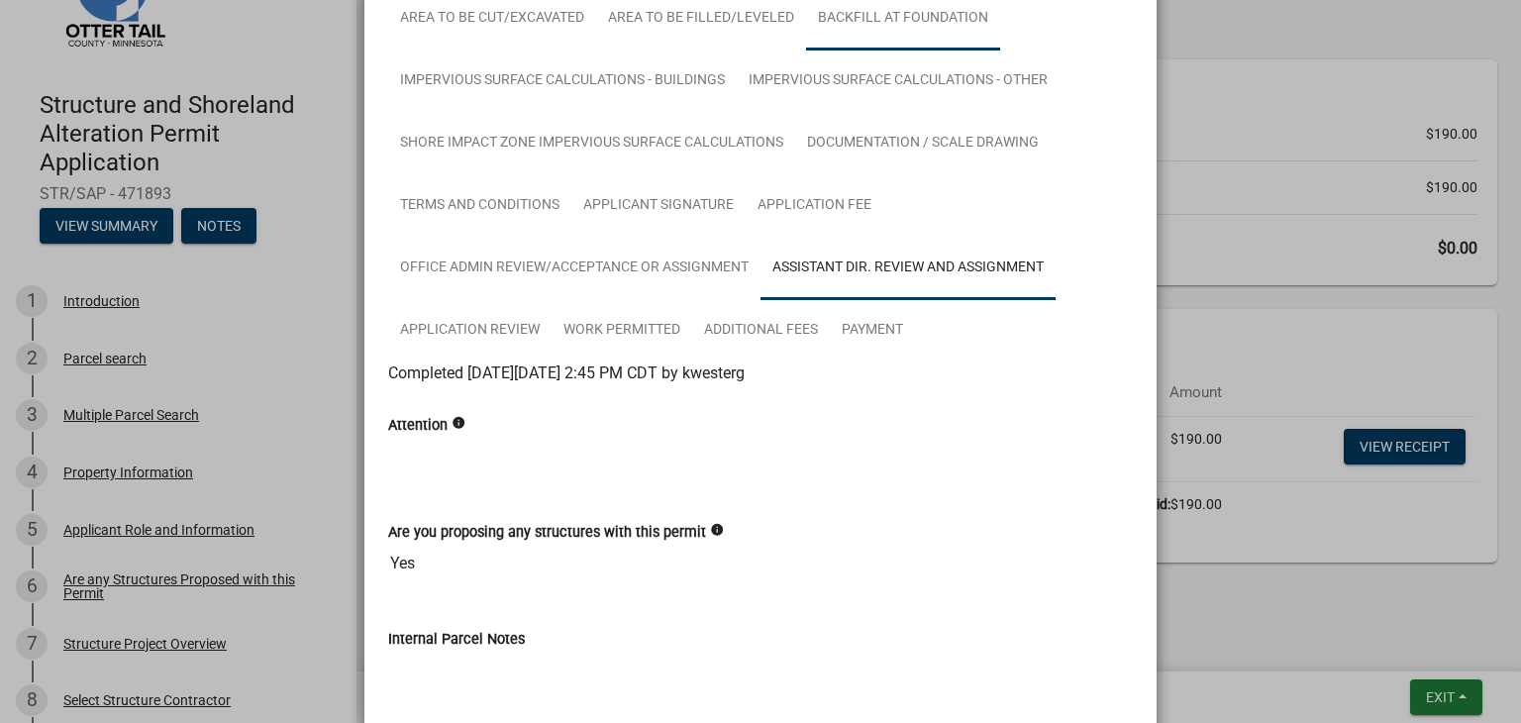
scroll to position [630, 0]
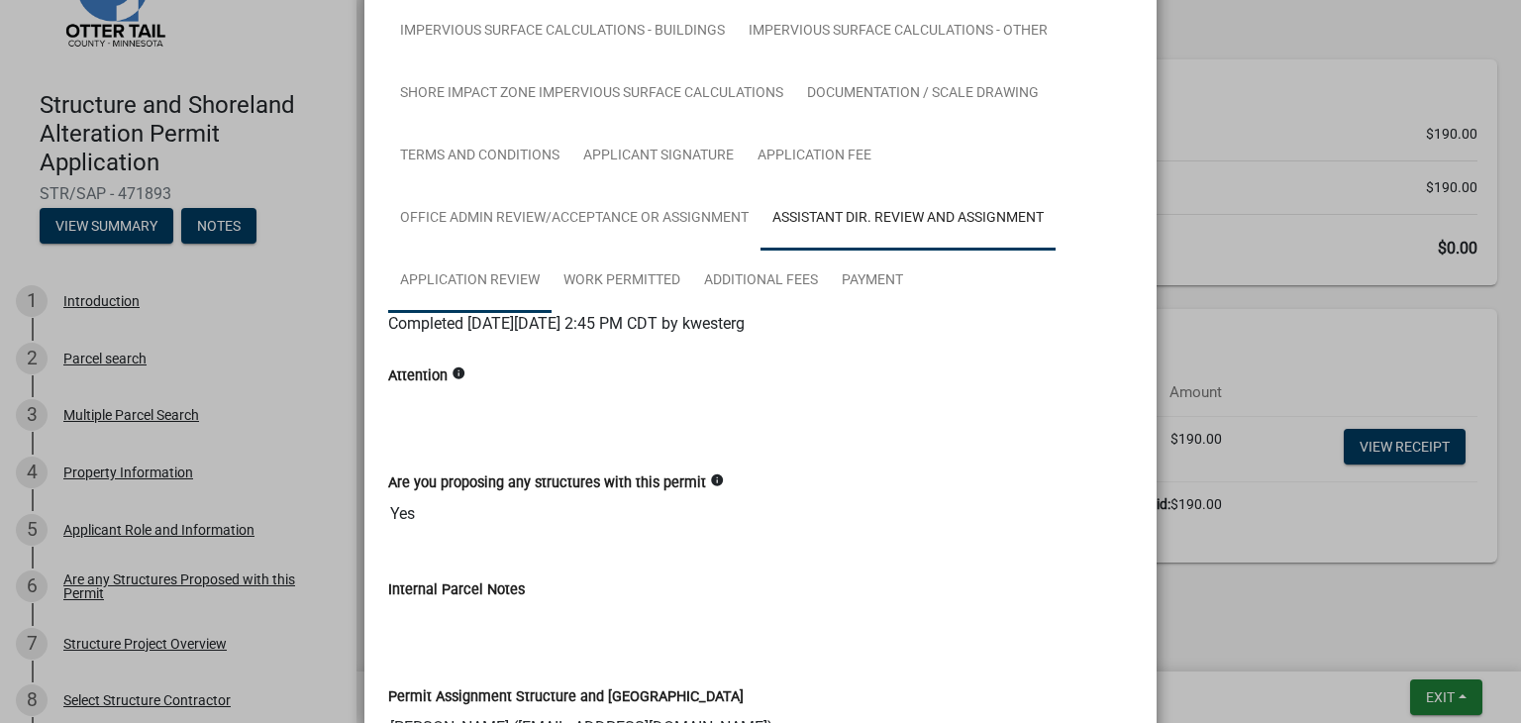
click at [479, 274] on link "Application Review" at bounding box center [469, 281] width 163 height 63
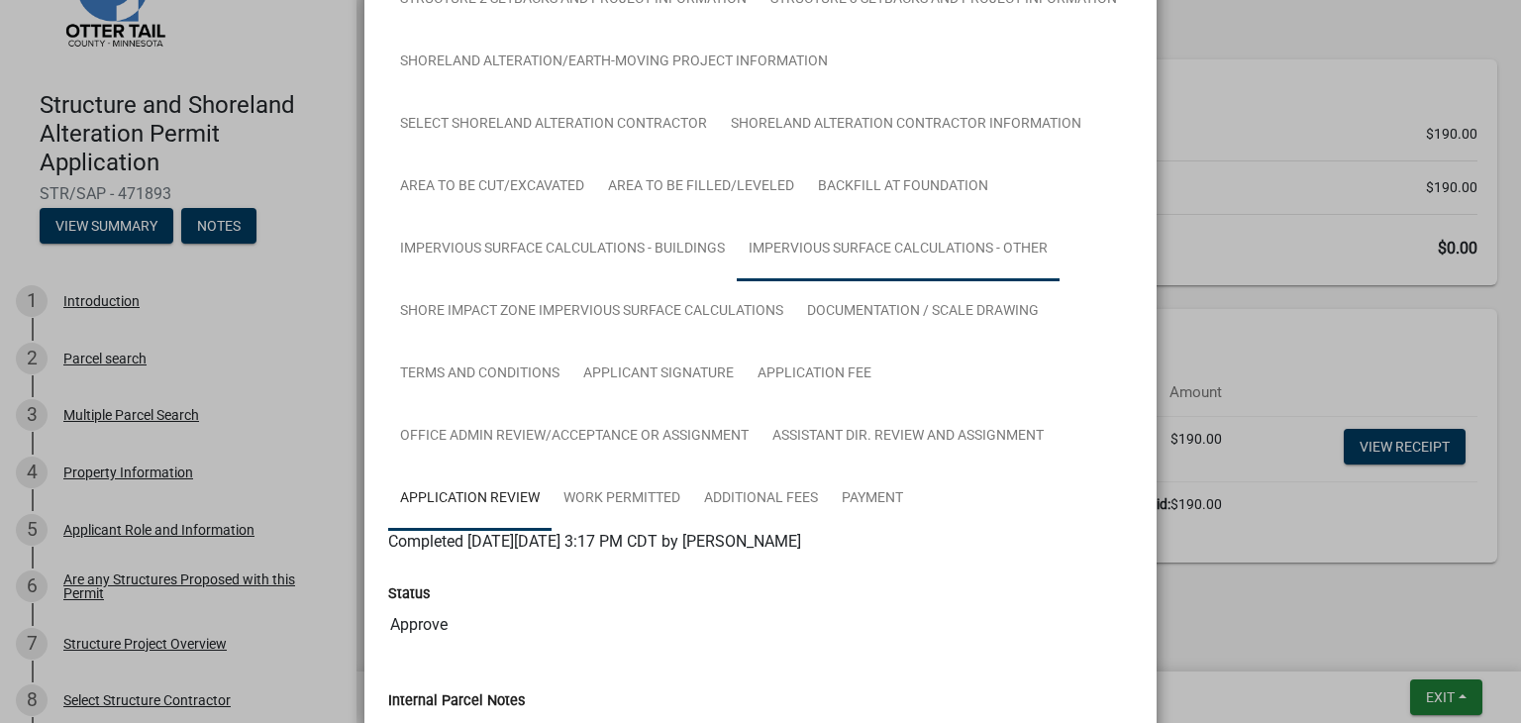
scroll to position [0, 0]
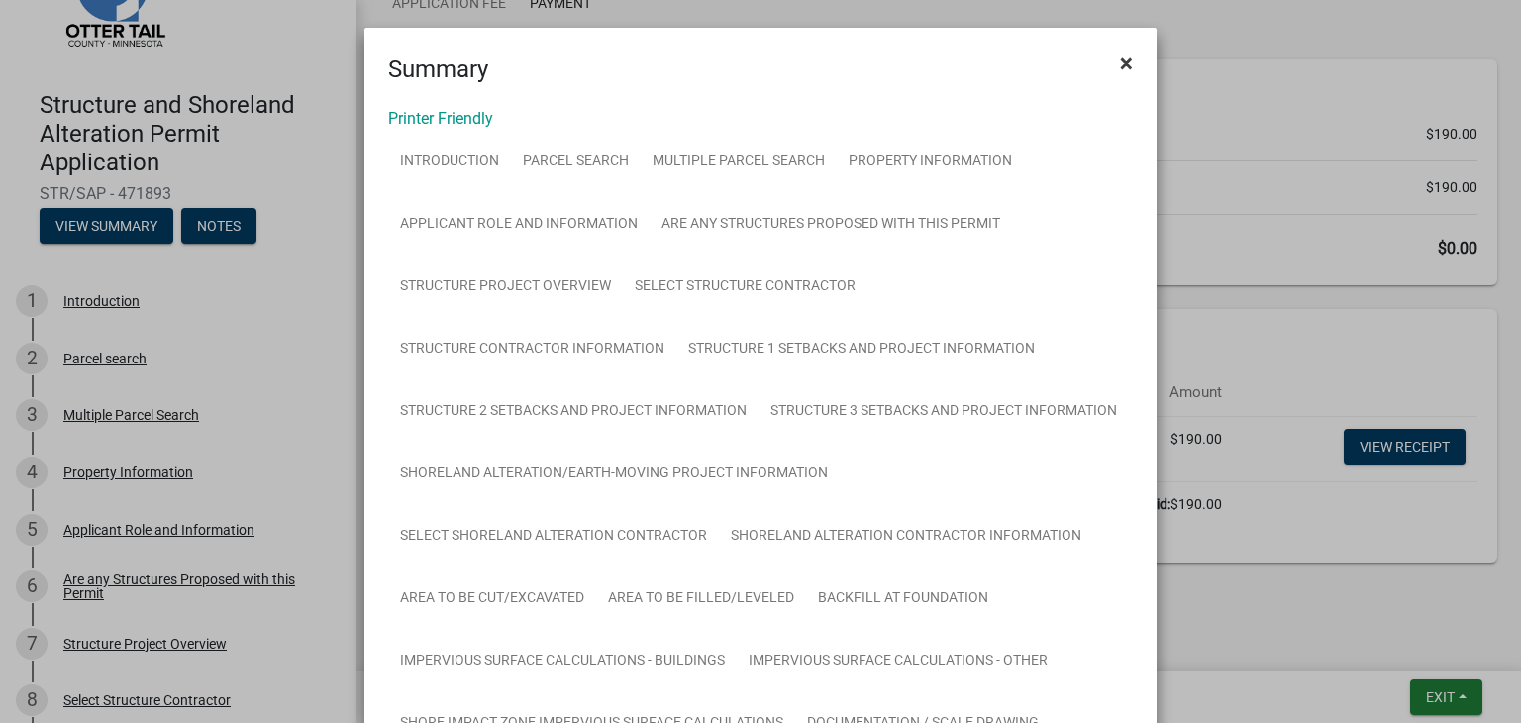
click at [1125, 61] on button "×" at bounding box center [1126, 63] width 45 height 55
